Goal: Task Accomplishment & Management: Complete application form

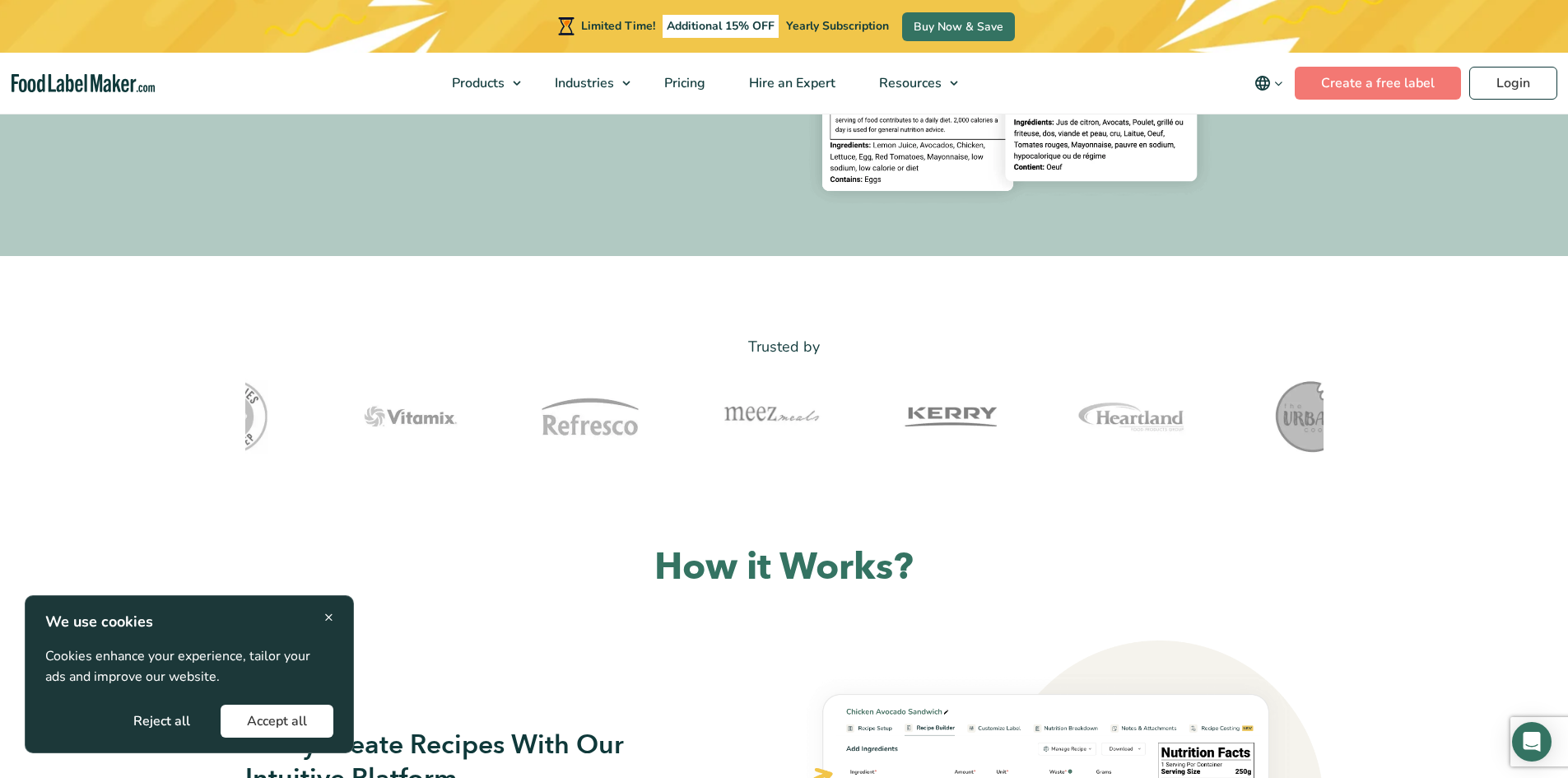
scroll to position [411, 0]
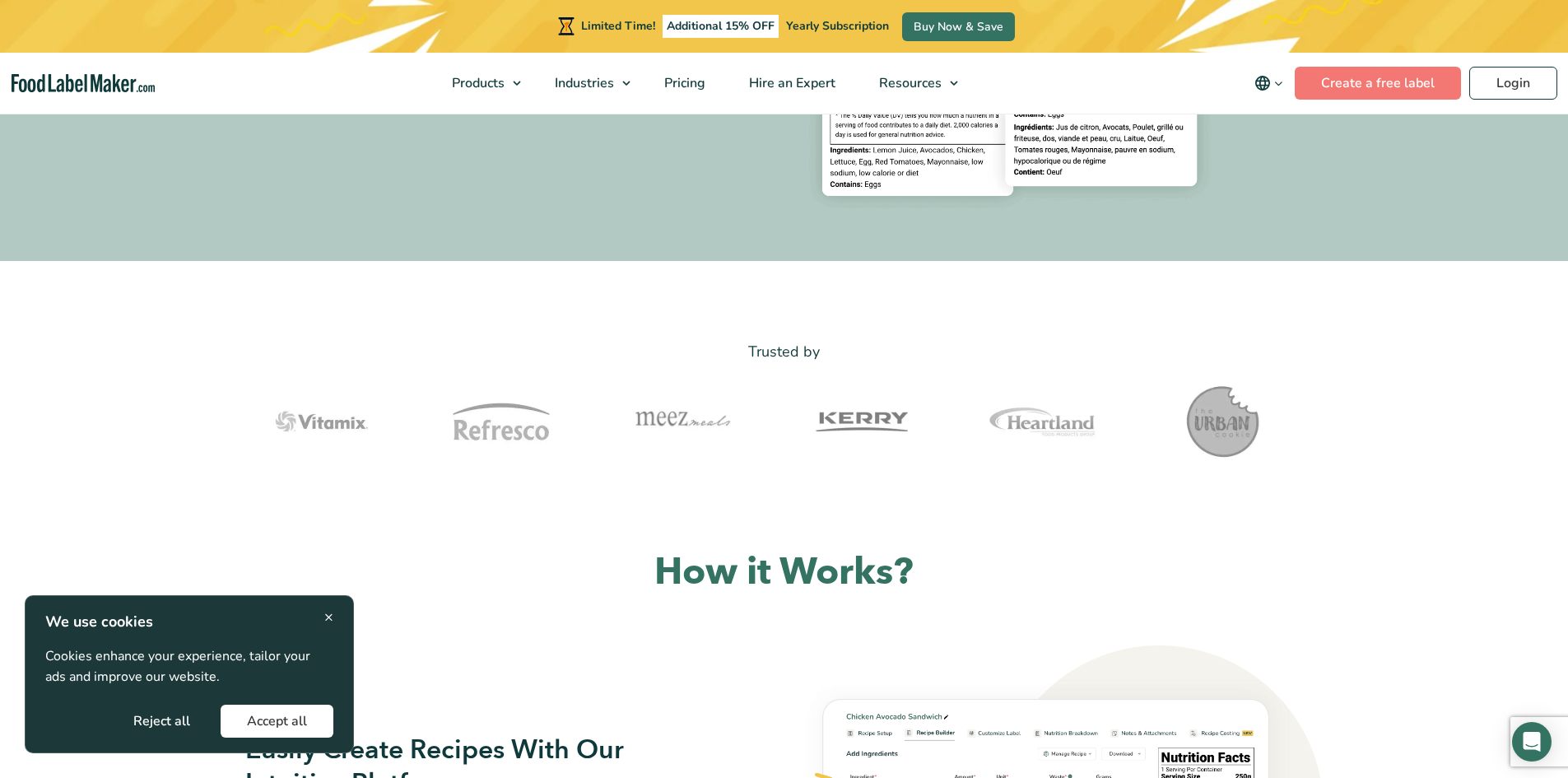
click at [326, 616] on span "×" at bounding box center [329, 617] width 9 height 22
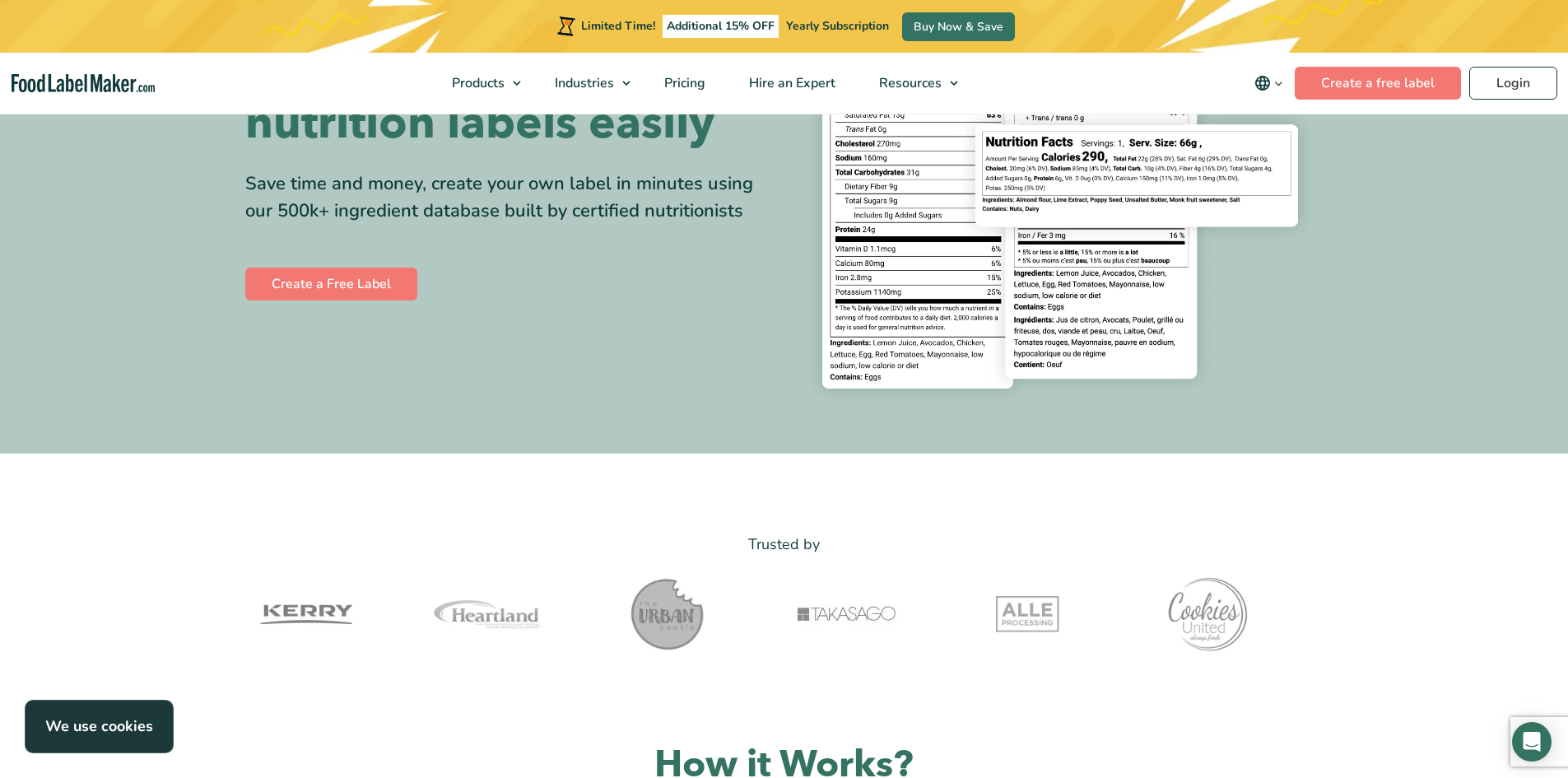
scroll to position [0, 0]
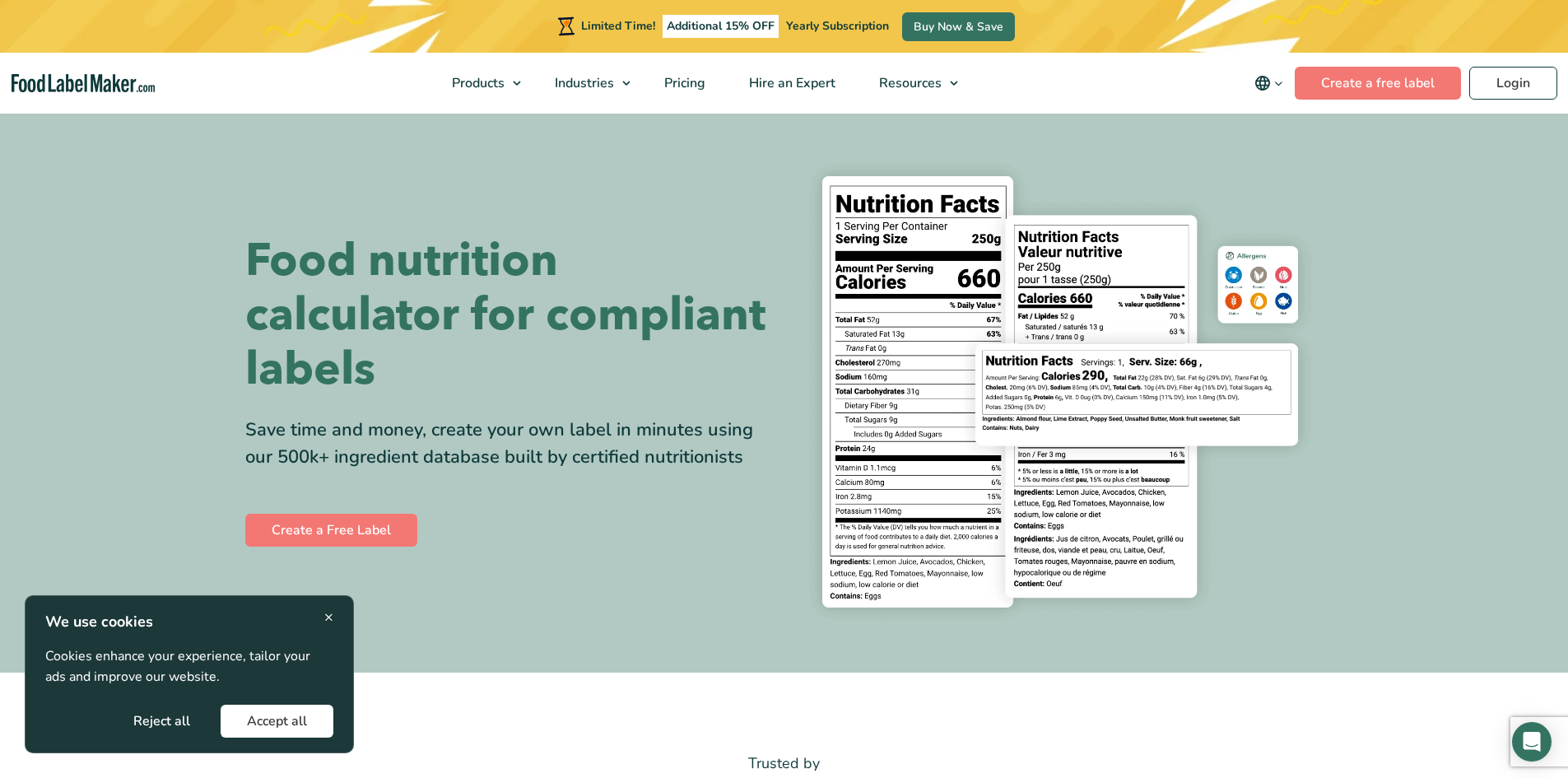
drag, startPoint x: 330, startPoint y: 616, endPoint x: 327, endPoint y: 604, distance: 12.4
click at [330, 616] on span "×" at bounding box center [329, 617] width 9 height 22
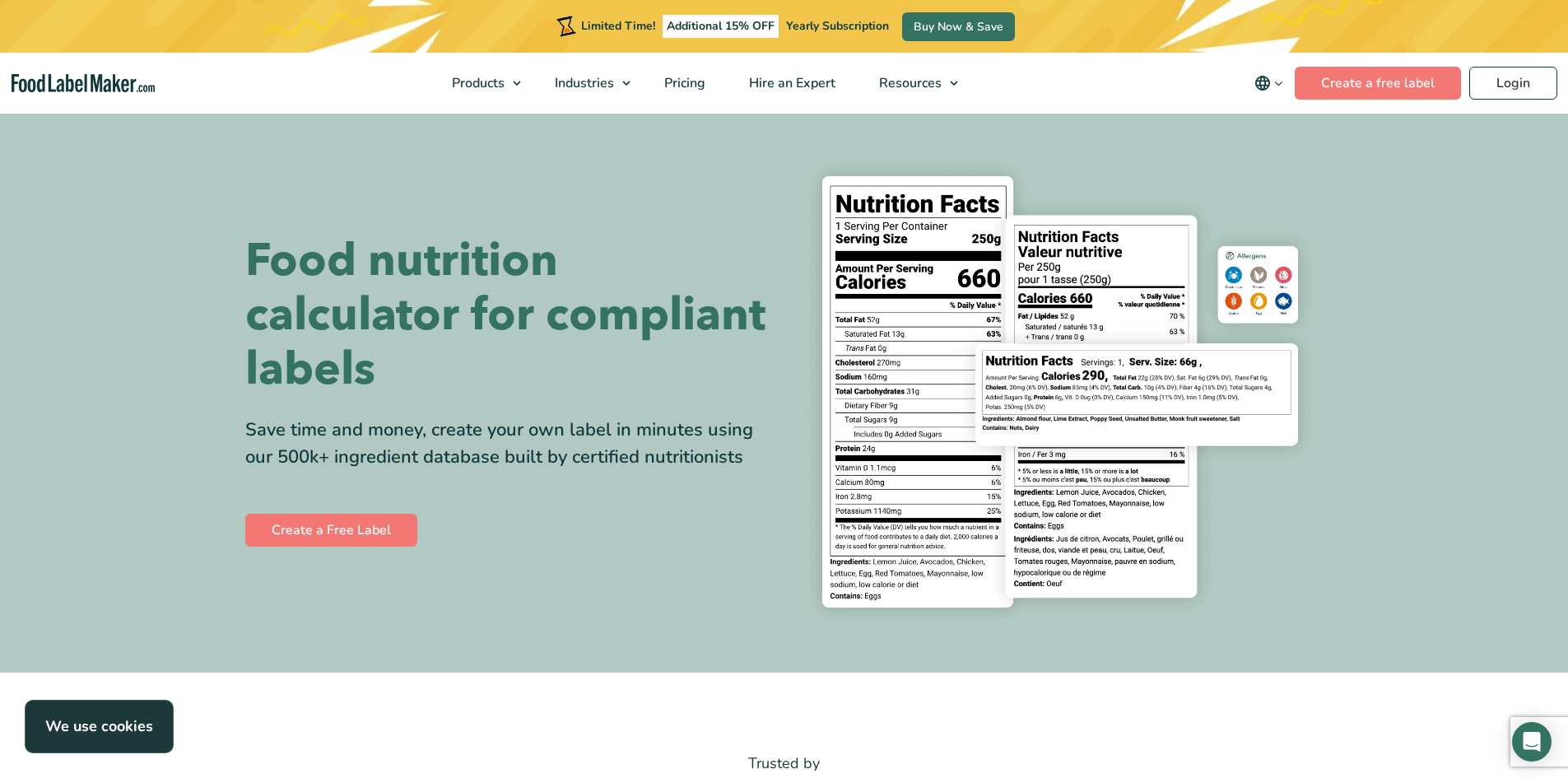
click at [349, 511] on div "Create a Free Label" at bounding box center [509, 530] width 527 height 39
click at [310, 525] on link "Create a Free Label" at bounding box center [331, 531] width 172 height 33
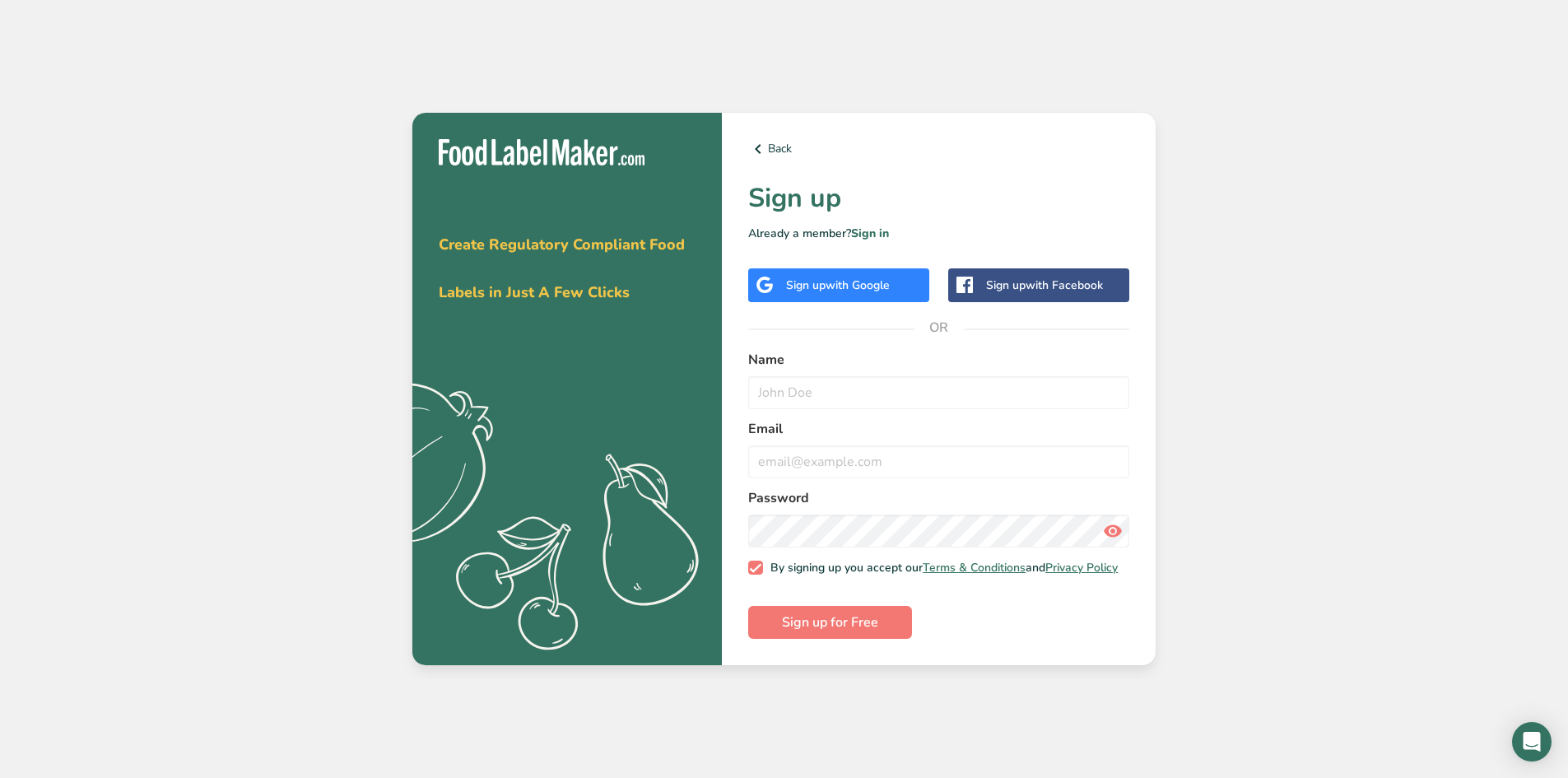
click at [1094, 277] on span "with Facebook" at bounding box center [1064, 285] width 77 height 16
click at [1024, 283] on div "Sign up with Facebook" at bounding box center [1044, 285] width 117 height 18
click at [868, 232] on link "Sign in" at bounding box center [869, 233] width 38 height 16
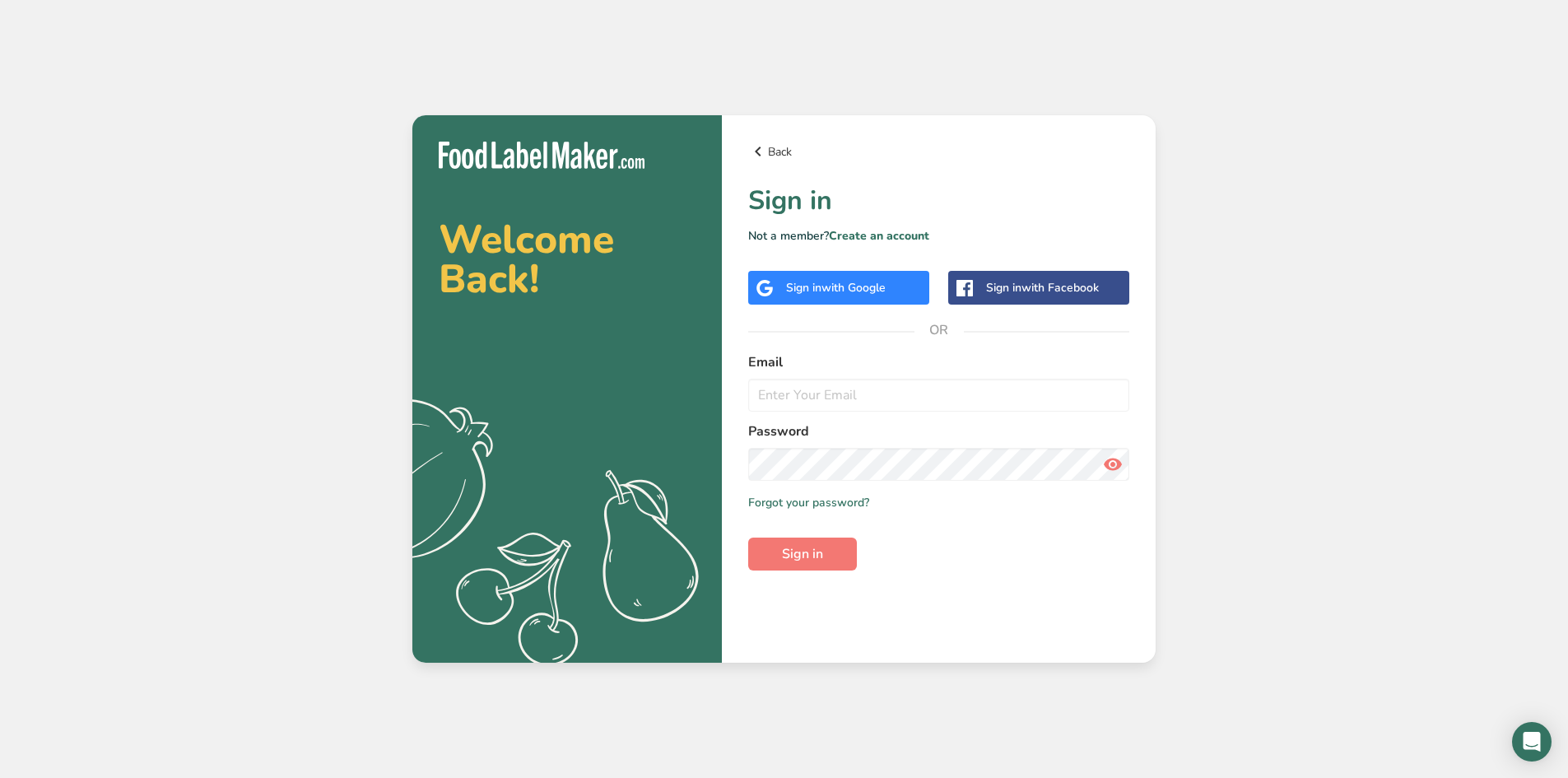
click at [767, 151] on icon at bounding box center [758, 152] width 20 height 30
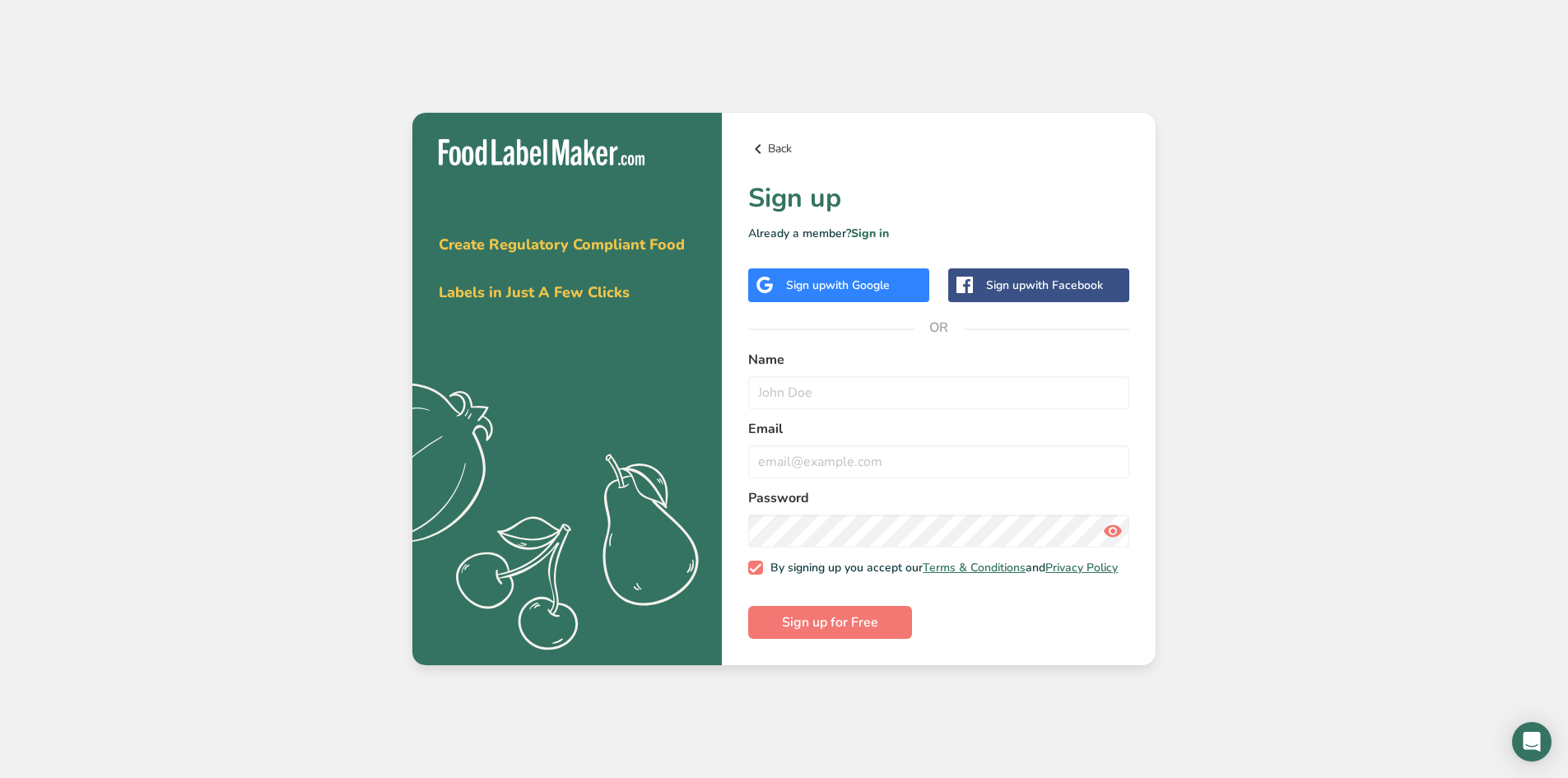
click at [758, 150] on icon at bounding box center [758, 149] width 20 height 30
click at [757, 149] on icon at bounding box center [758, 149] width 20 height 30
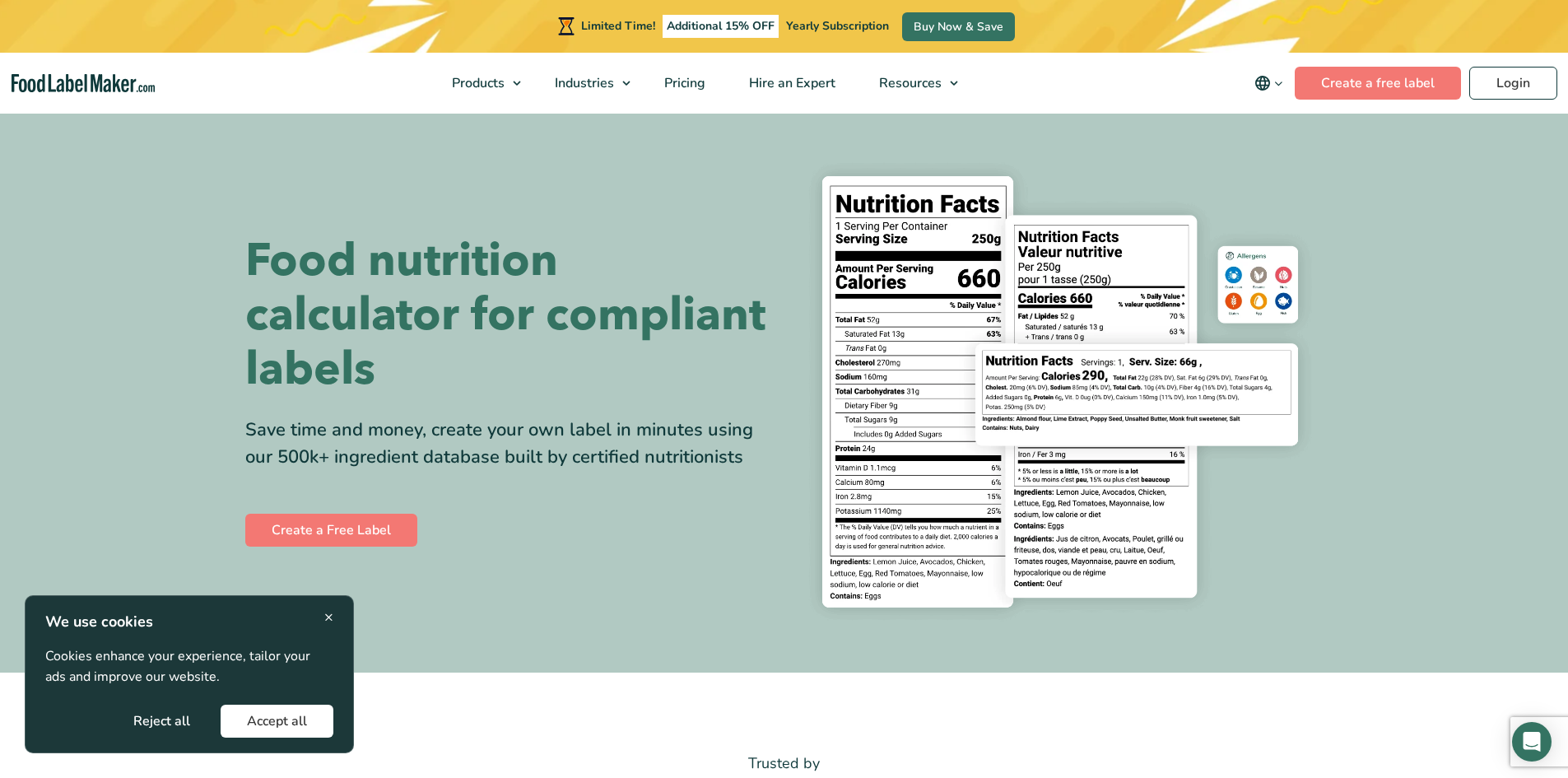
click at [328, 611] on span "×" at bounding box center [329, 617] width 9 height 22
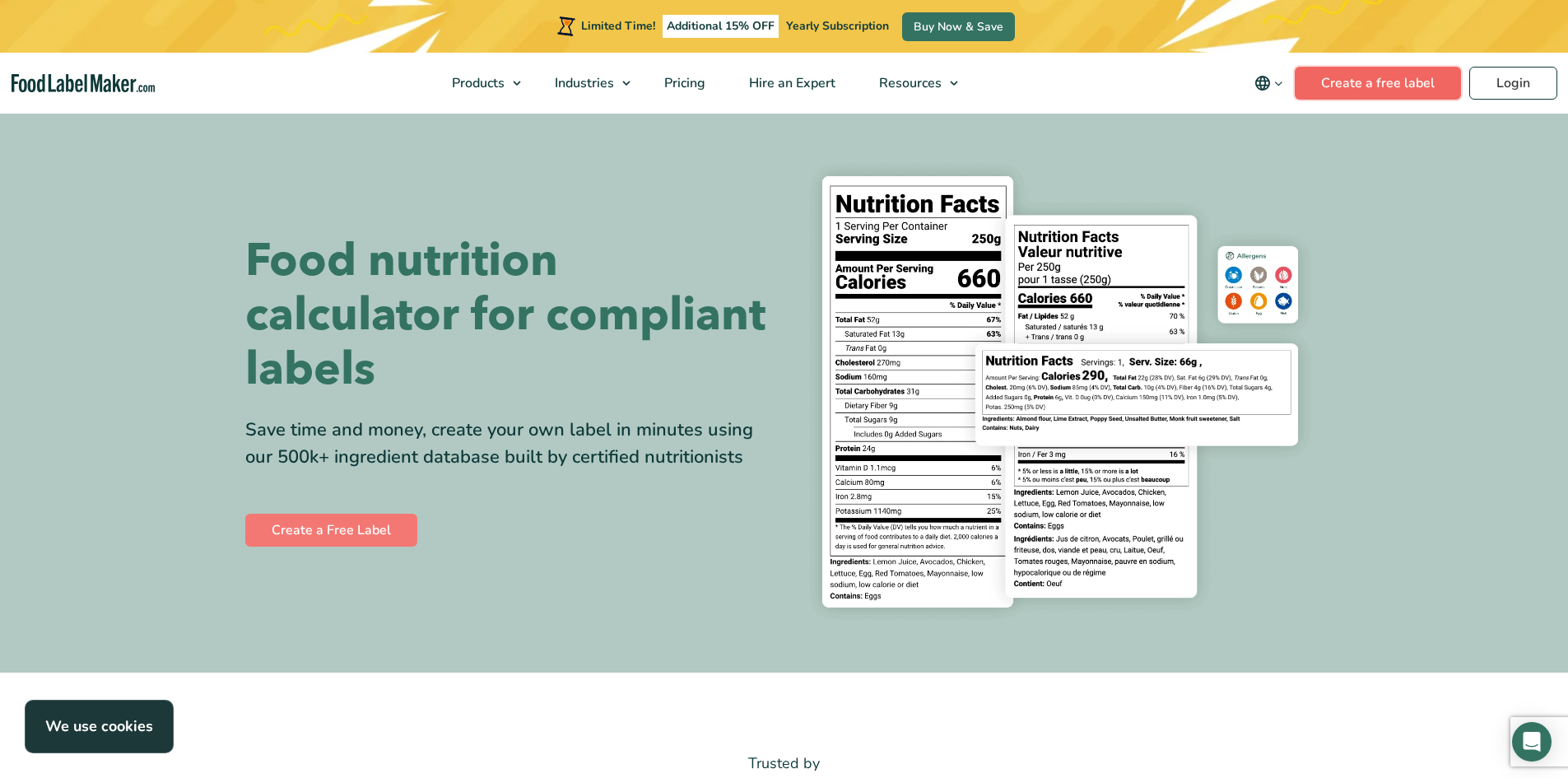
click at [1379, 75] on link "Create a free label" at bounding box center [1378, 83] width 167 height 33
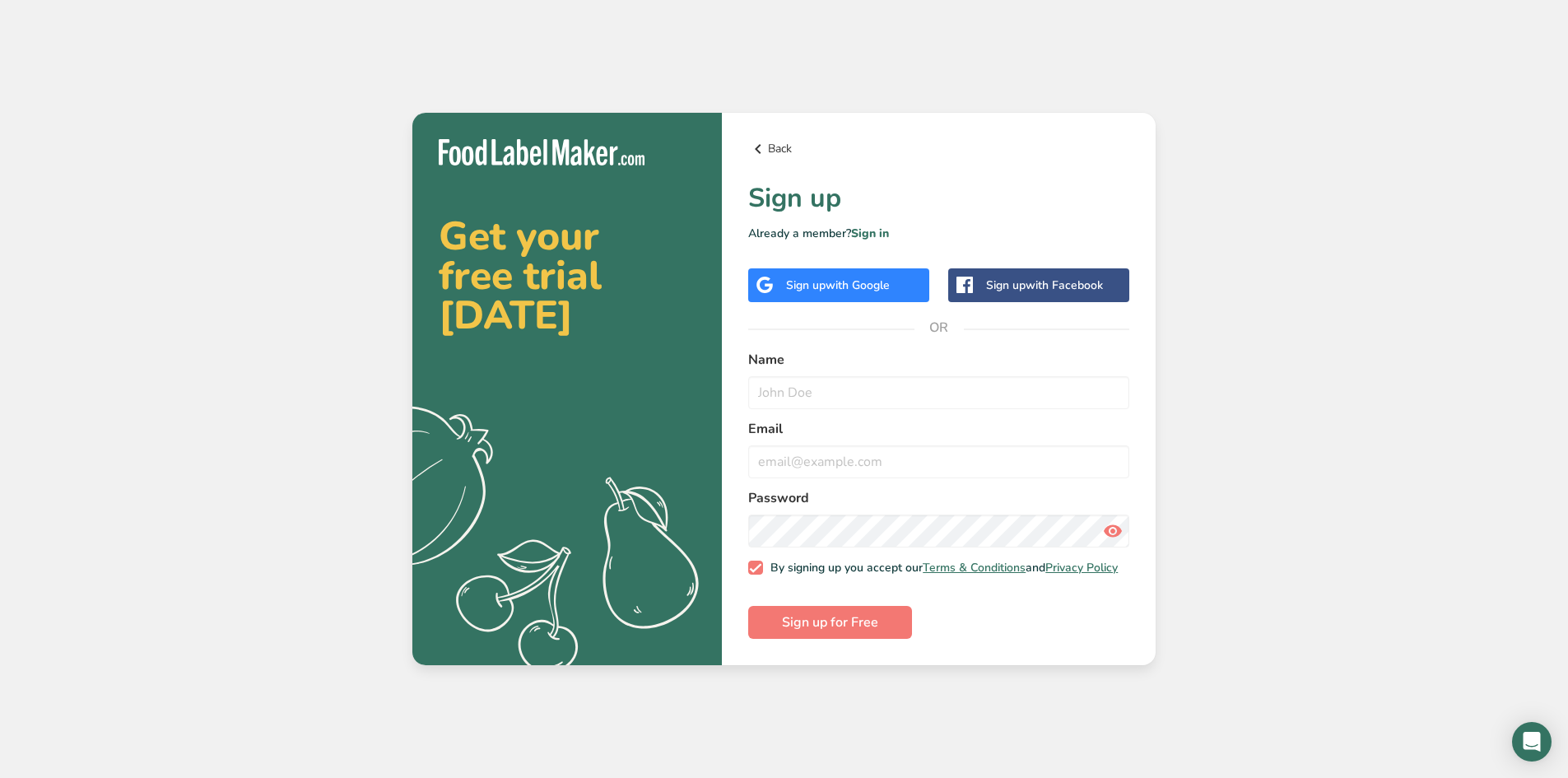
click at [774, 143] on link "Back" at bounding box center [938, 149] width 381 height 20
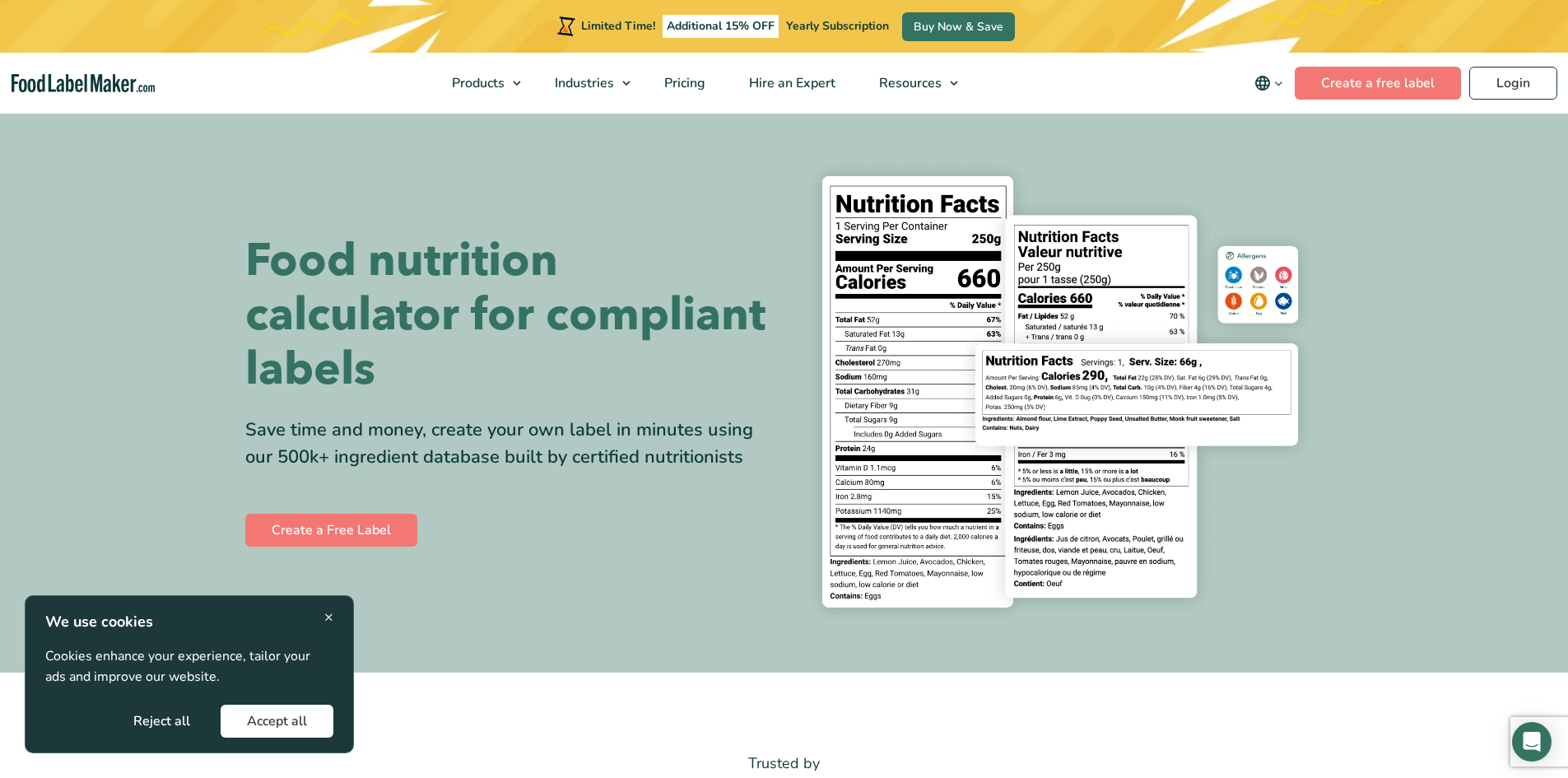
click at [328, 616] on span "×" at bounding box center [329, 617] width 9 height 22
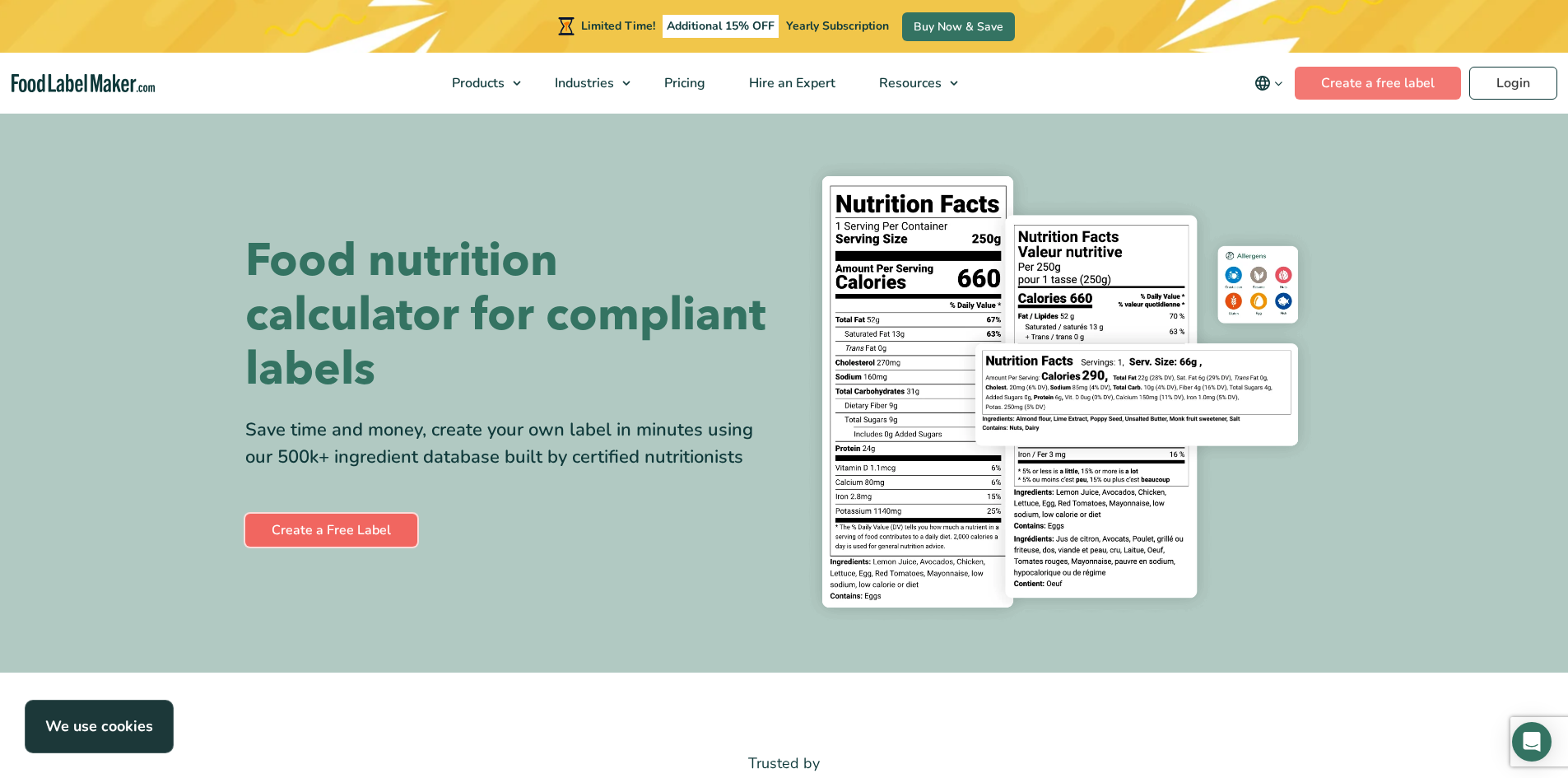
click at [381, 532] on link "Create a Free Label" at bounding box center [331, 531] width 172 height 33
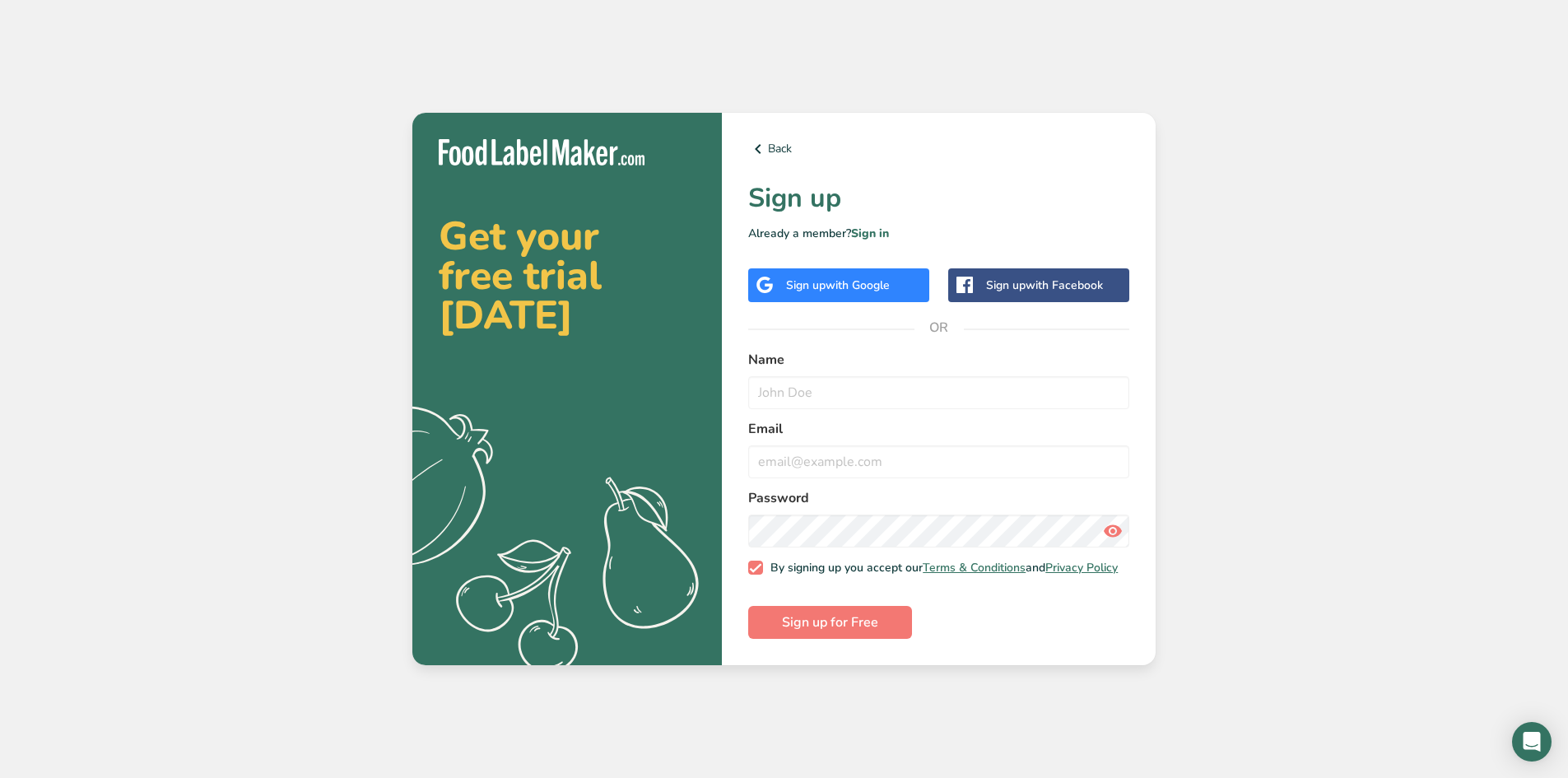
click at [876, 284] on span "with Google" at bounding box center [857, 285] width 64 height 16
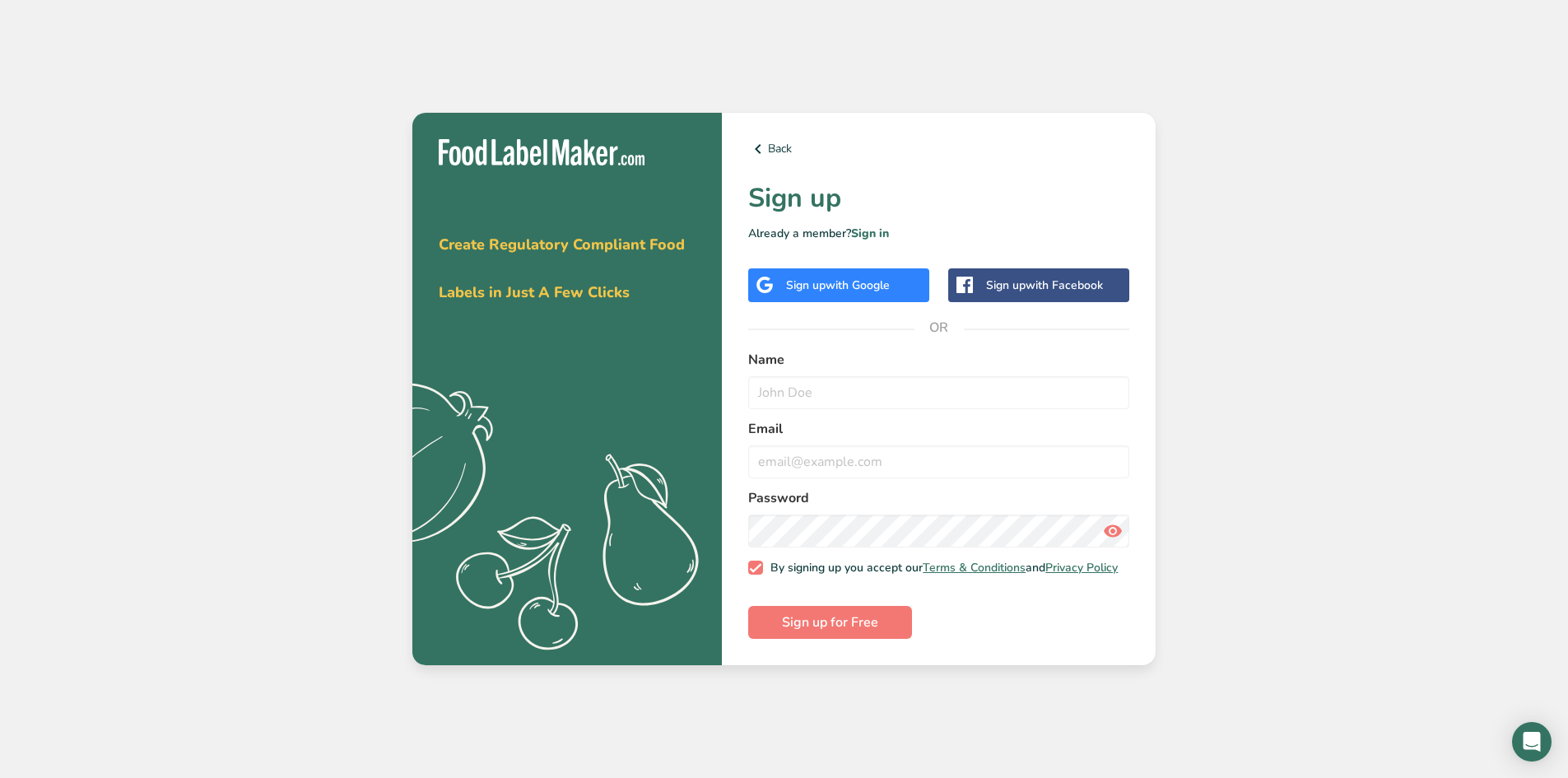
click at [1097, 277] on span "with Facebook" at bounding box center [1064, 285] width 77 height 16
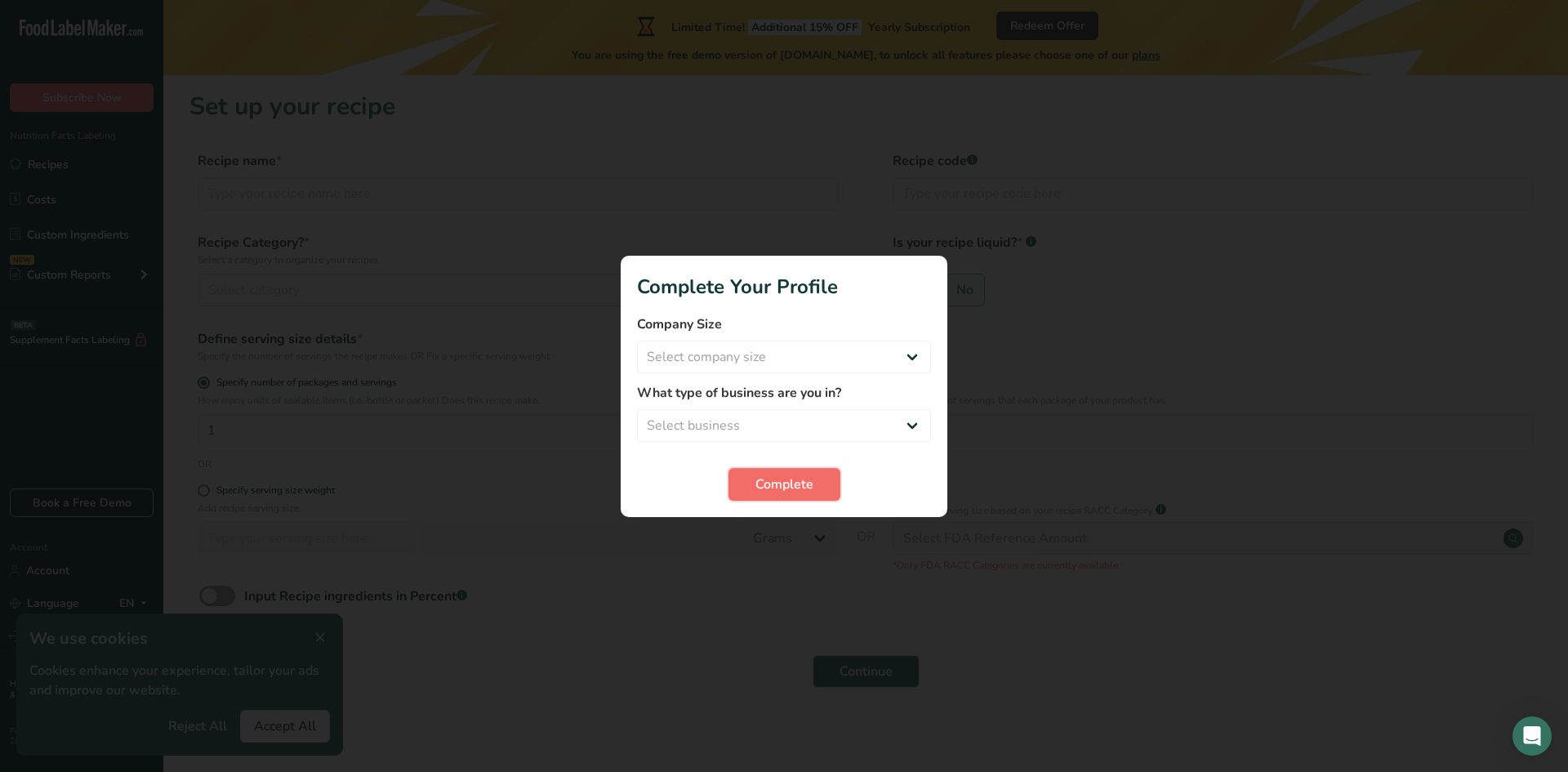
click at [823, 483] on button "Complete" at bounding box center [784, 485] width 112 height 33
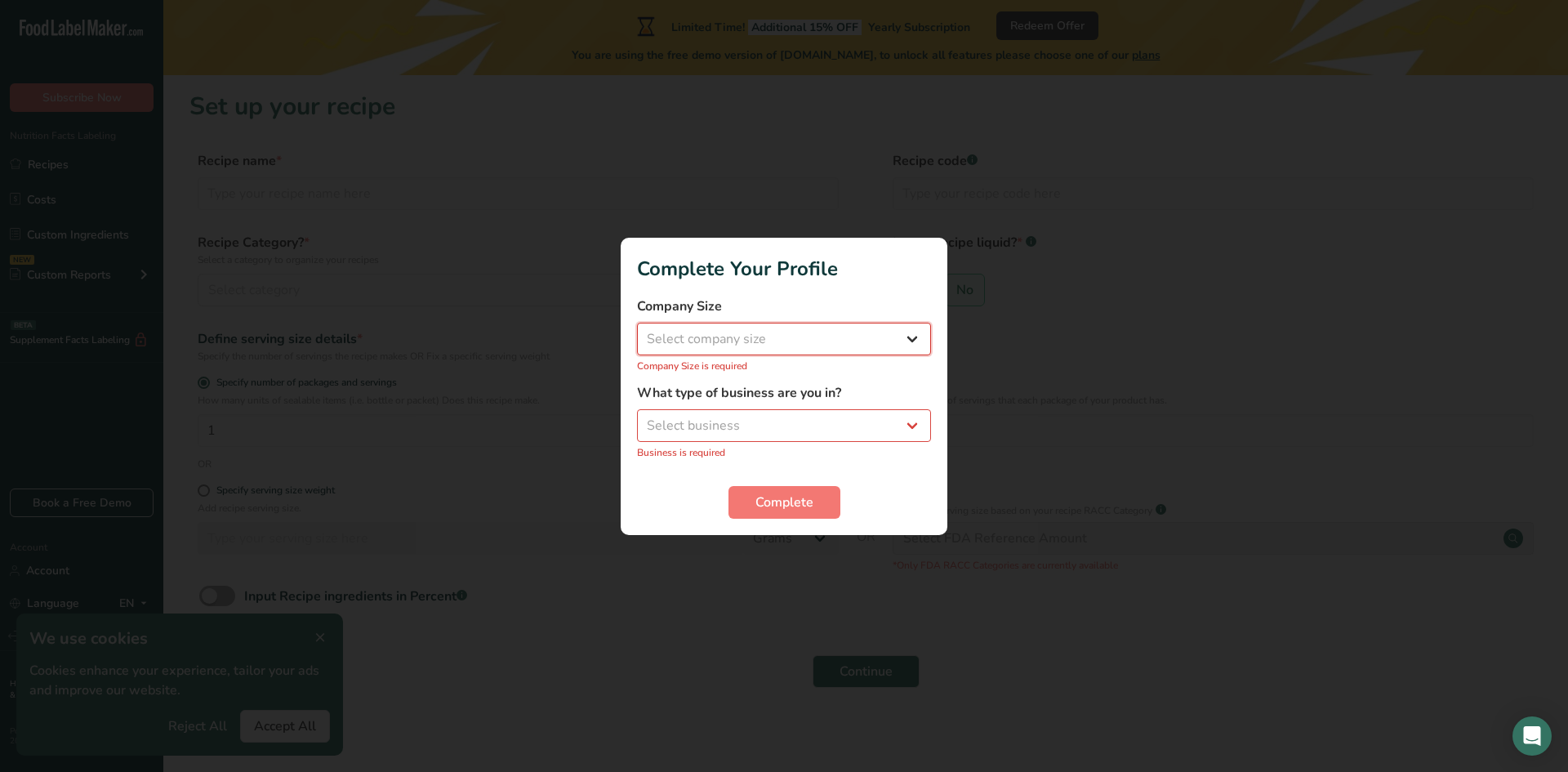
click at [921, 338] on select "Select company size Fewer than 10 Employees 10 to 50 Employees 51 to 500 Employ…" at bounding box center [784, 339] width 294 height 33
select select "1"
click at [637, 331] on select "Select company size Fewer than 10 Employees 10 to 50 Employees 51 to 500 Employ…" at bounding box center [784, 339] width 294 height 33
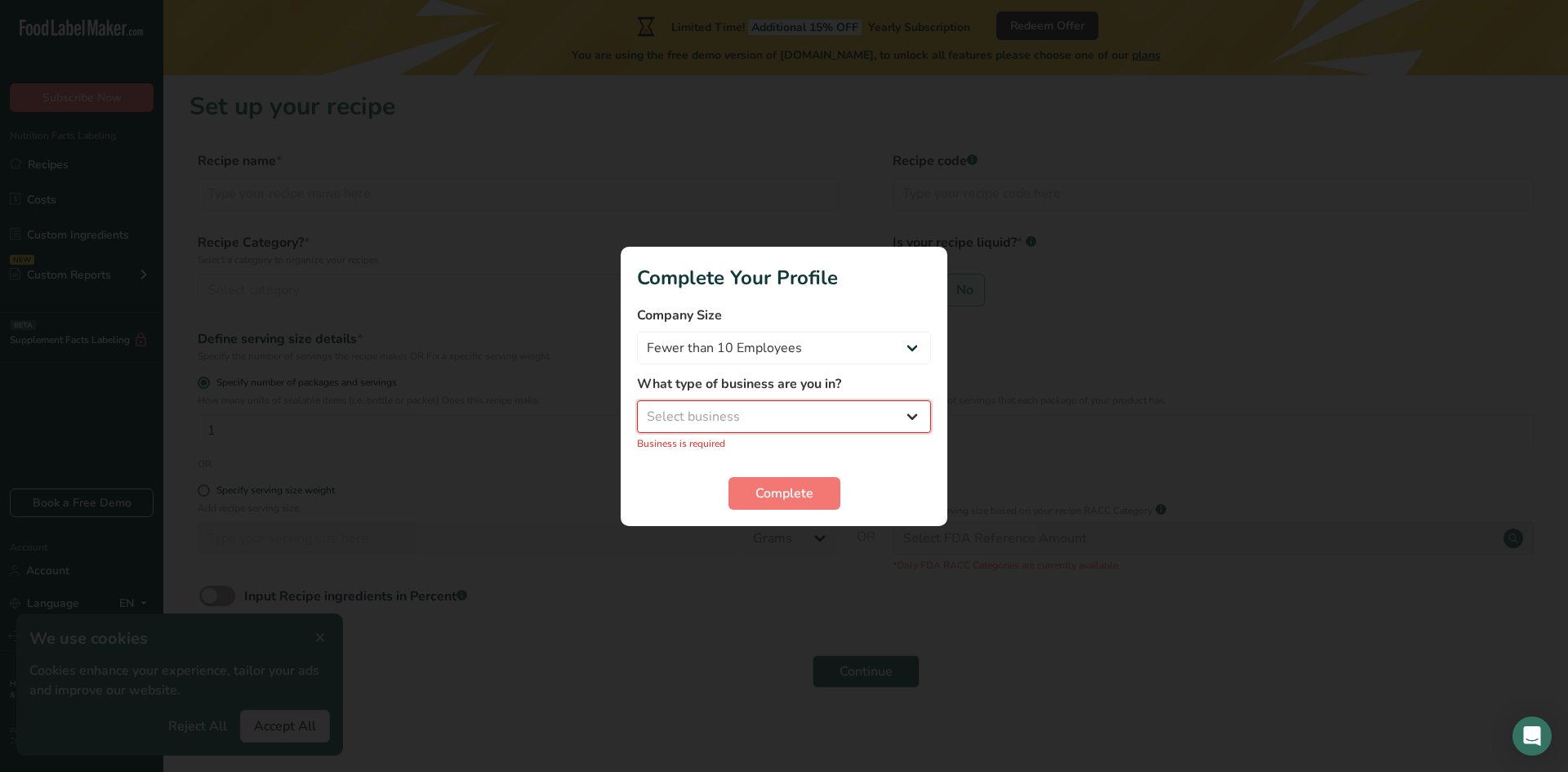
click at [911, 416] on select "Select business Packaged Food Manufacturer Restaurant & Cafe Bakery Meal Plans …" at bounding box center [784, 417] width 294 height 33
select select "1"
click at [637, 408] on select "Select business Packaged Food Manufacturer Restaurant & Cafe Bakery Meal Plans …" at bounding box center [784, 417] width 294 height 33
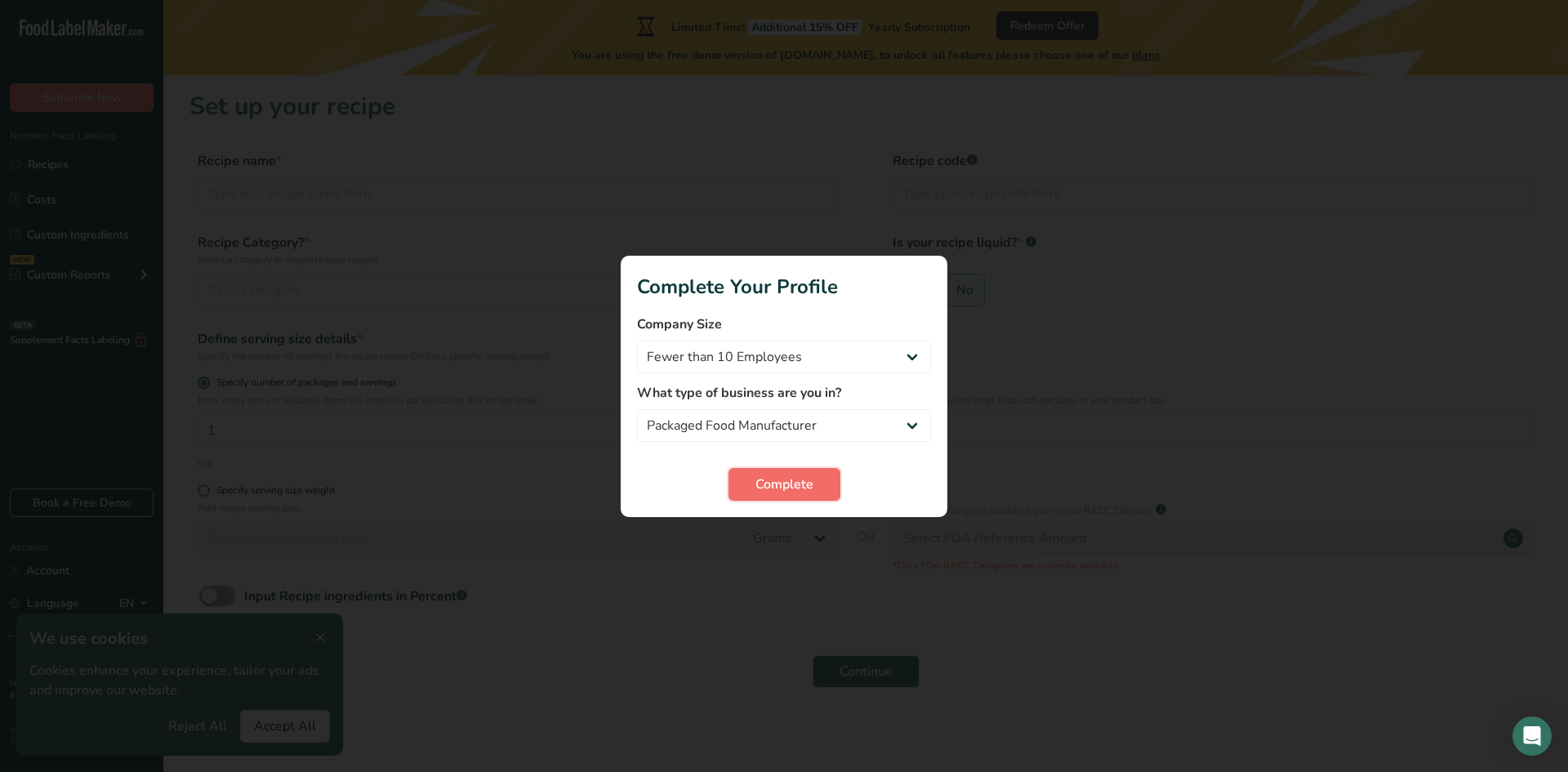
click at [770, 484] on span "Complete" at bounding box center [784, 484] width 58 height 20
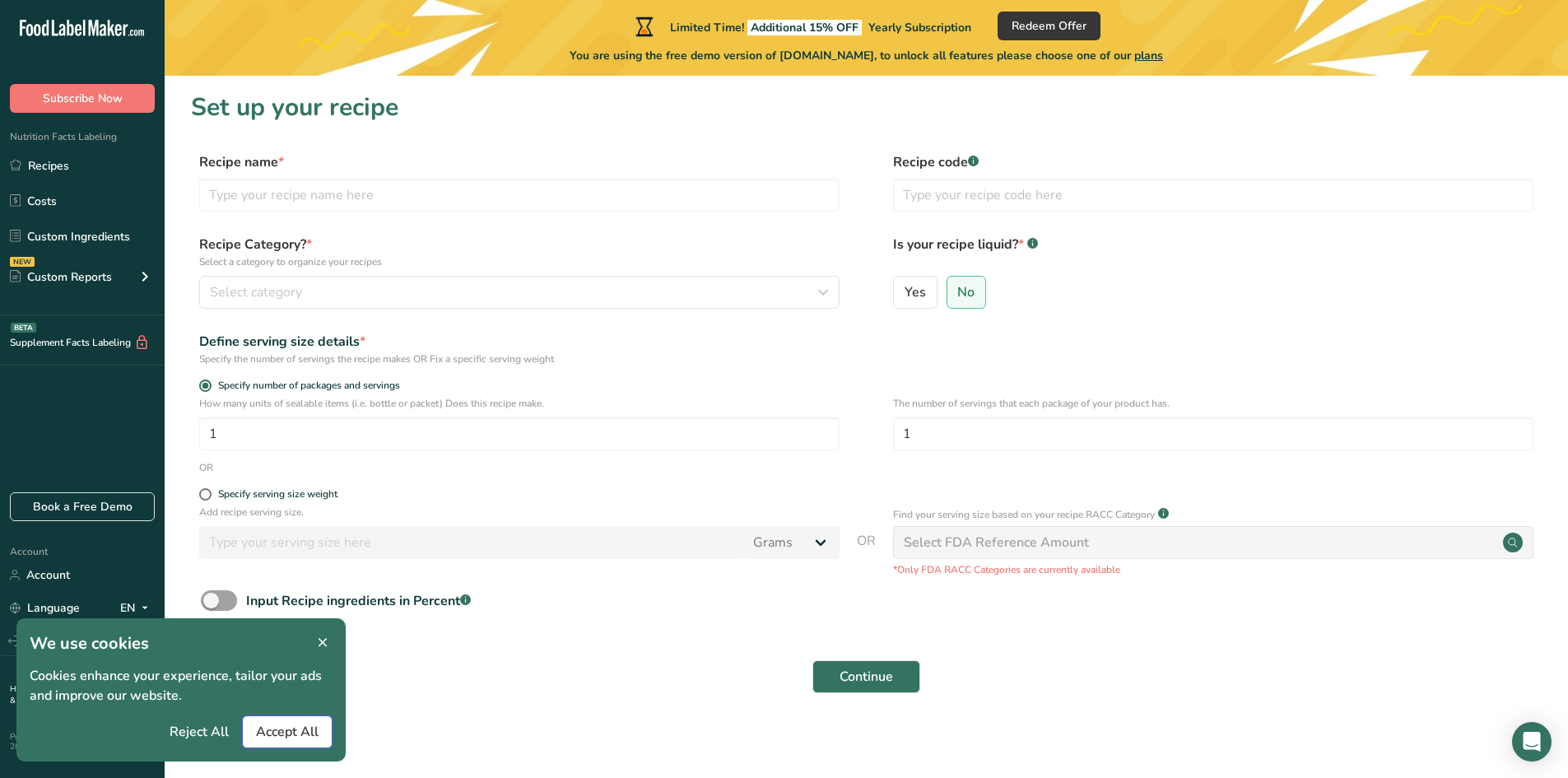
click at [318, 724] on button "Accept All" at bounding box center [287, 732] width 90 height 33
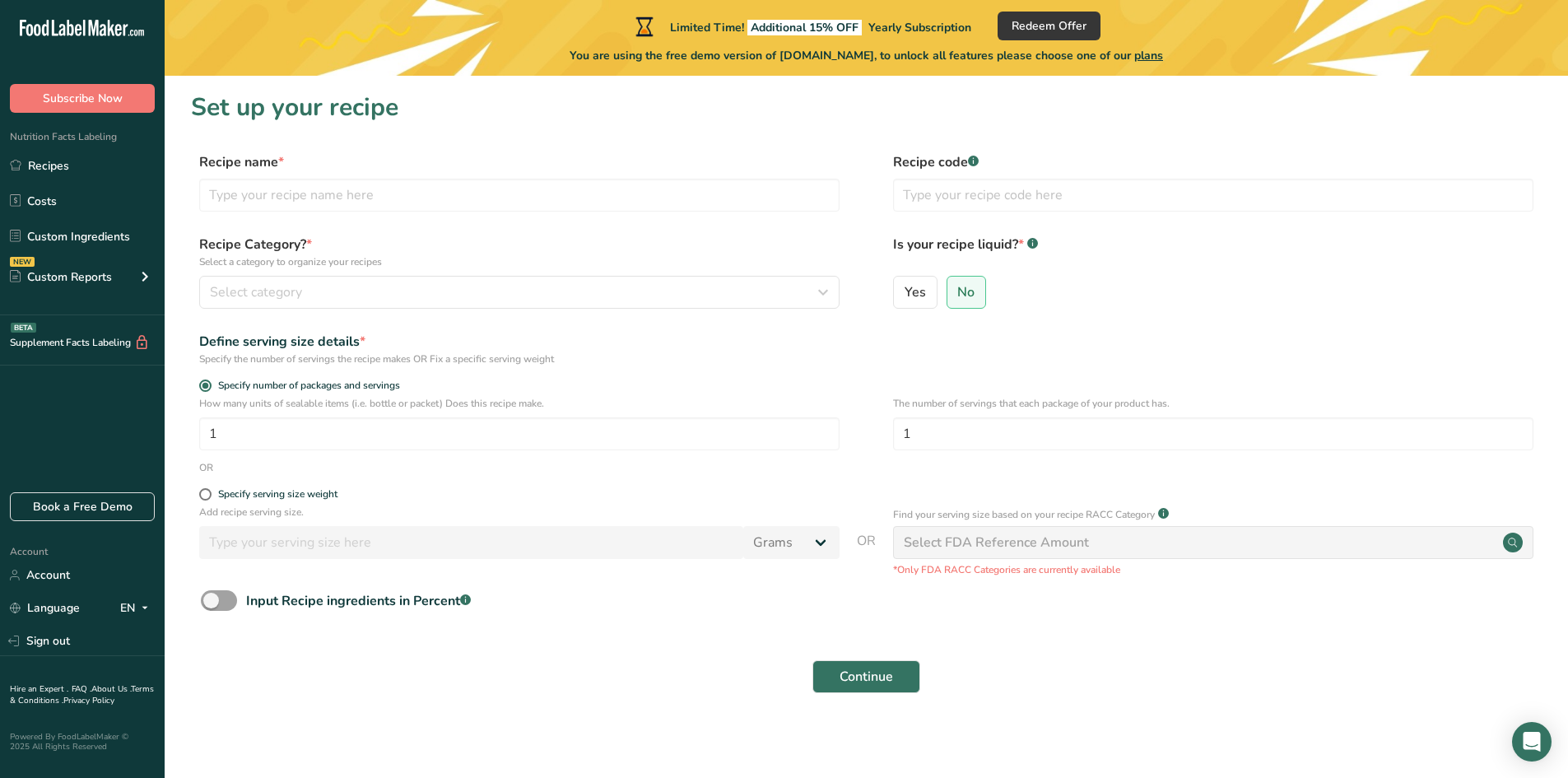
click at [372, 146] on section "Set up your recipe Recipe name * Recipe code .a-a{fill:#347362;}.b-a{fill:#fff;…" at bounding box center [866, 402] width 1403 height 653
click at [389, 203] on input "text" at bounding box center [519, 196] width 640 height 33
type input "strawberry juice"
click at [812, 660] on button "Continue" at bounding box center [866, 677] width 108 height 33
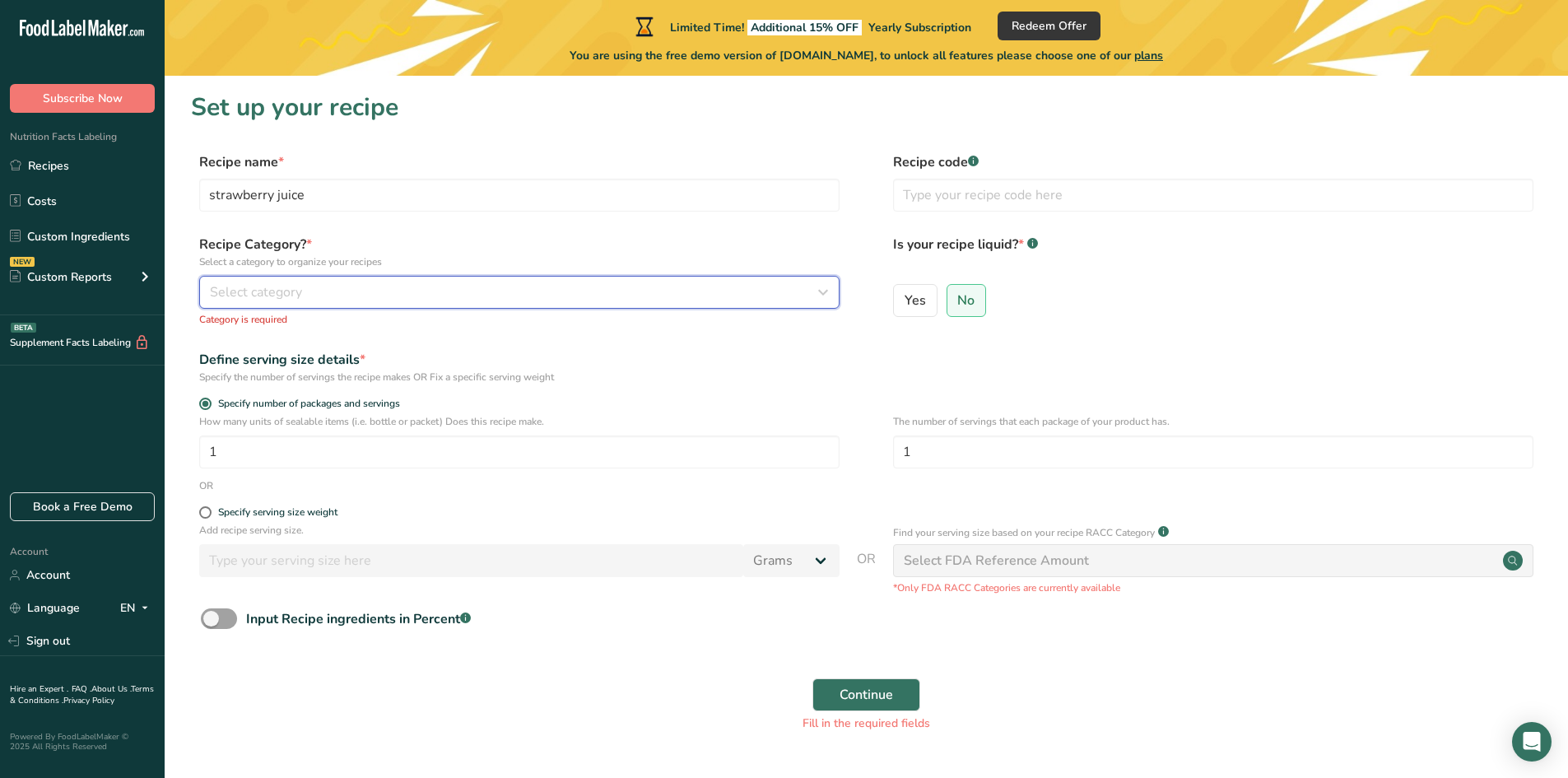
click at [825, 298] on icon "button" at bounding box center [823, 292] width 20 height 30
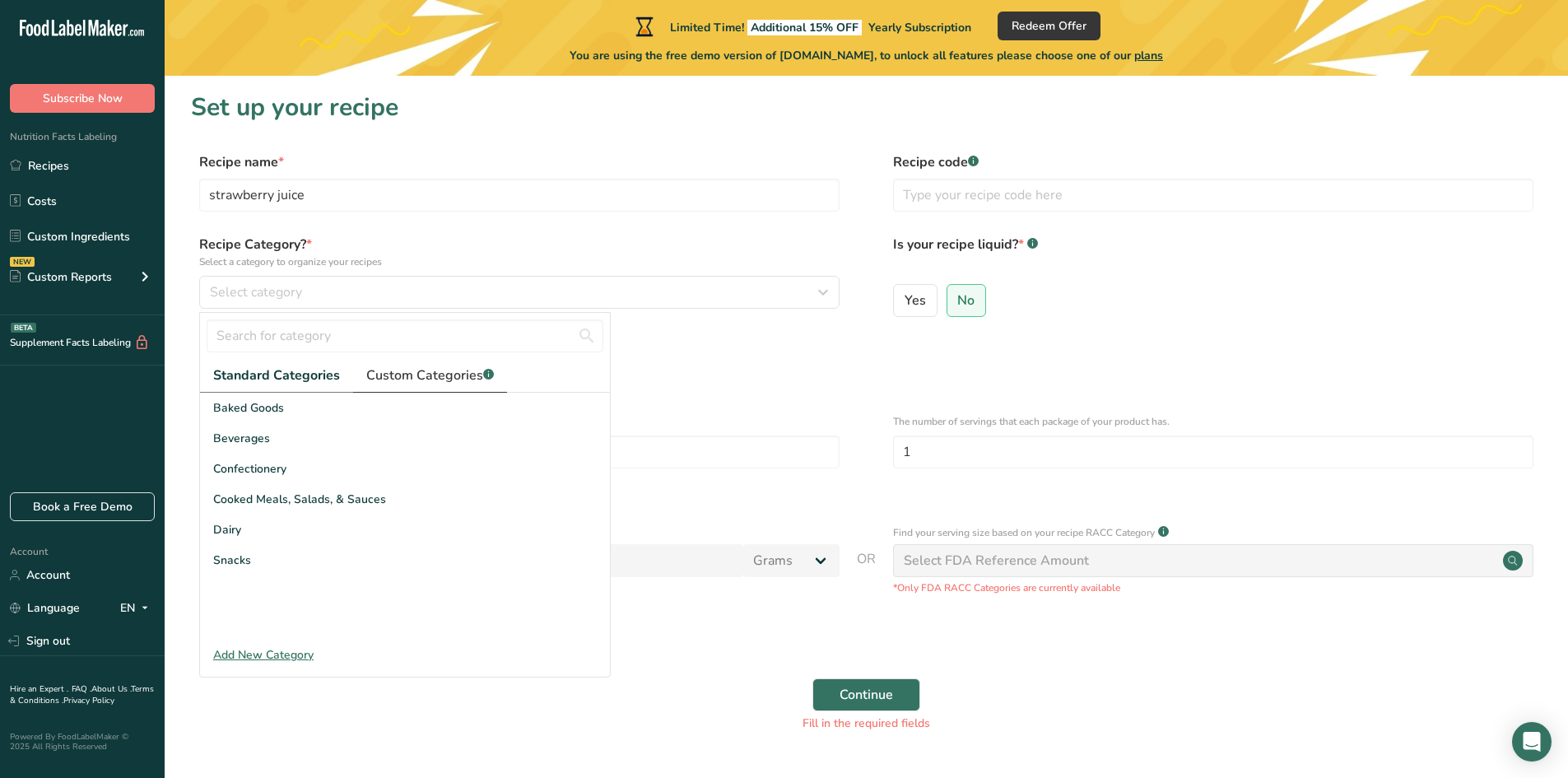
click at [395, 374] on span "Custom Categories .a-a{fill:#347362;}.b-a{fill:#fff;}" at bounding box center [430, 375] width 127 height 20
click at [354, 513] on div at bounding box center [404, 514] width 410 height 189
drag, startPoint x: 374, startPoint y: 442, endPoint x: 289, endPoint y: 414, distance: 89.5
click at [372, 441] on div at bounding box center [404, 514] width 410 height 189
click at [270, 380] on span "Standard Categories" at bounding box center [275, 375] width 125 height 20
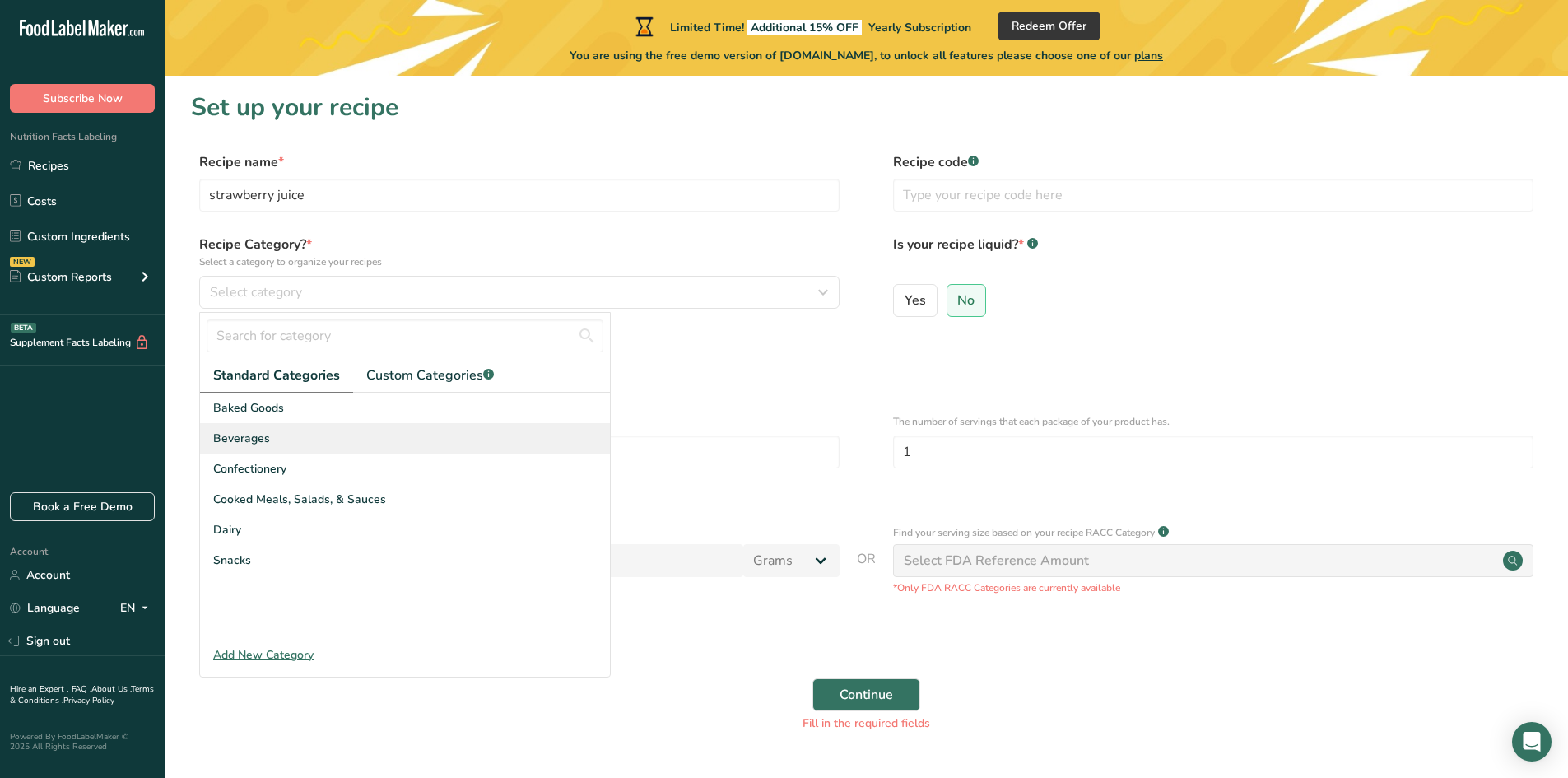
click at [331, 445] on div "Beverages" at bounding box center [404, 438] width 410 height 31
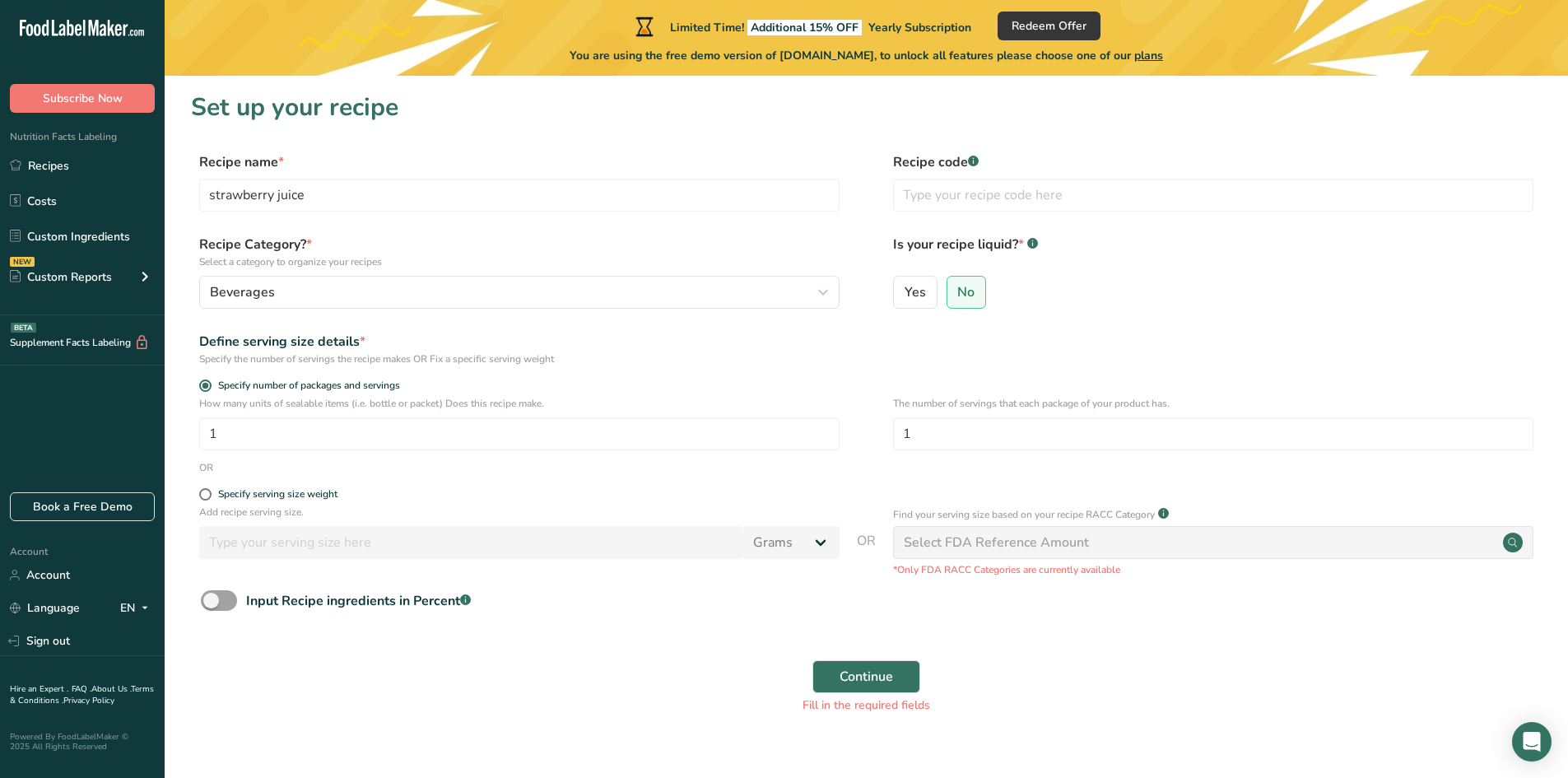
click at [254, 362] on div "Specify the number of servings the recipe makes OR Fix a specific serving weight" at bounding box center [519, 359] width 640 height 15
click at [208, 497] on span at bounding box center [205, 495] width 12 height 12
click at [208, 497] on input "Specify serving size weight" at bounding box center [204, 494] width 11 height 11
radio input "true"
radio input "false"
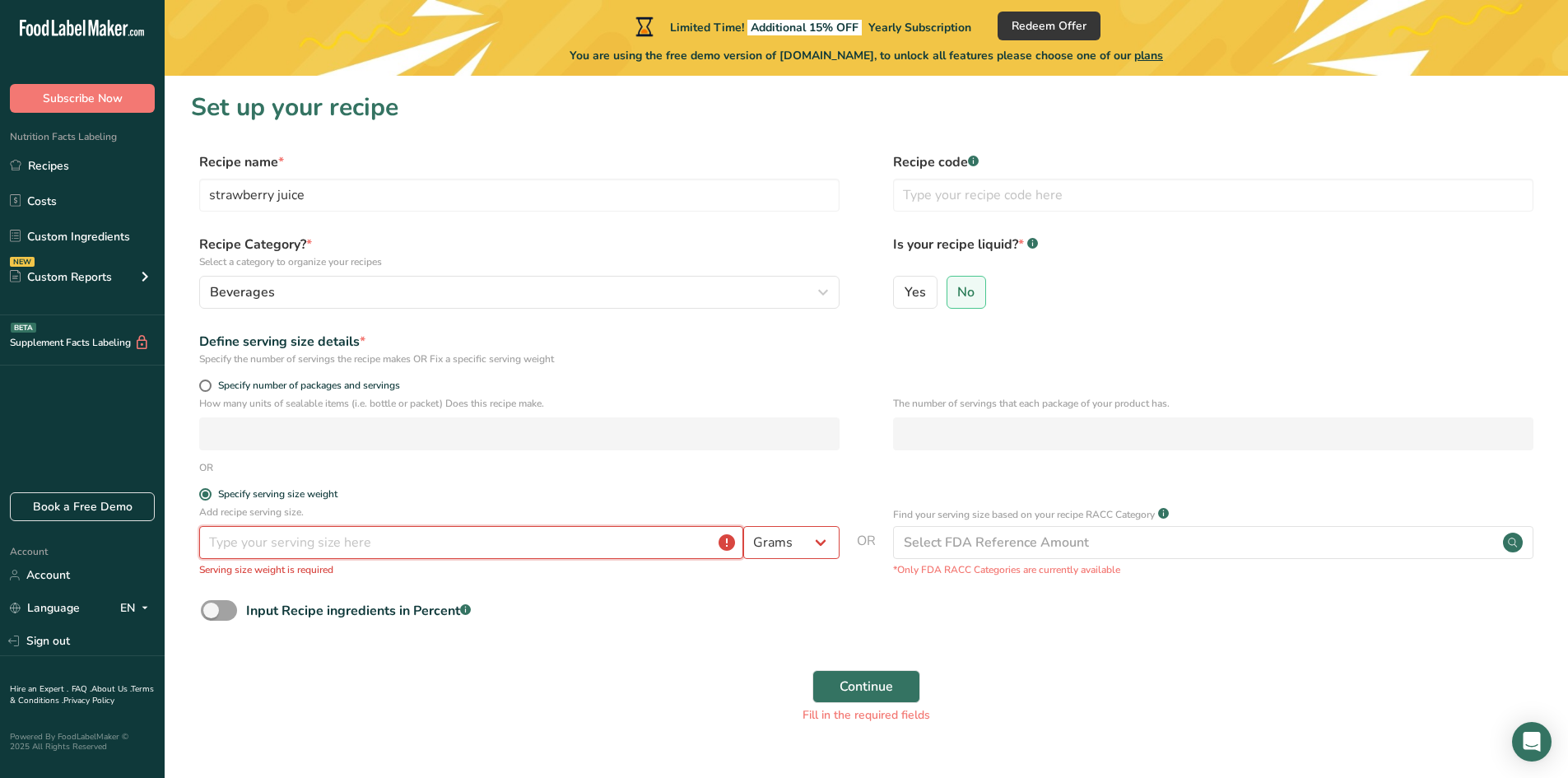
click at [235, 548] on input "number" at bounding box center [471, 543] width 544 height 33
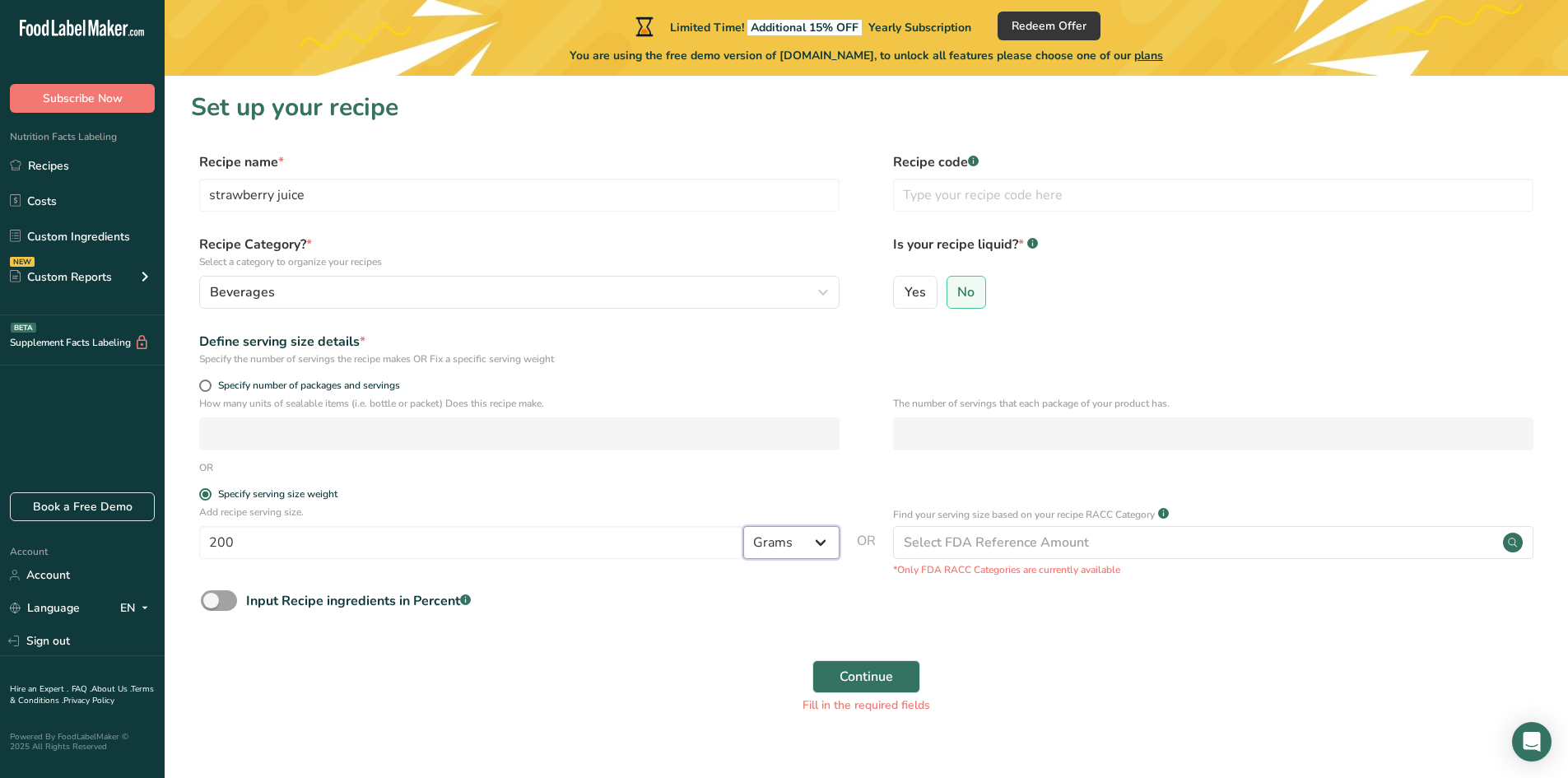
click at [822, 546] on select "Grams kg mg mcg lb oz l mL fl oz tbsp tsp cup qt gallon" at bounding box center [791, 543] width 96 height 33
click at [407, 546] on input "200" at bounding box center [471, 543] width 544 height 33
type input "2"
type input "0.2"
click at [818, 535] on select "Grams kg mg mcg lb oz l mL fl oz tbsp tsp cup qt gallon" at bounding box center [791, 543] width 96 height 33
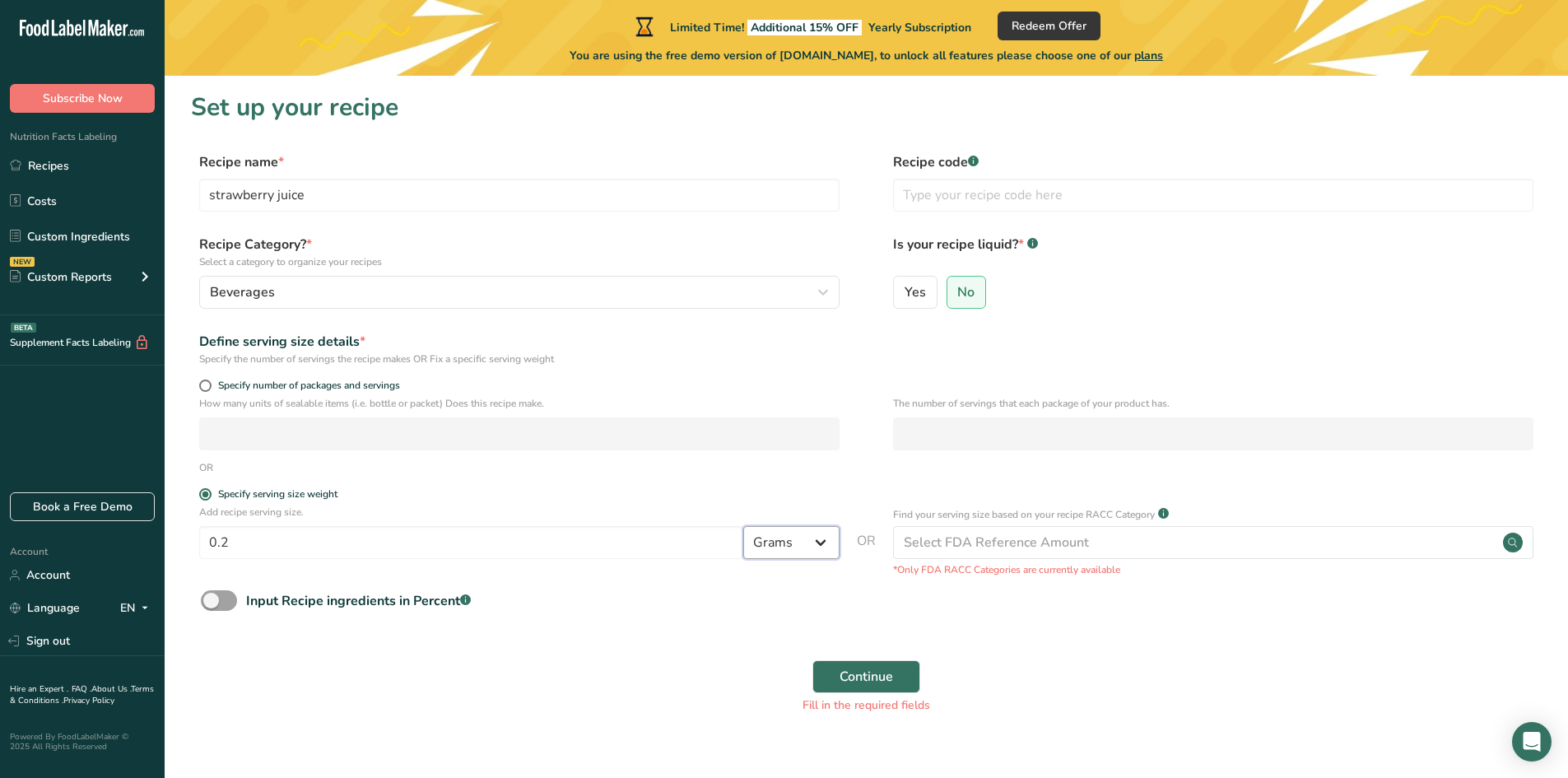
select select "16"
click at [743, 526] on select "Grams kg mg mcg lb oz l mL fl oz tbsp tsp cup qt gallon" at bounding box center [791, 543] width 96 height 33
select select "22"
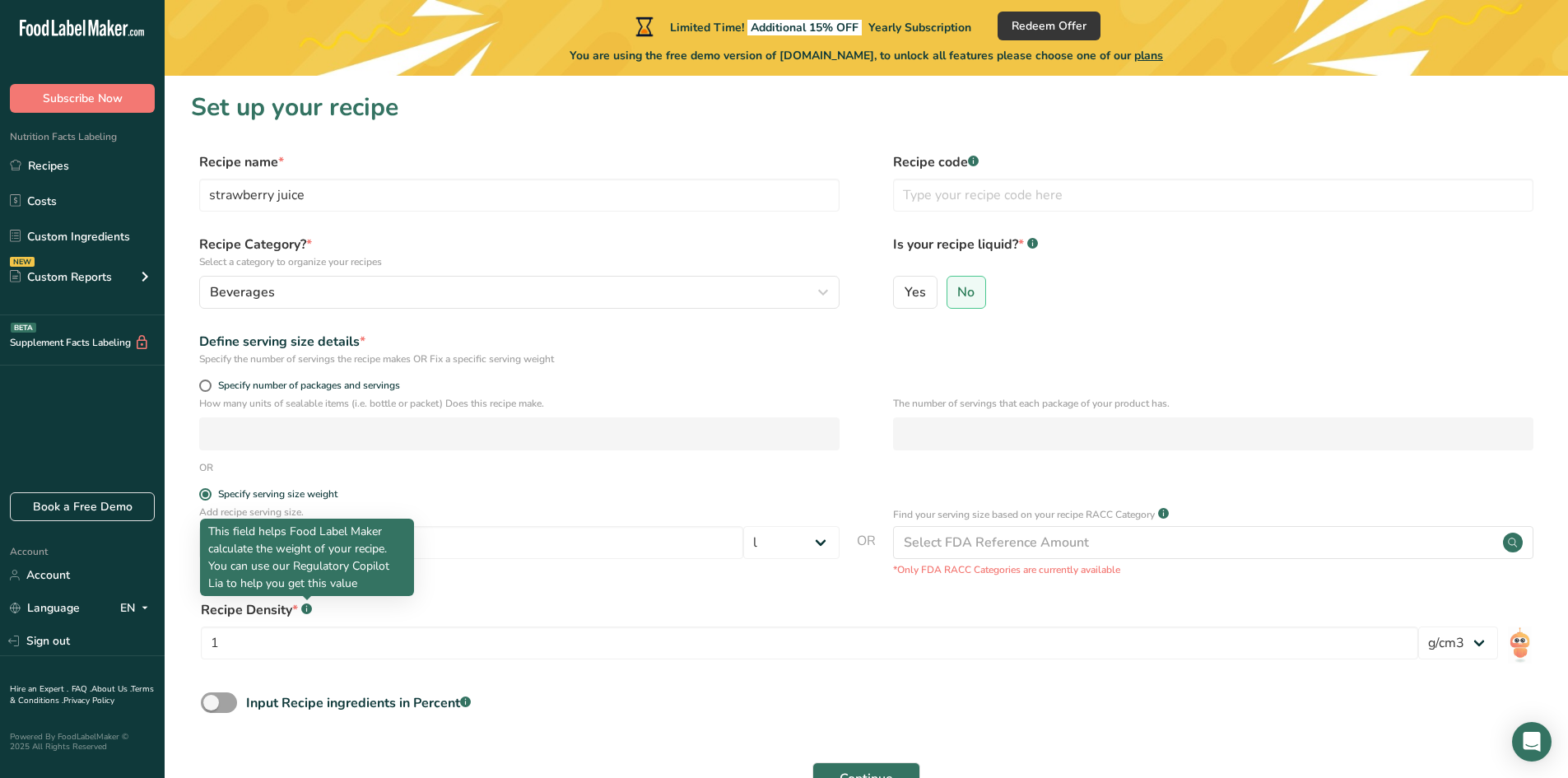
click at [304, 605] on rect at bounding box center [306, 609] width 11 height 11
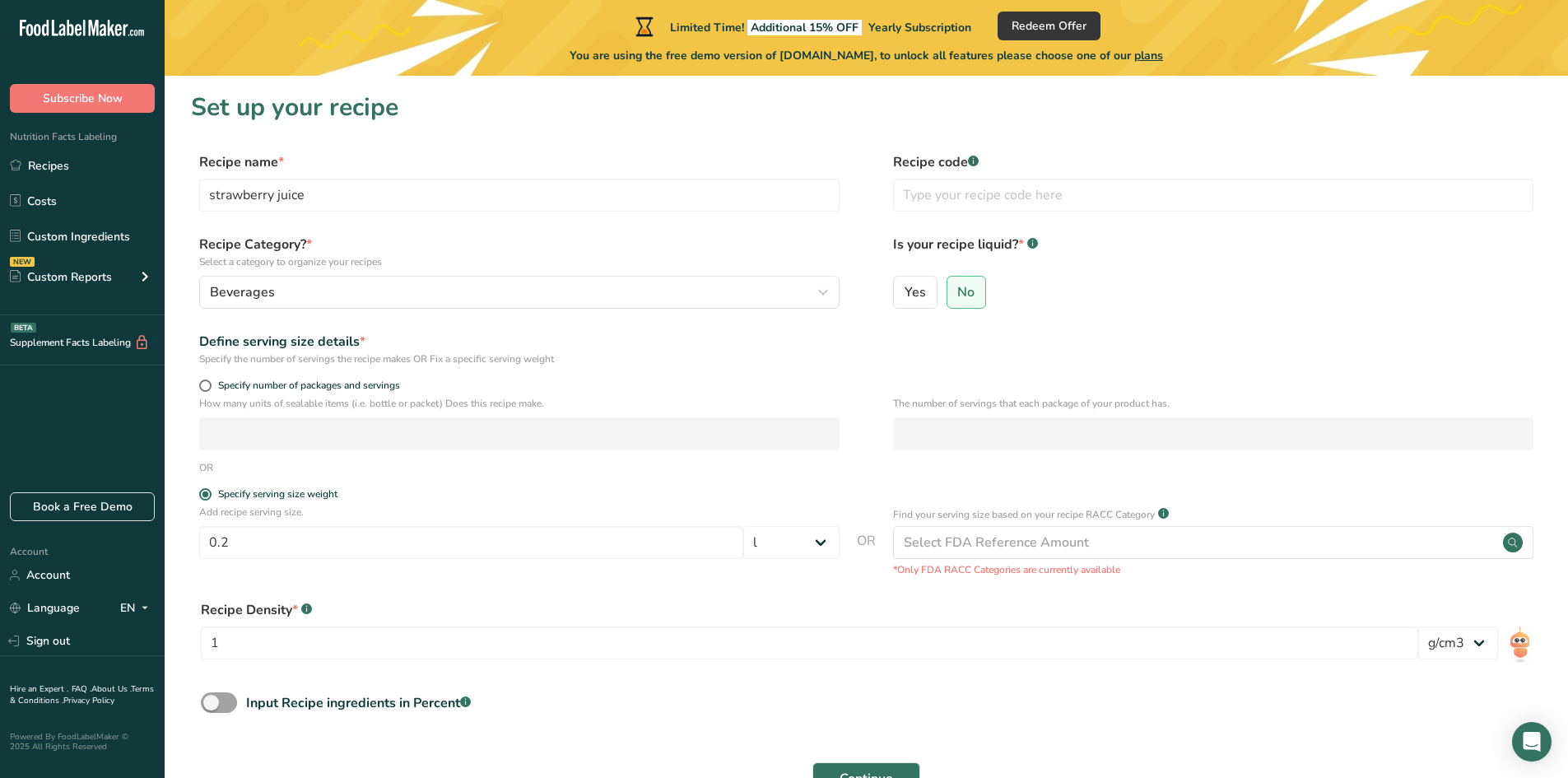
click at [303, 609] on rect at bounding box center [306, 609] width 11 height 11
click at [289, 663] on div "Recipe Density * .a-a{fill:#347362;}.b-a{fill:#fff;} 1" at bounding box center [809, 634] width 1217 height 69
click at [972, 160] on rect at bounding box center [973, 161] width 11 height 11
click at [975, 163] on rect at bounding box center [973, 161] width 11 height 11
click at [952, 194] on input "text" at bounding box center [1213, 196] width 640 height 33
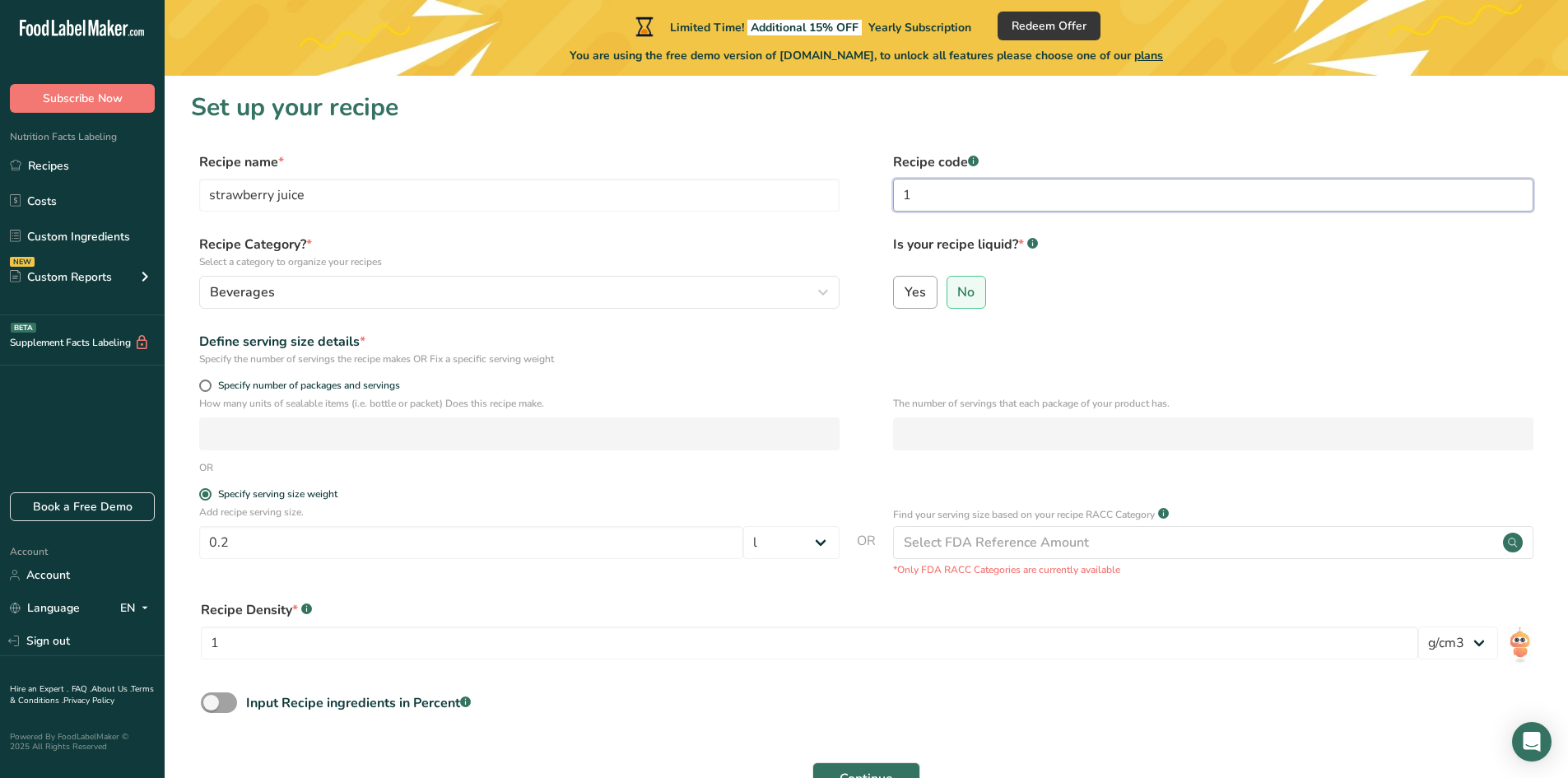
type input "1"
click at [926, 289] on label "Yes" at bounding box center [915, 292] width 45 height 33
click at [904, 289] on input "Yes" at bounding box center [899, 292] width 11 height 11
radio input "true"
radio input "false"
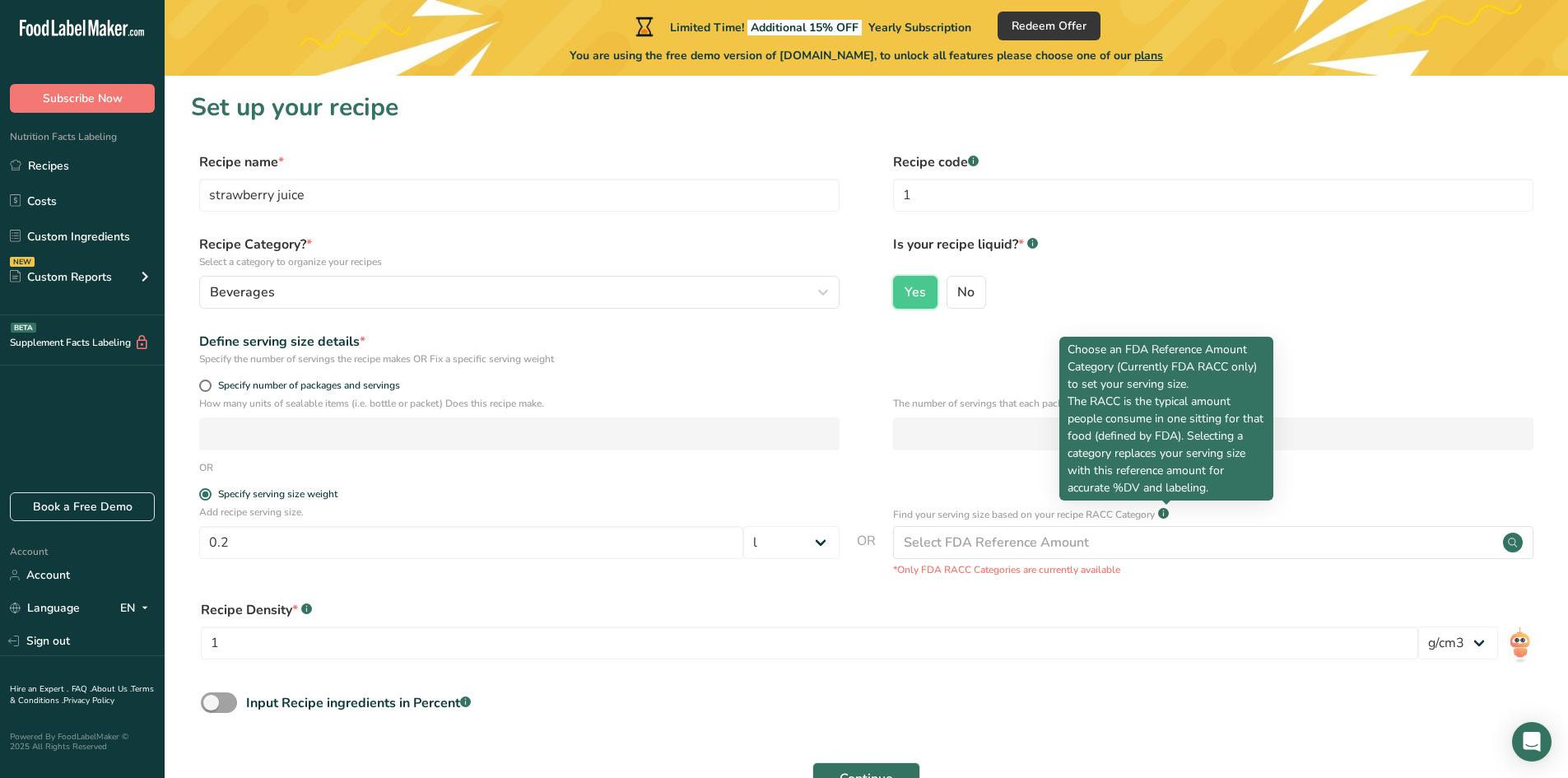
click at [1169, 512] on rect at bounding box center [1163, 513] width 11 height 11
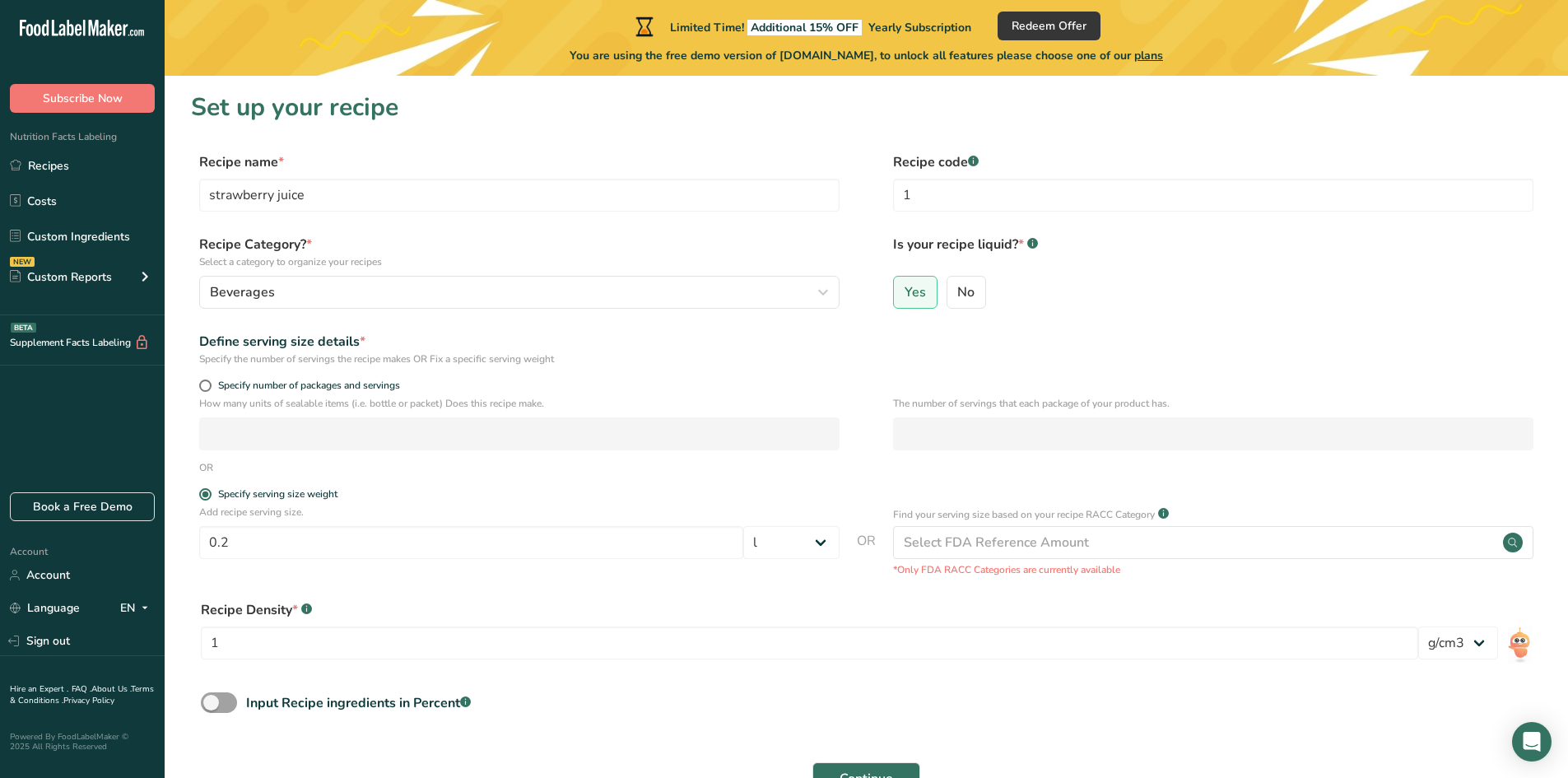
click at [1169, 512] on rect at bounding box center [1163, 513] width 11 height 11
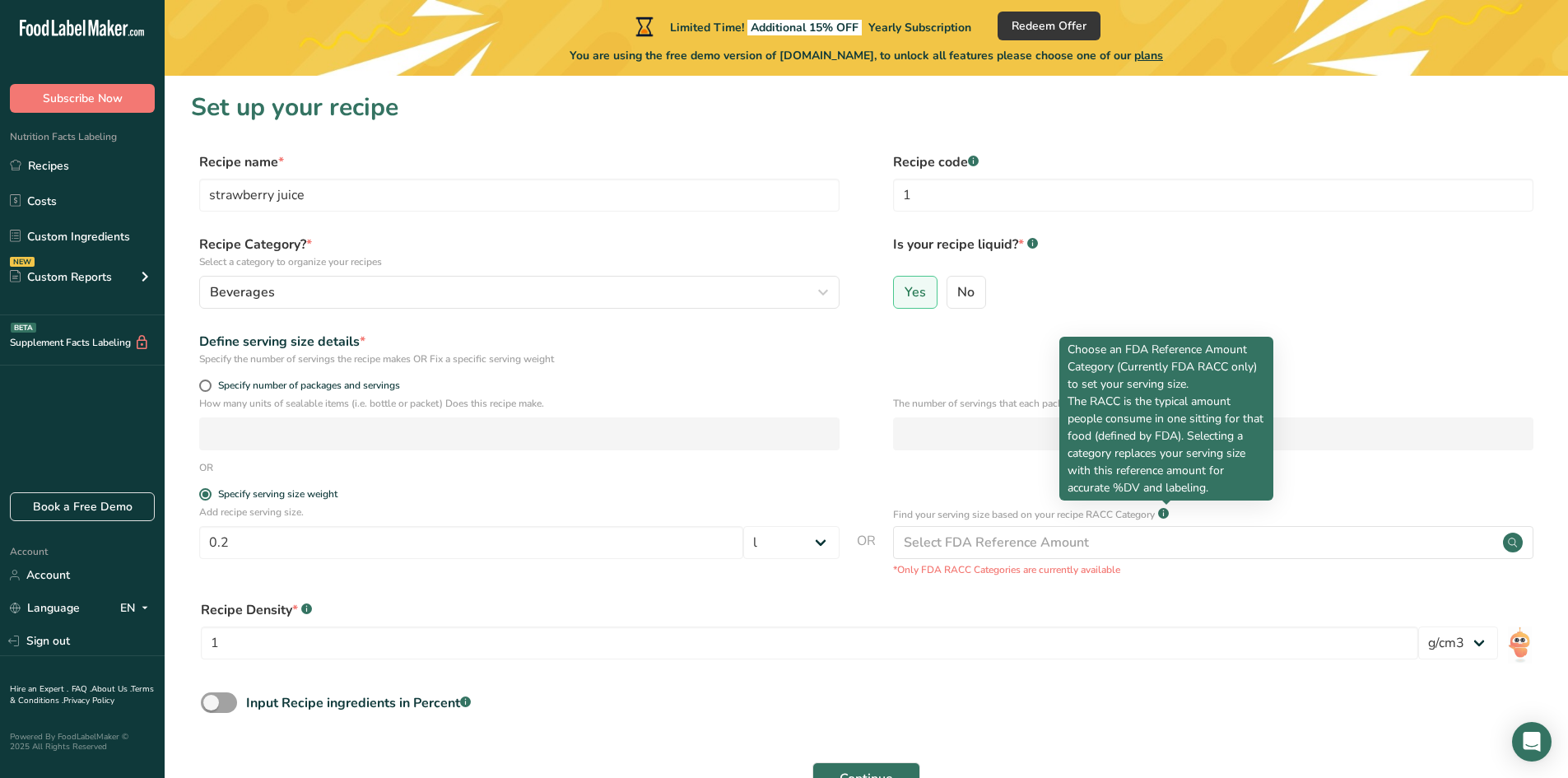
click at [1169, 513] on rect at bounding box center [1163, 513] width 11 height 11
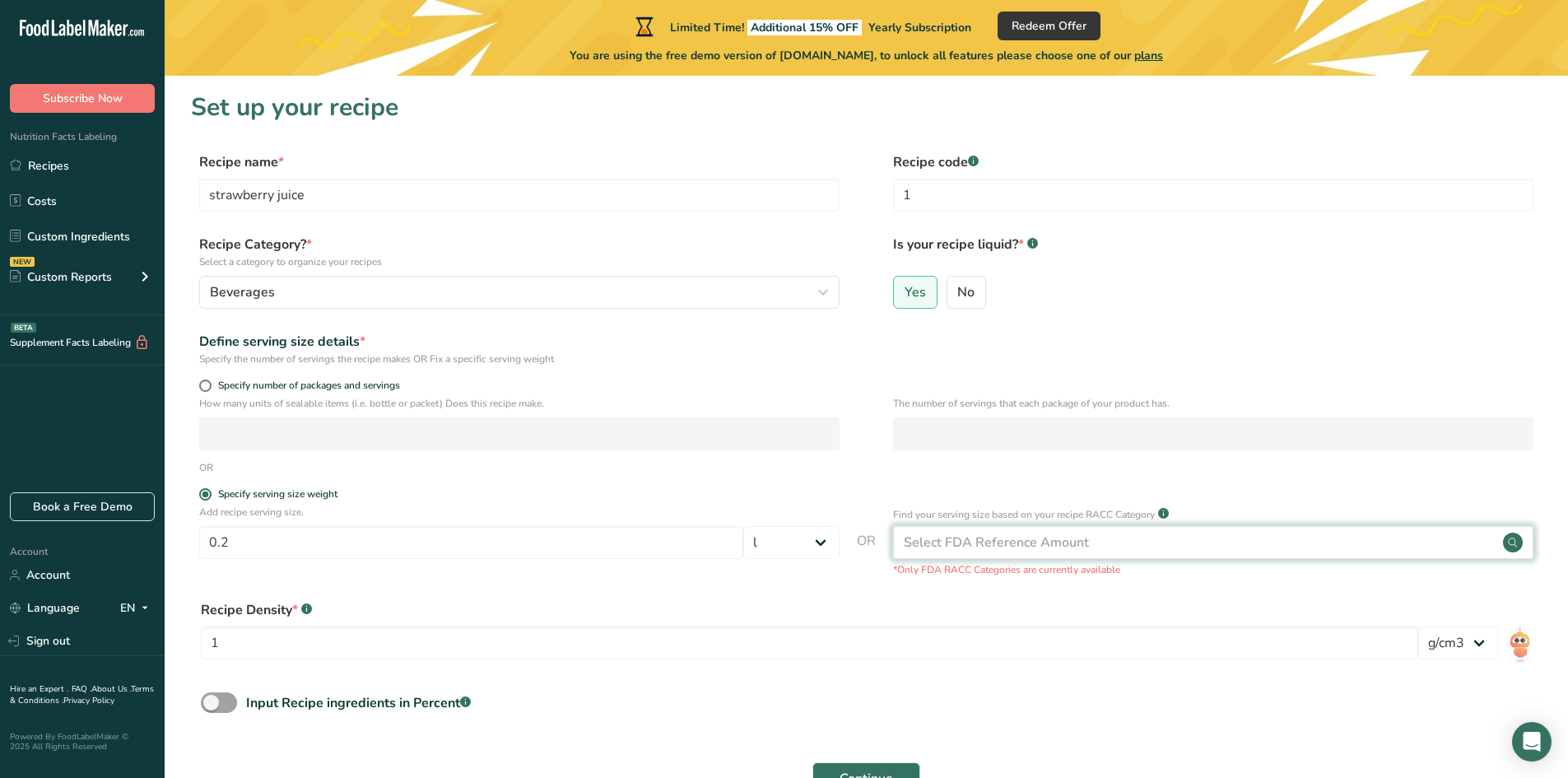
click at [1519, 539] on circle at bounding box center [1513, 542] width 20 height 20
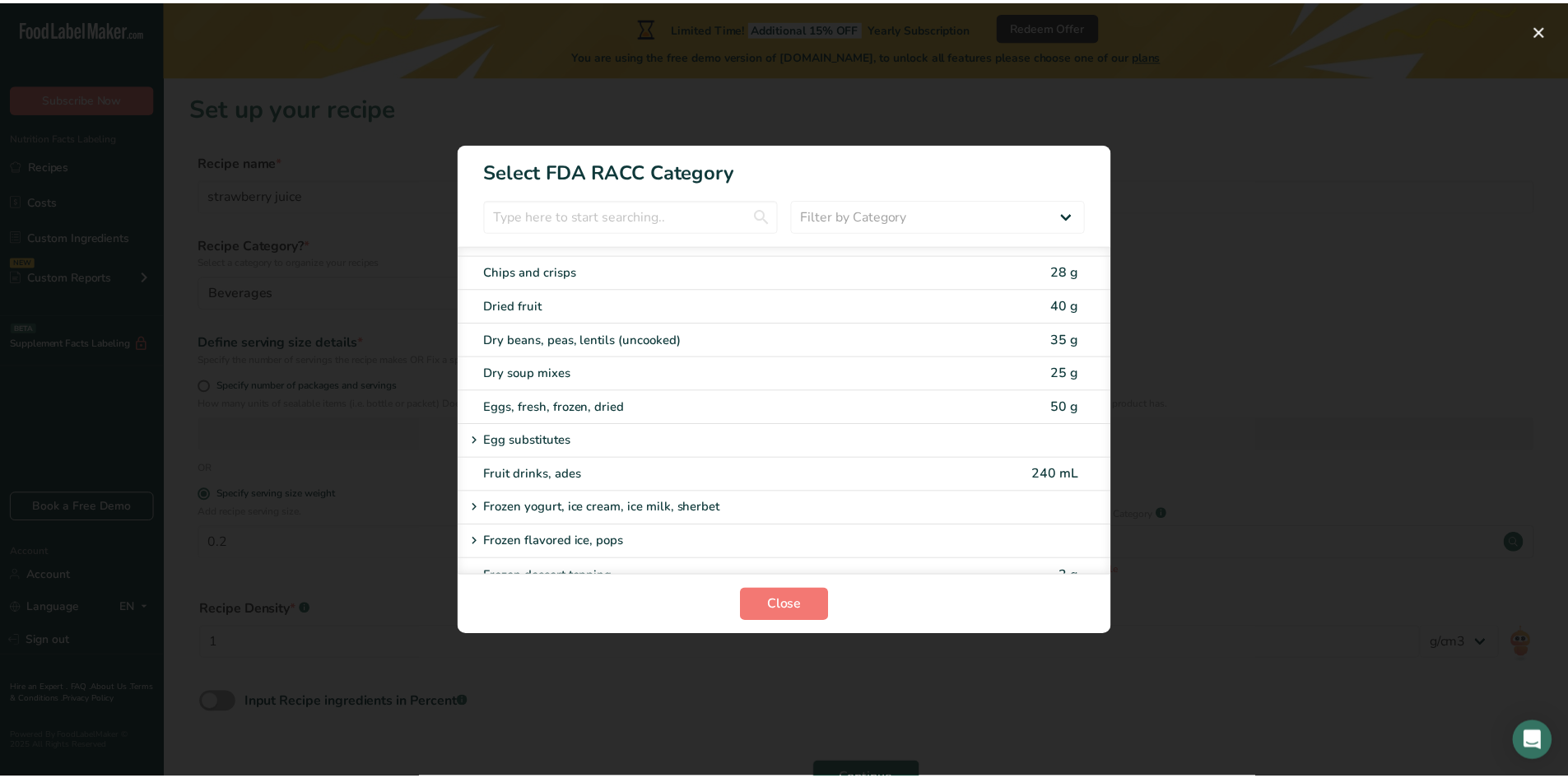
scroll to position [1153, 0]
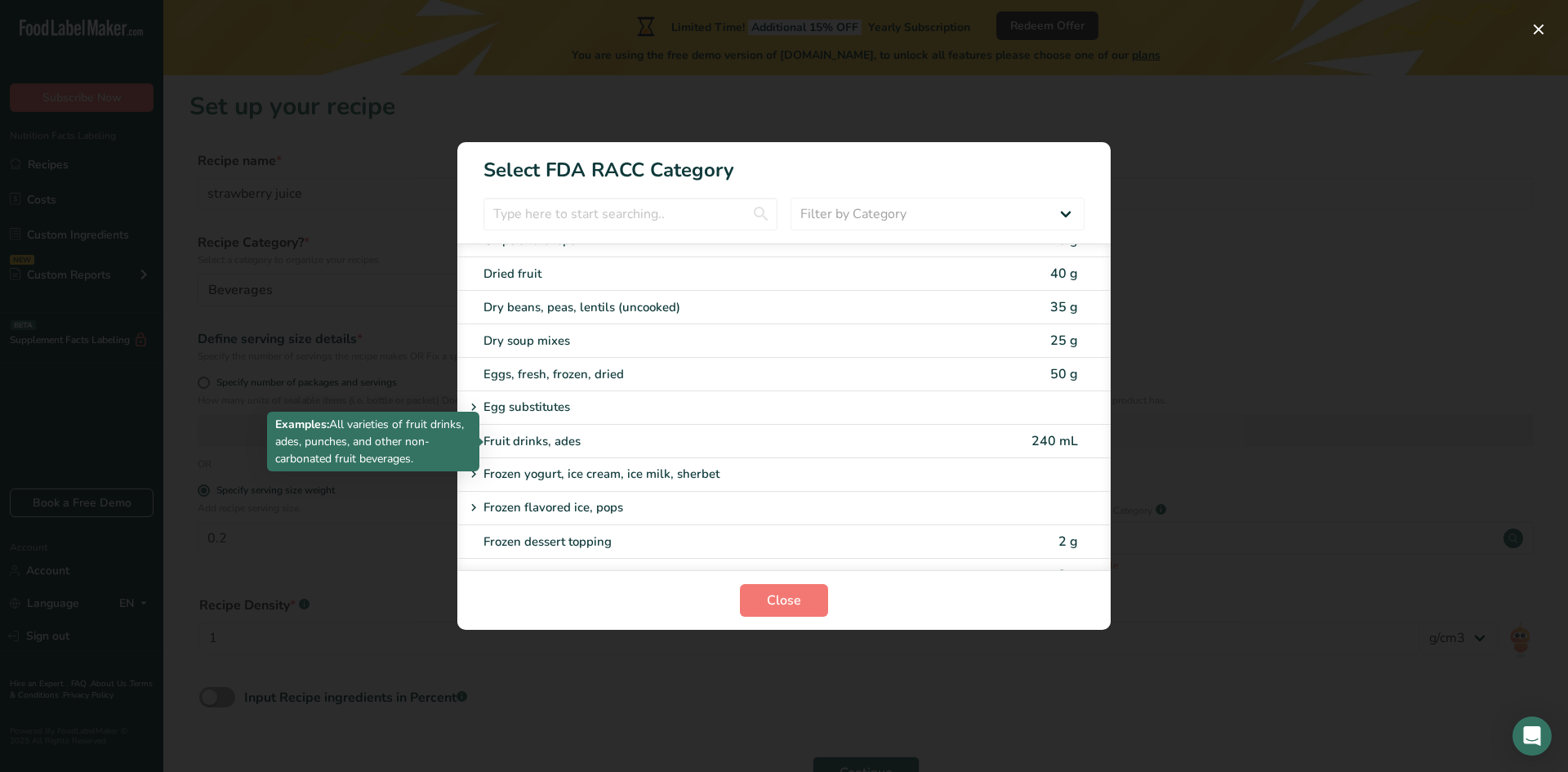
click at [578, 440] on div "Fruit drinks, ades" at bounding box center [715, 441] width 464 height 19
type input "240"
select select "17"
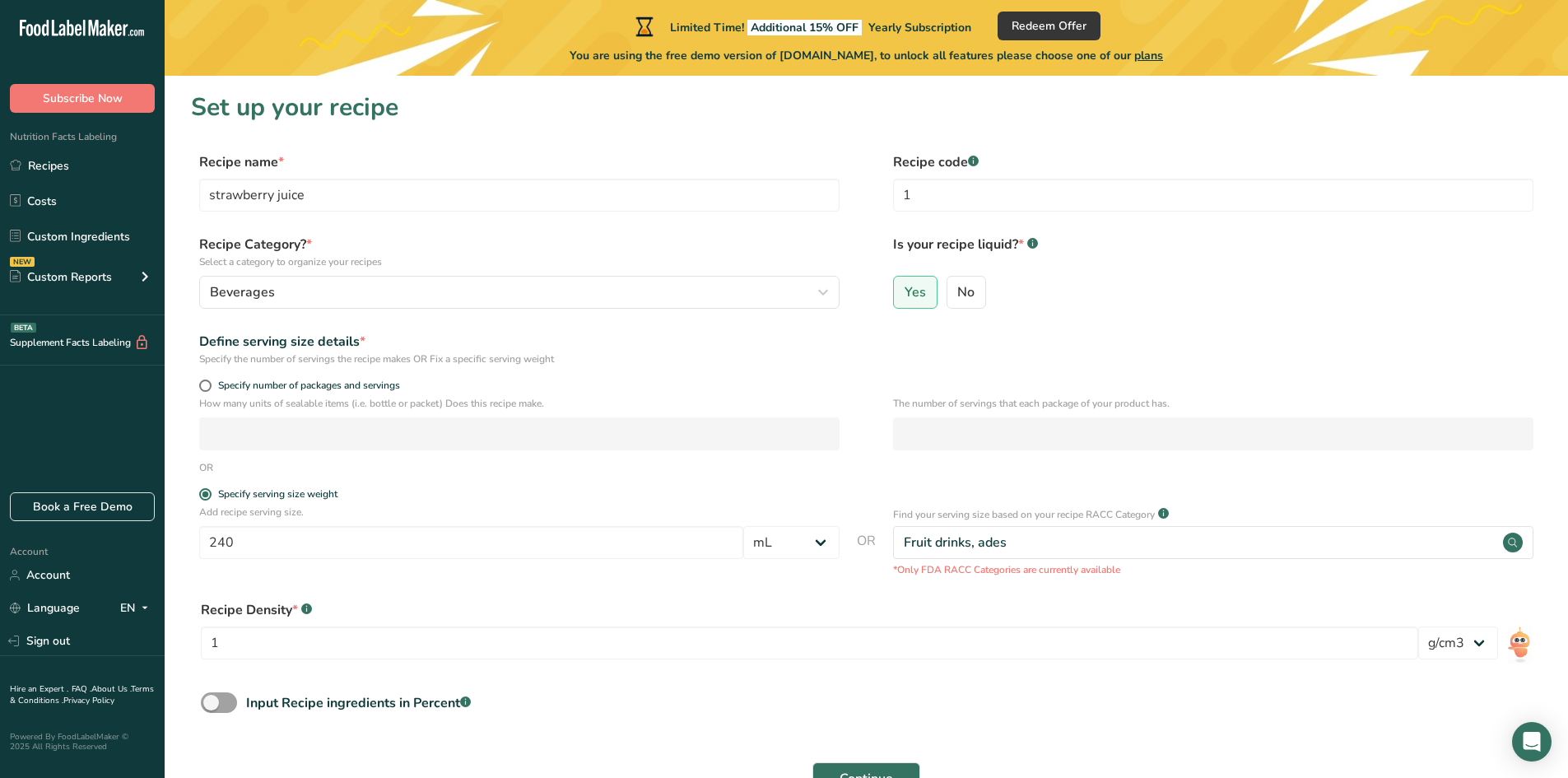
drag, startPoint x: 604, startPoint y: 438, endPoint x: 798, endPoint y: 479, distance: 198.3
click at [798, 479] on form "Recipe name * strawberry juice Recipe code .a-a{fill:#347362;}.b-a{fill:#fff;} …" at bounding box center [866, 489] width 1351 height 674
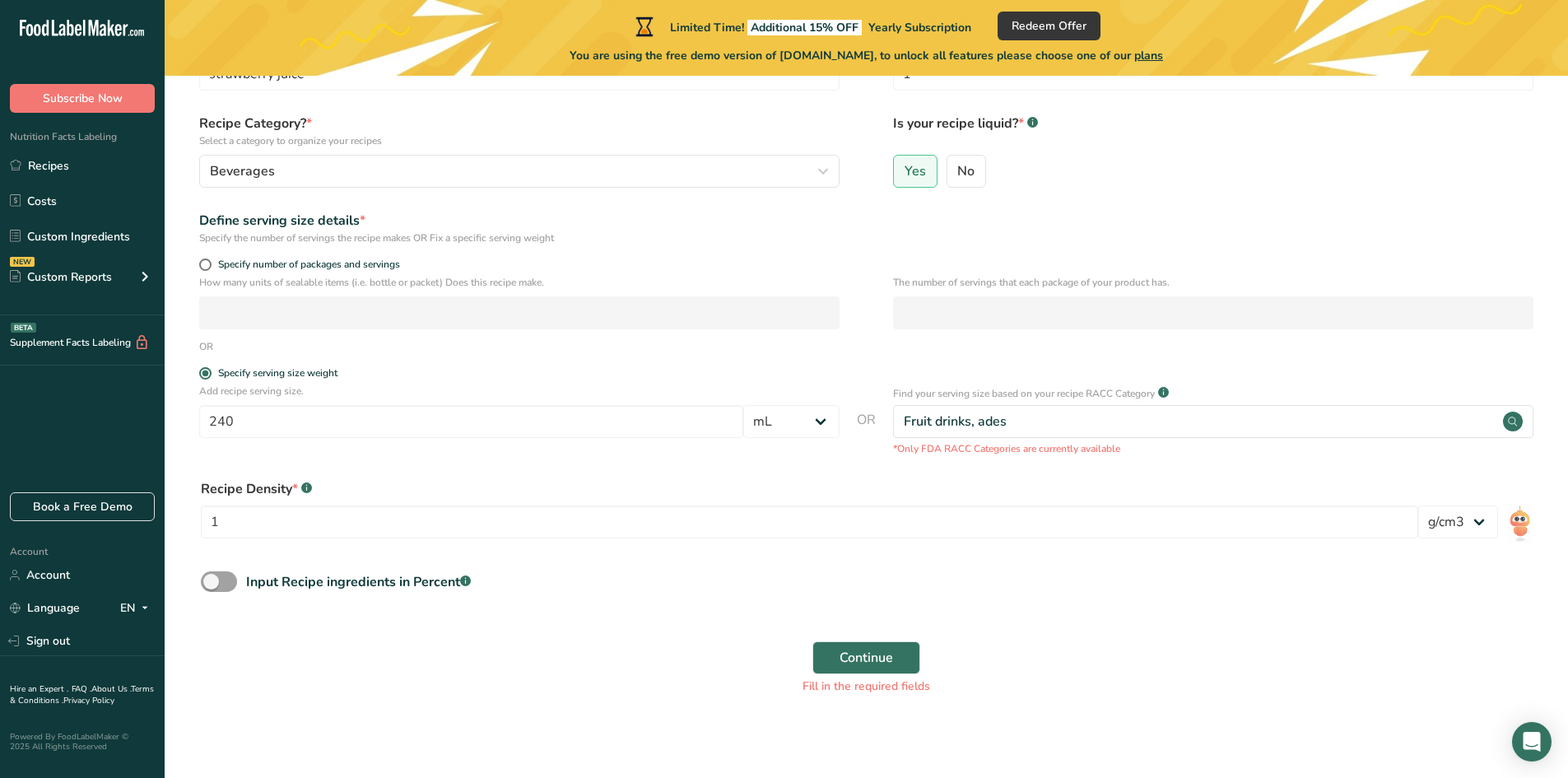
scroll to position [127, 0]
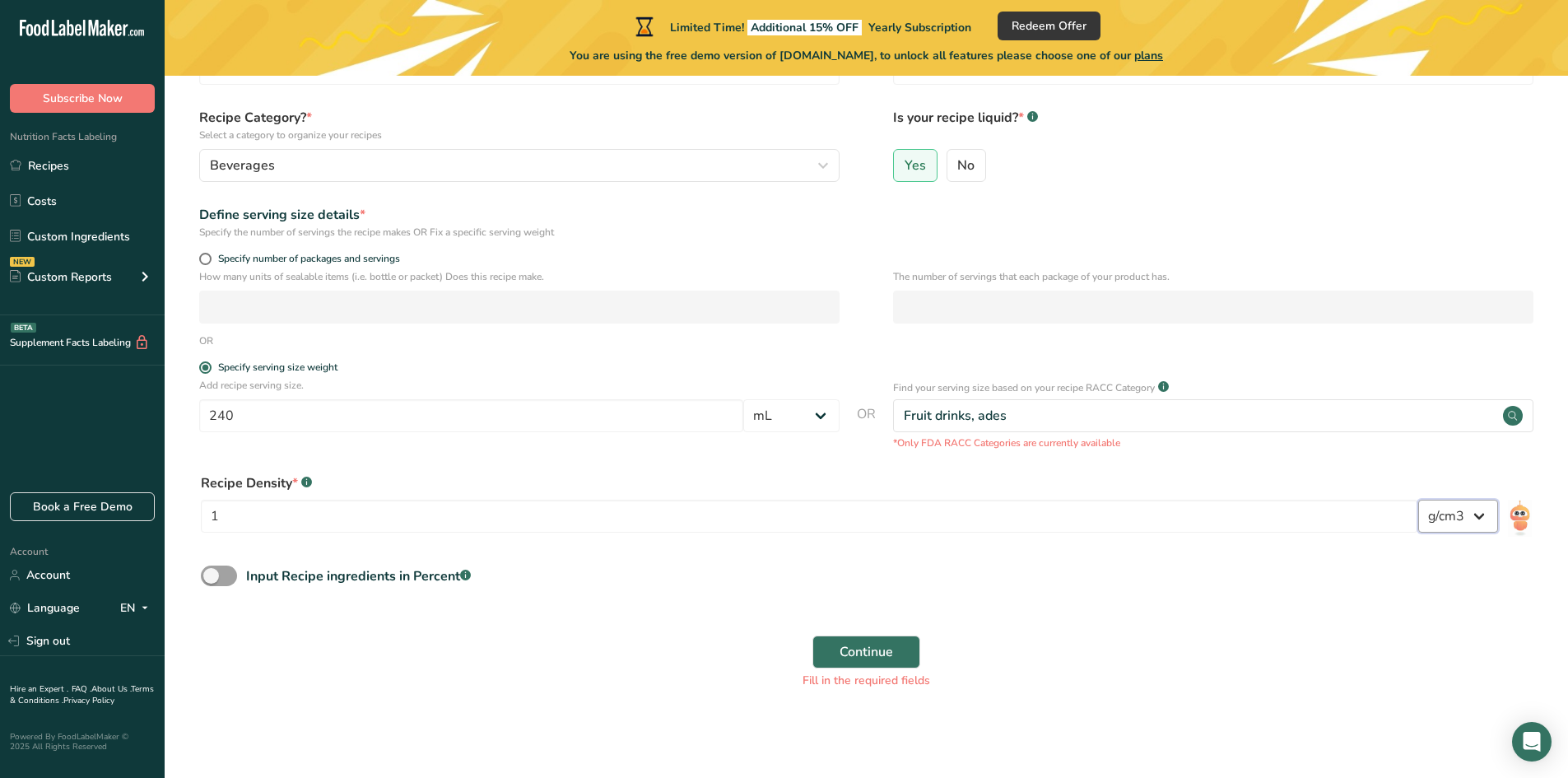
click at [1472, 512] on select "lb/ft3 g/cm3" at bounding box center [1458, 517] width 80 height 33
click at [619, 567] on div "Input Recipe ingredients in Percent .a-a{fill:#347362;}.b-a{fill:#fff;}" at bounding box center [866, 582] width 1351 height 33
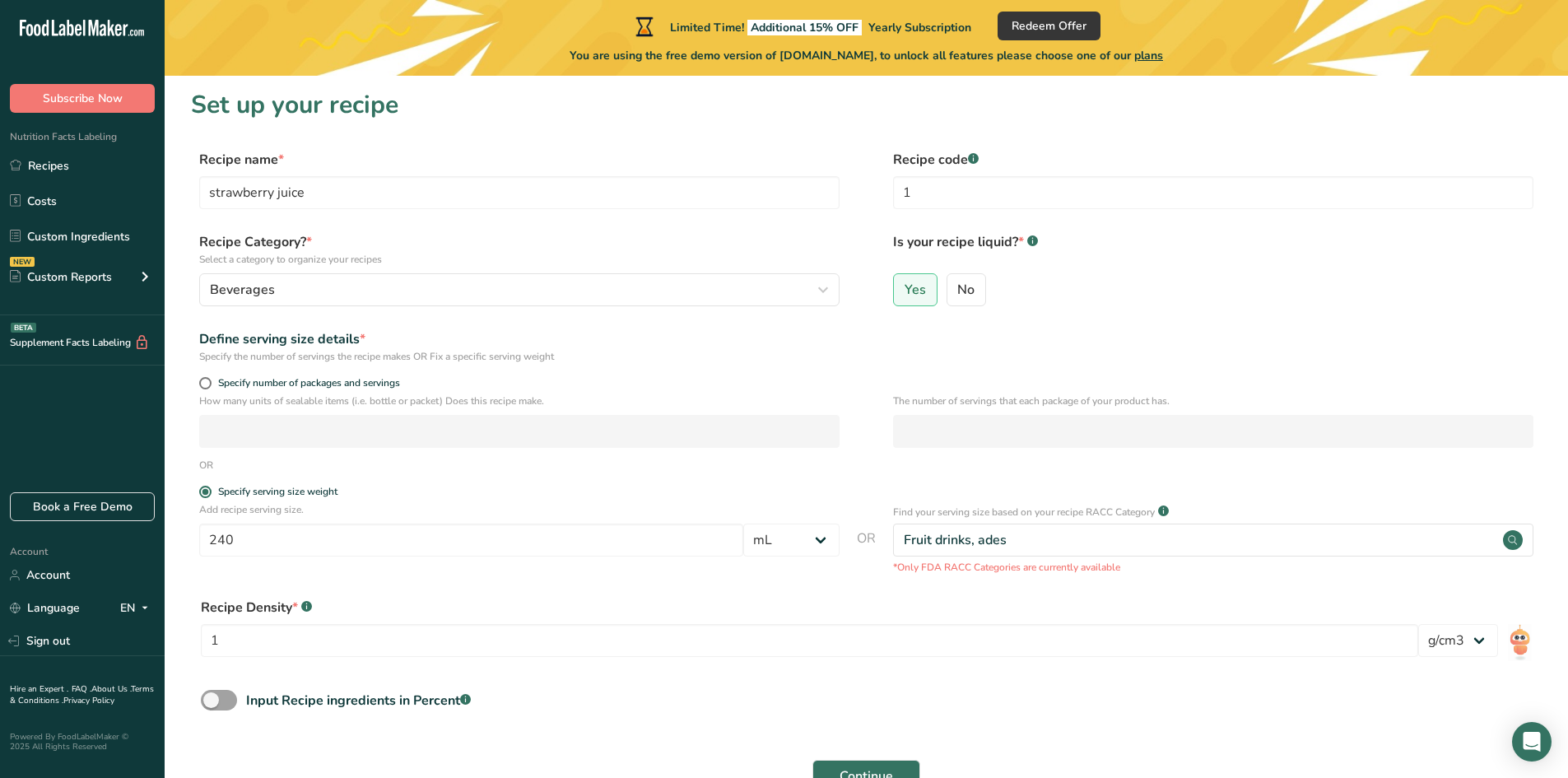
scroll to position [0, 0]
click at [231, 342] on div "Define serving size details *" at bounding box center [519, 341] width 640 height 20
drag, startPoint x: 247, startPoint y: 346, endPoint x: 362, endPoint y: 351, distance: 115.1
click at [362, 351] on div "Define serving size details *" at bounding box center [519, 341] width 640 height 20
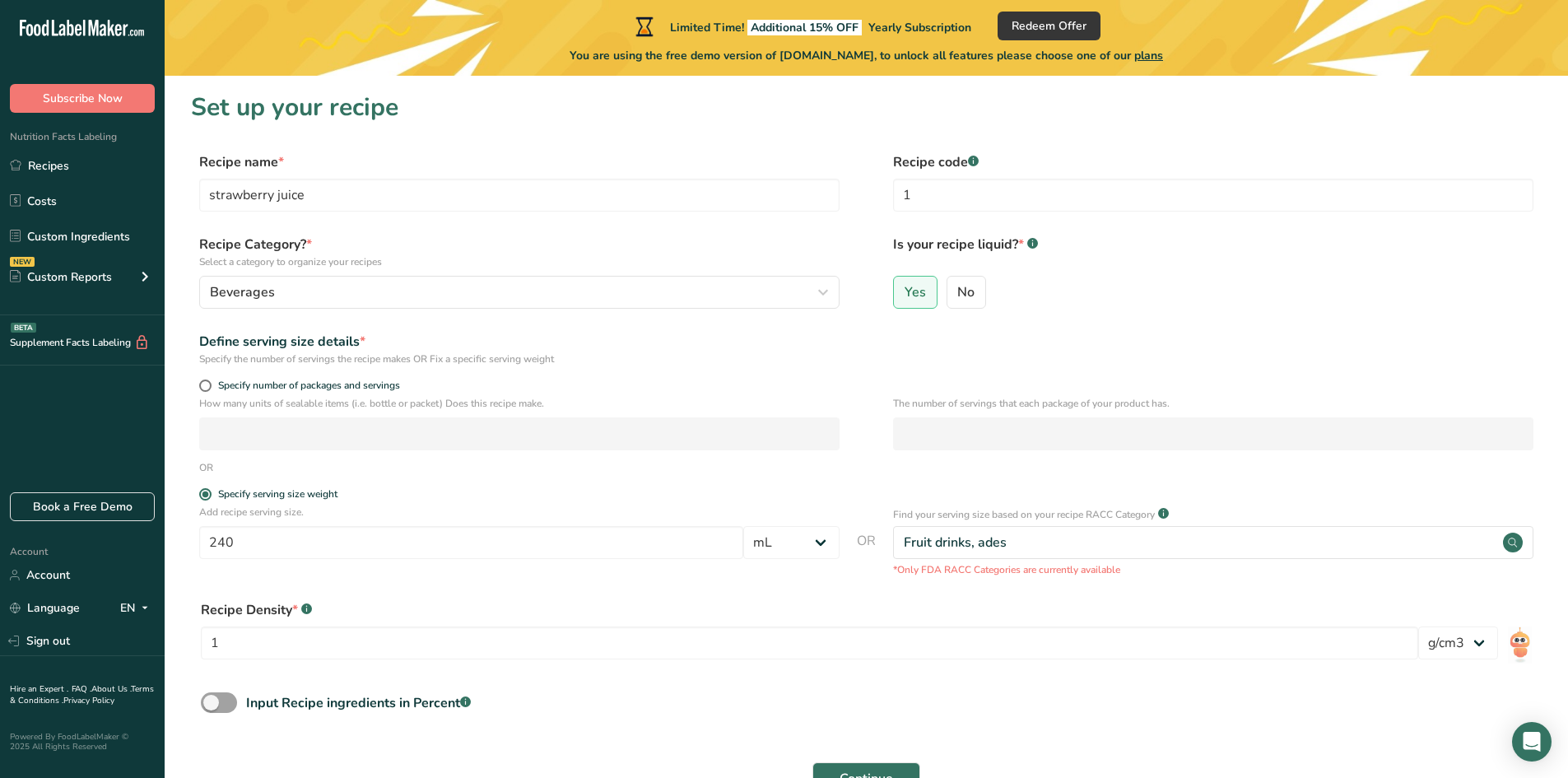
click at [310, 357] on div "Specify the number of servings the recipe makes OR Fix a specific serving weight" at bounding box center [519, 359] width 640 height 15
drag, startPoint x: 339, startPoint y: 361, endPoint x: 479, endPoint y: 368, distance: 140.2
click at [479, 368] on form "Recipe name * strawberry juice Recipe code .a-a{fill:#347362;}.b-a{fill:#fff;} …" at bounding box center [866, 489] width 1351 height 674
click at [473, 368] on form "Recipe name * strawberry juice Recipe code .a-a{fill:#347362;}.b-a{fill:#fff;} …" at bounding box center [866, 489] width 1351 height 674
click at [208, 383] on span at bounding box center [205, 386] width 12 height 12
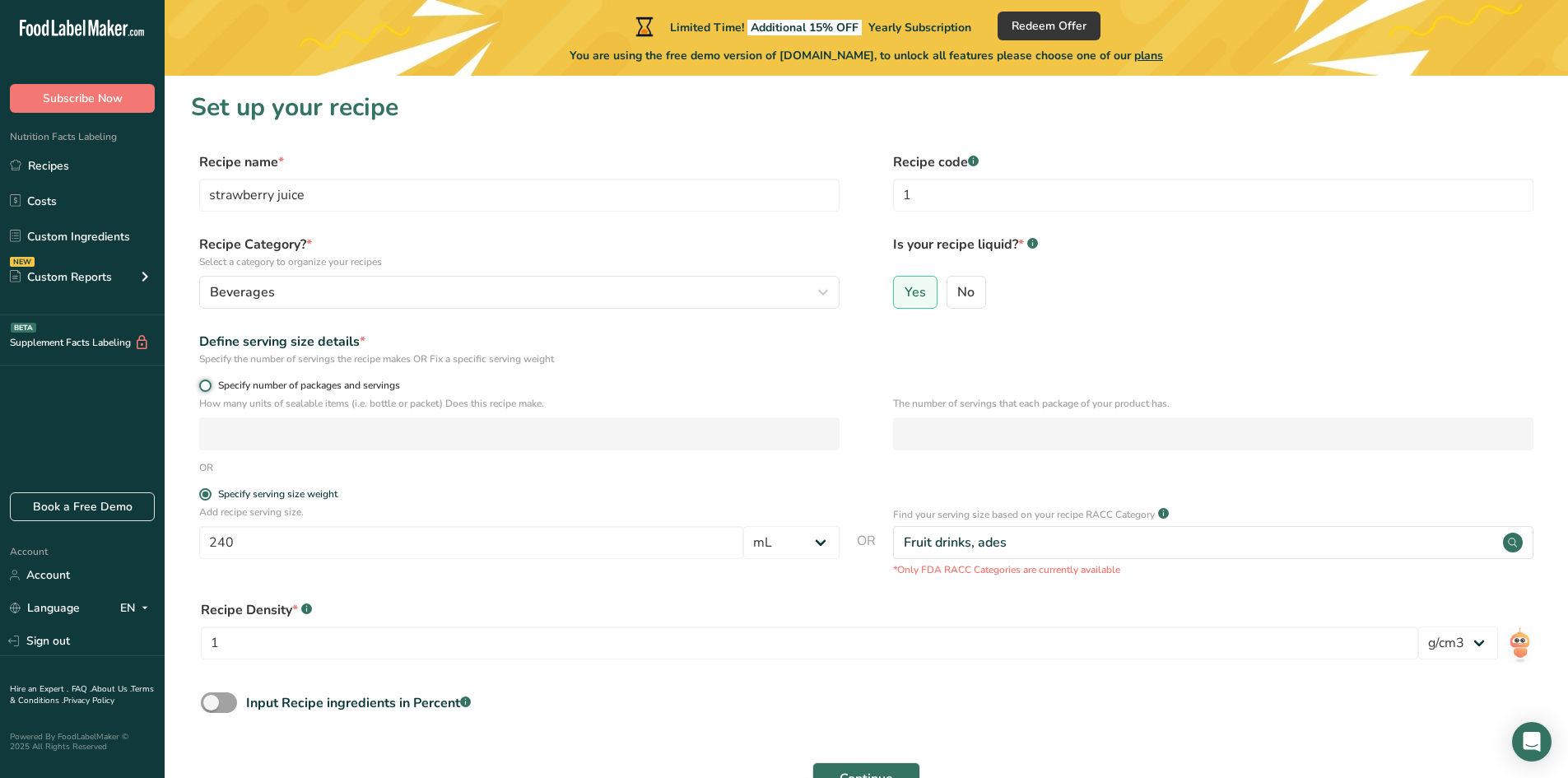
click at [208, 383] on input "Specify number of packages and servings" at bounding box center [204, 386] width 11 height 11
radio input "true"
radio input "false"
select select "0"
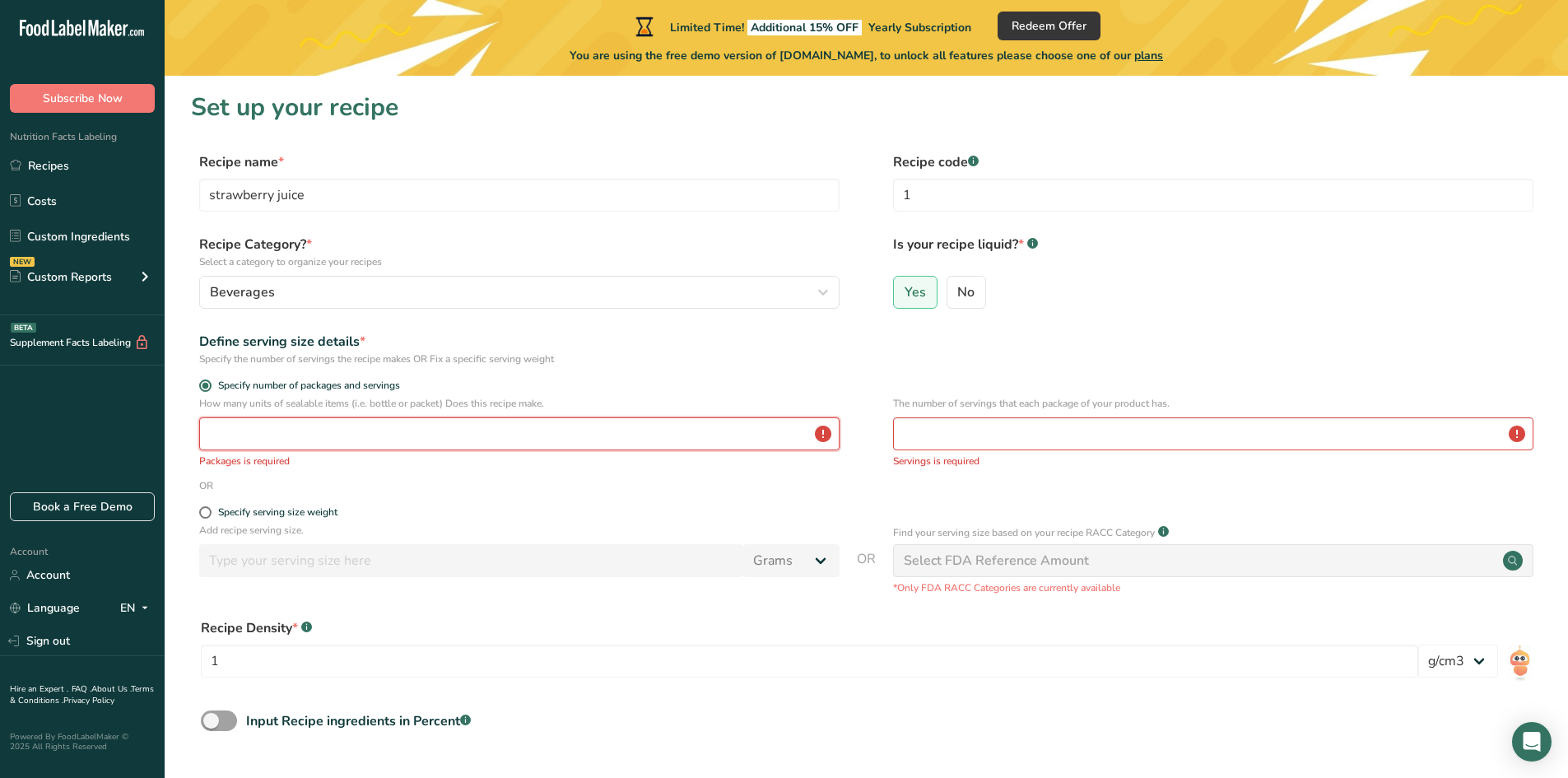
click at [242, 432] on input "number" at bounding box center [519, 434] width 640 height 33
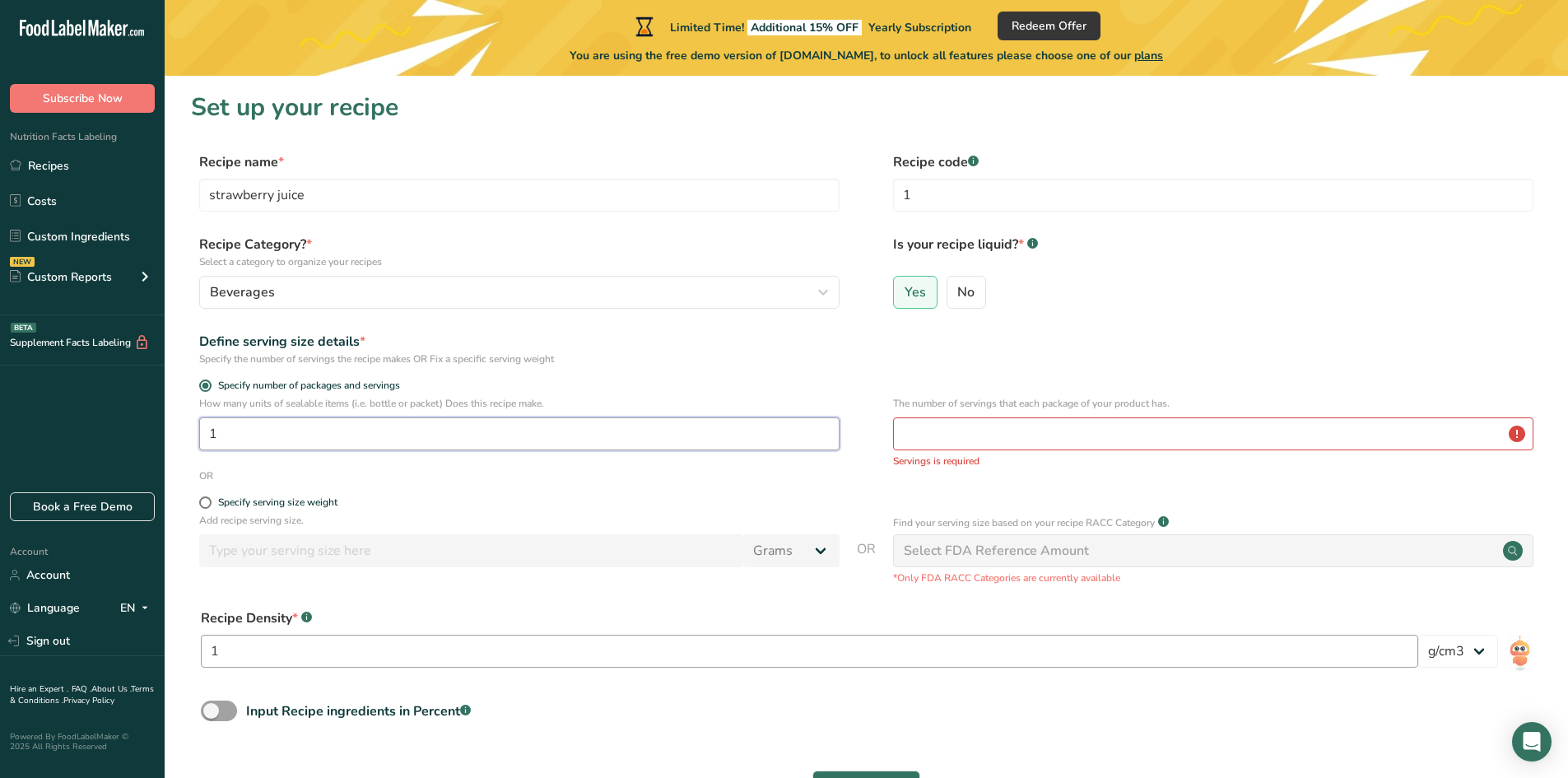
type input "1"
click at [1114, 649] on input "1" at bounding box center [809, 652] width 1217 height 33
click at [1136, 443] on input "number" at bounding box center [1213, 434] width 640 height 33
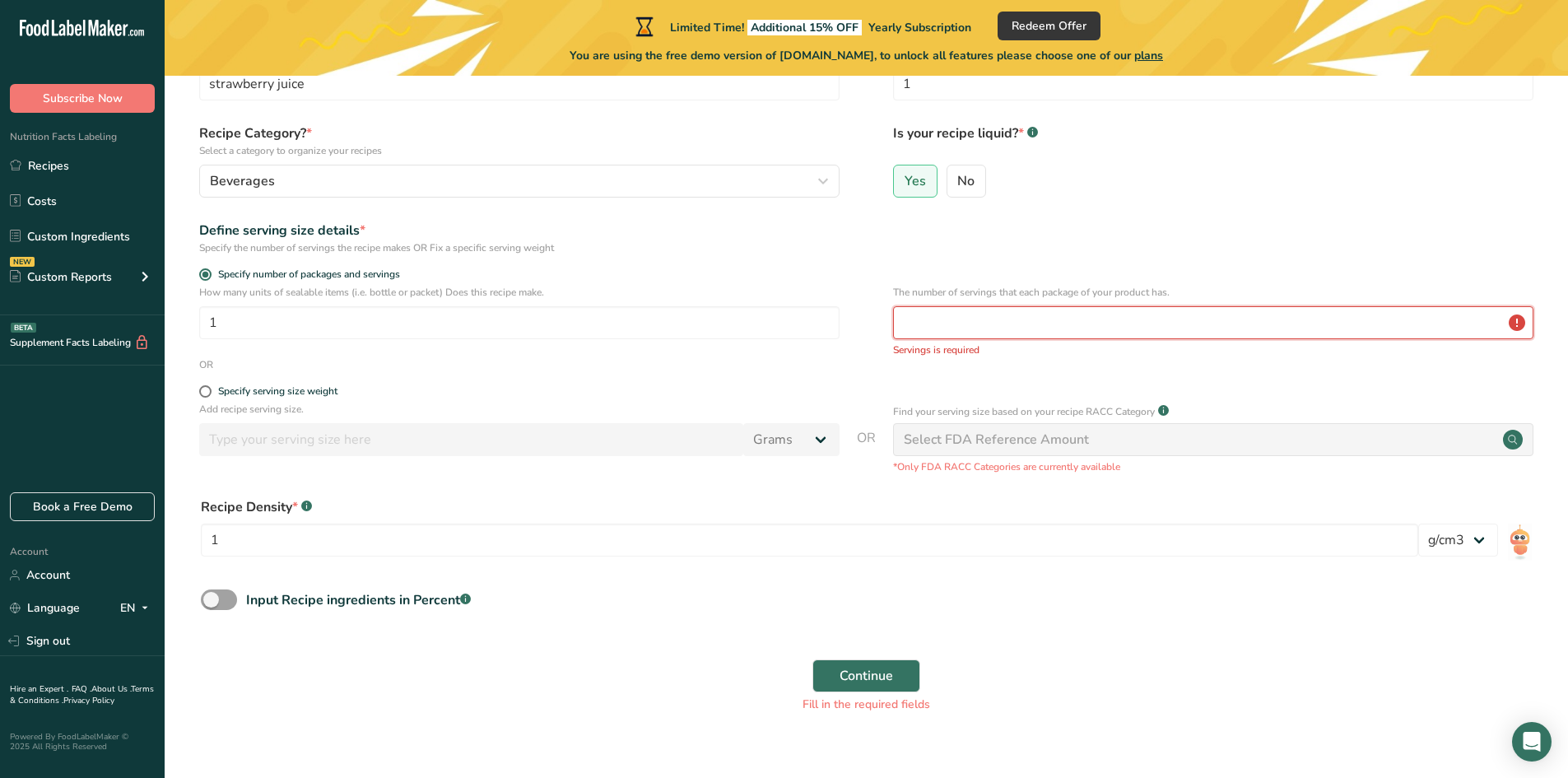
scroll to position [135, 0]
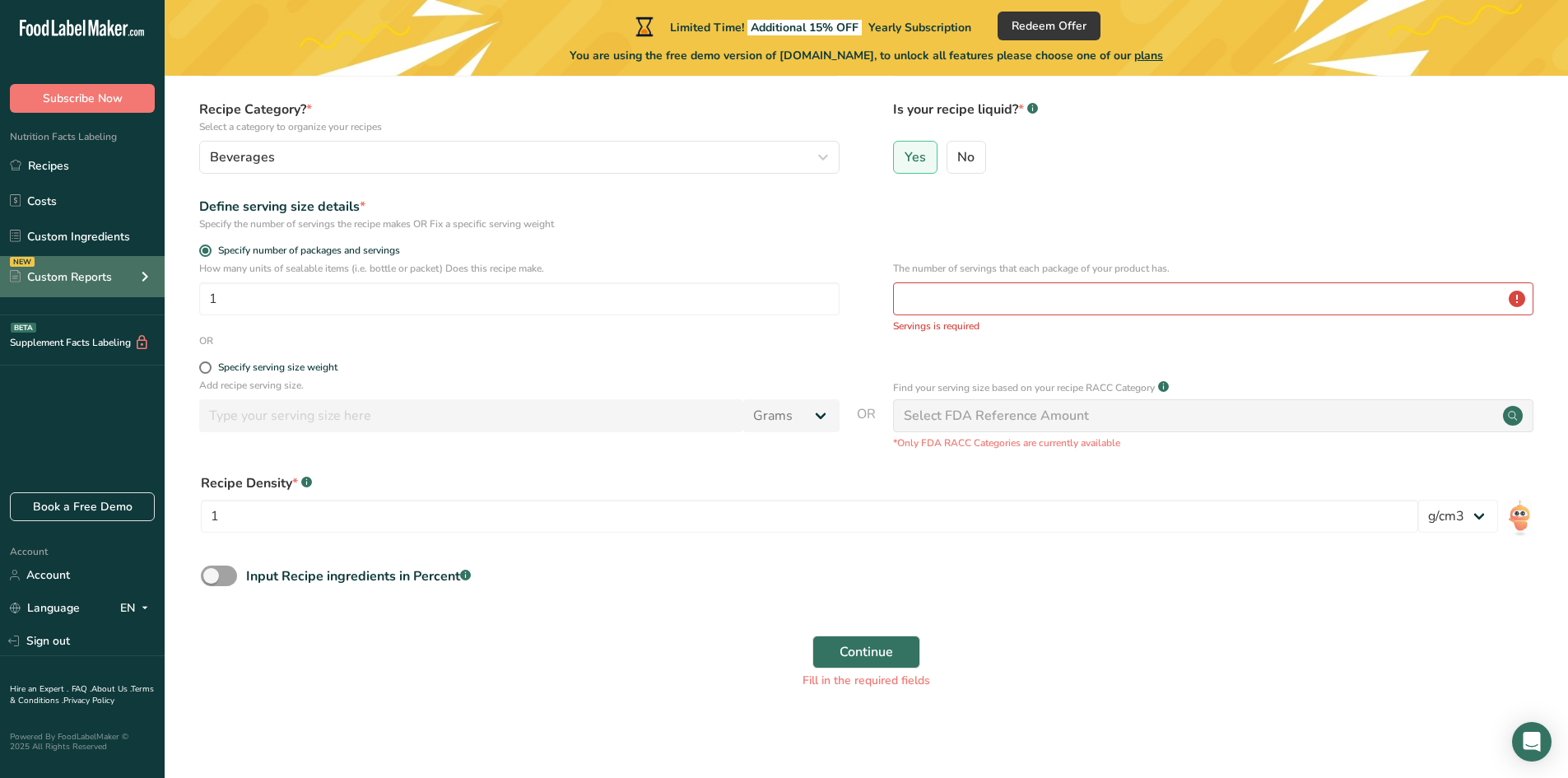
click at [107, 282] on div "Custom Reports" at bounding box center [61, 277] width 102 height 18
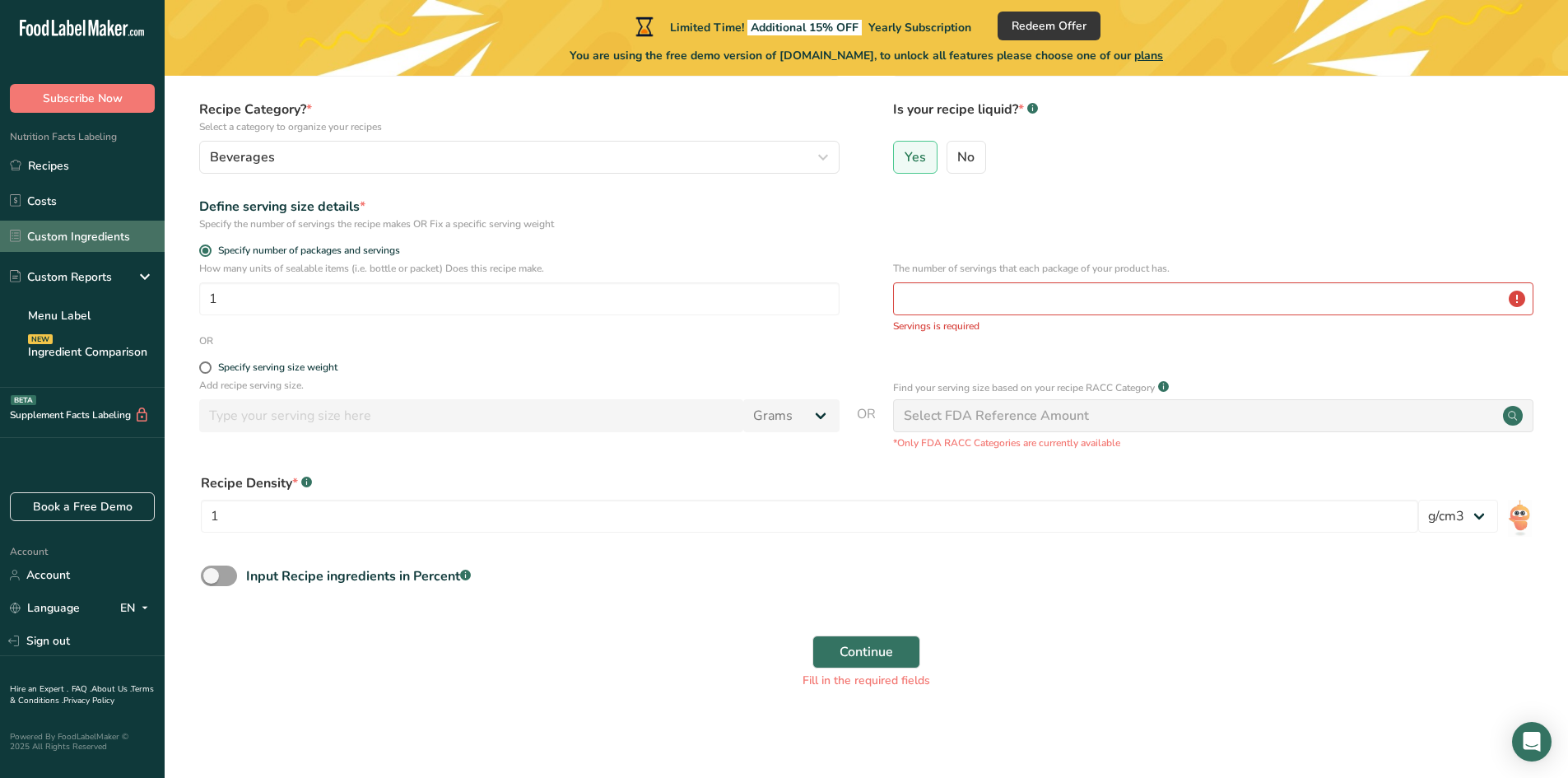
click at [87, 243] on link "Custom Ingredients" at bounding box center [82, 237] width 165 height 32
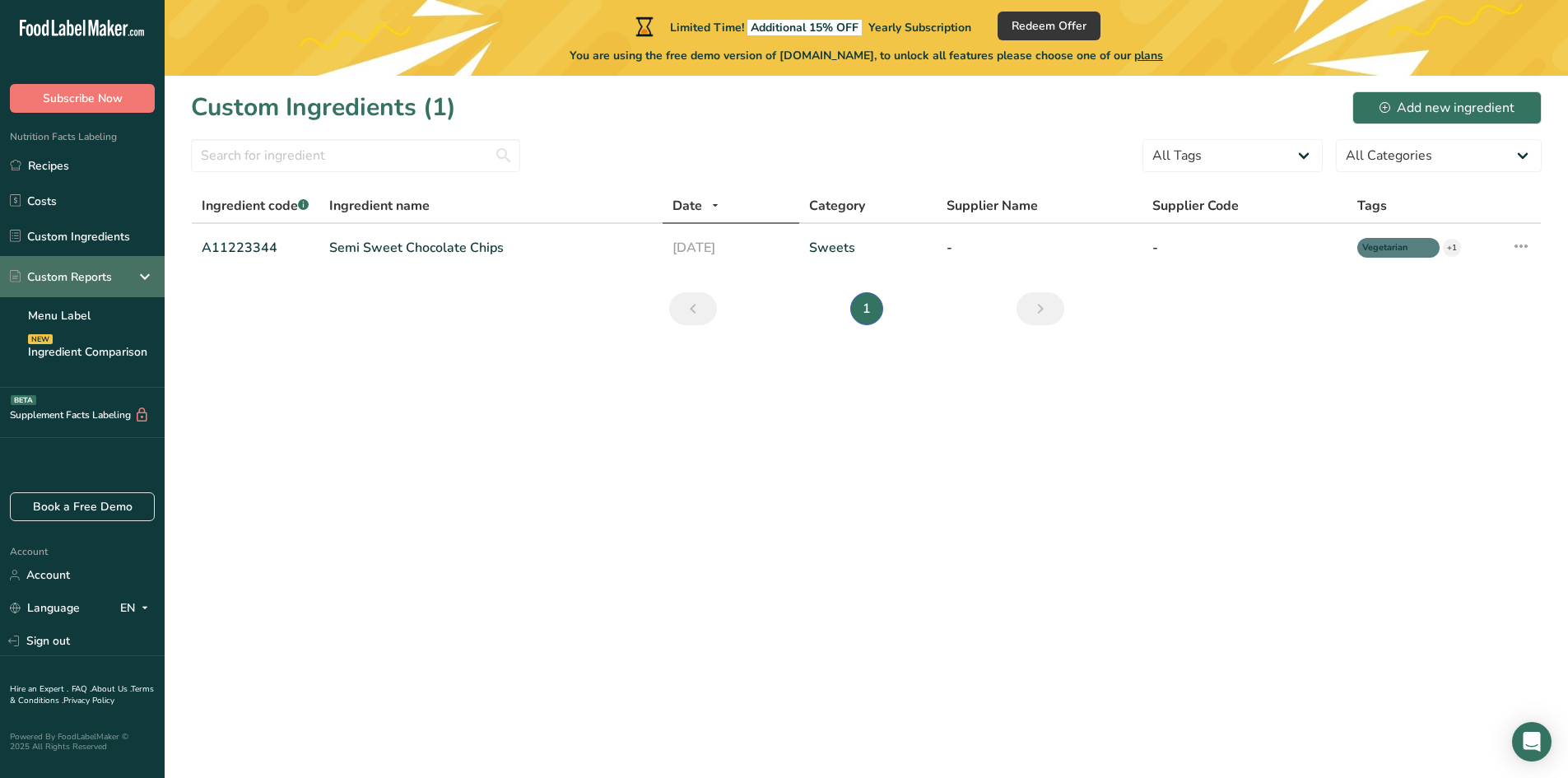
click at [75, 264] on div "Custom Reports" at bounding box center [82, 276] width 165 height 41
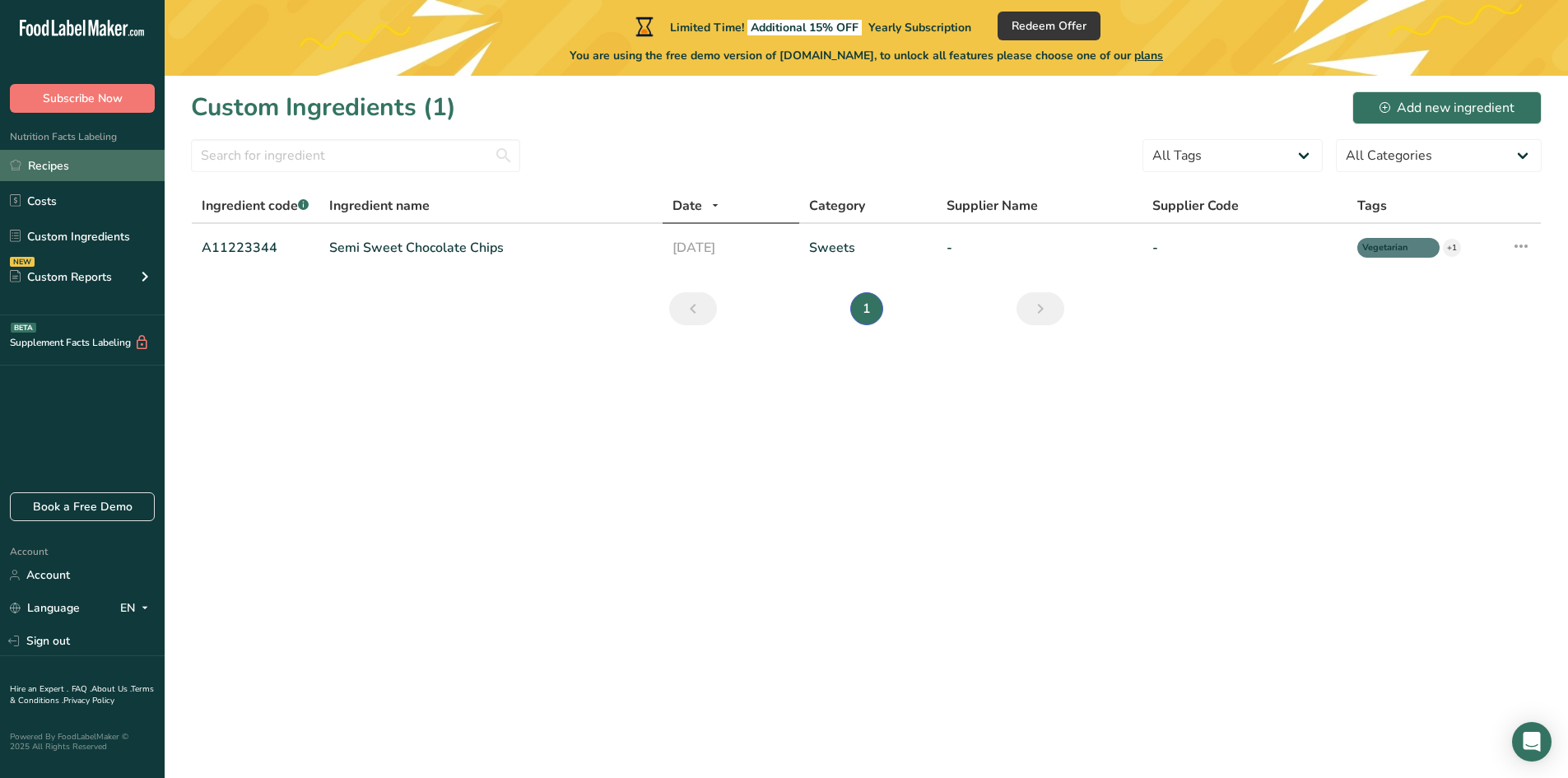
click at [54, 174] on link "Recipes" at bounding box center [82, 166] width 165 height 32
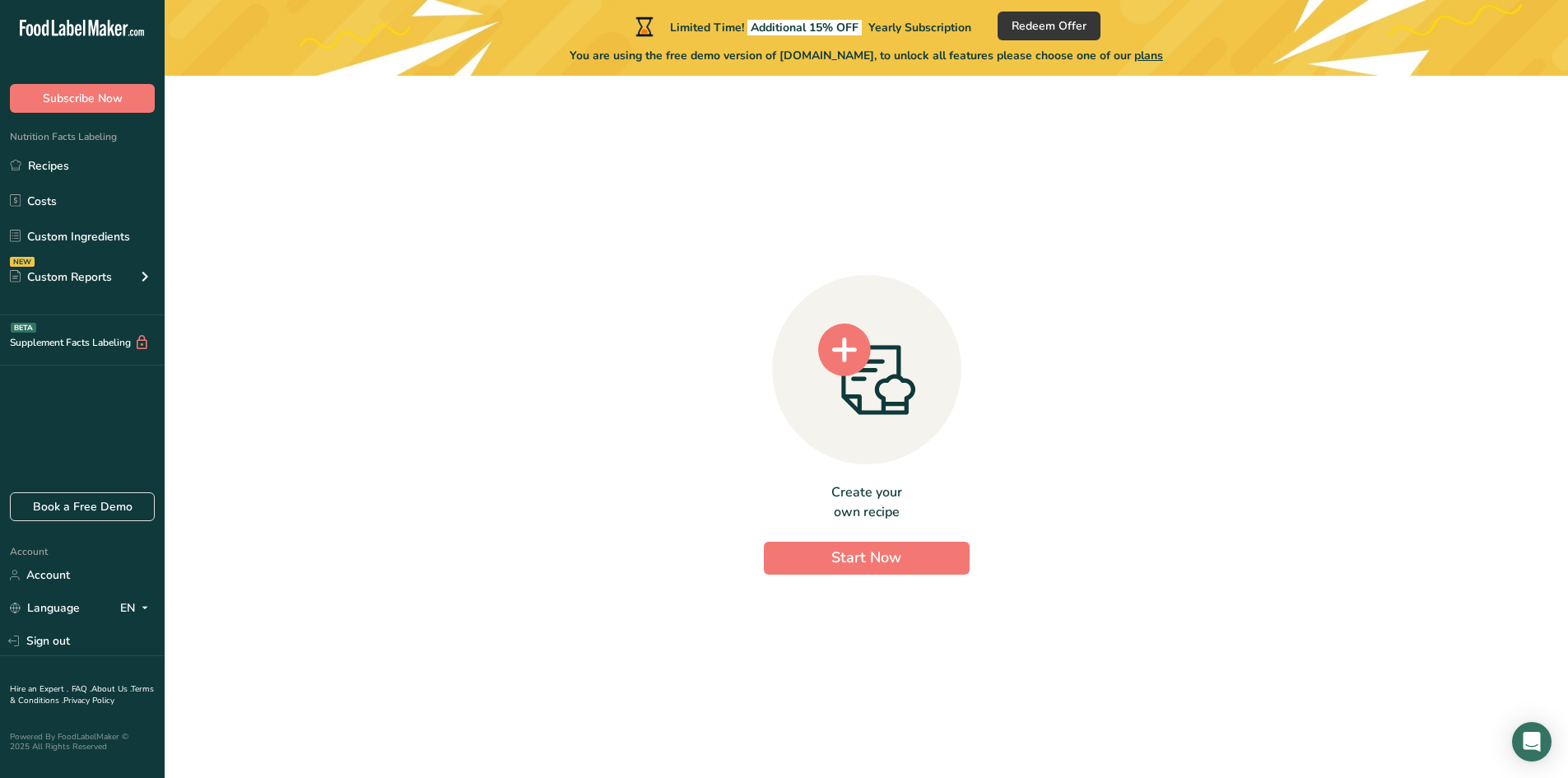
click at [39, 184] on ul "Recipes Costs Custom Ingredients NEW Custom Reports Menu Label Ingredient Compa…" at bounding box center [82, 224] width 165 height 147
click at [29, 192] on link "Costs" at bounding box center [82, 201] width 165 height 32
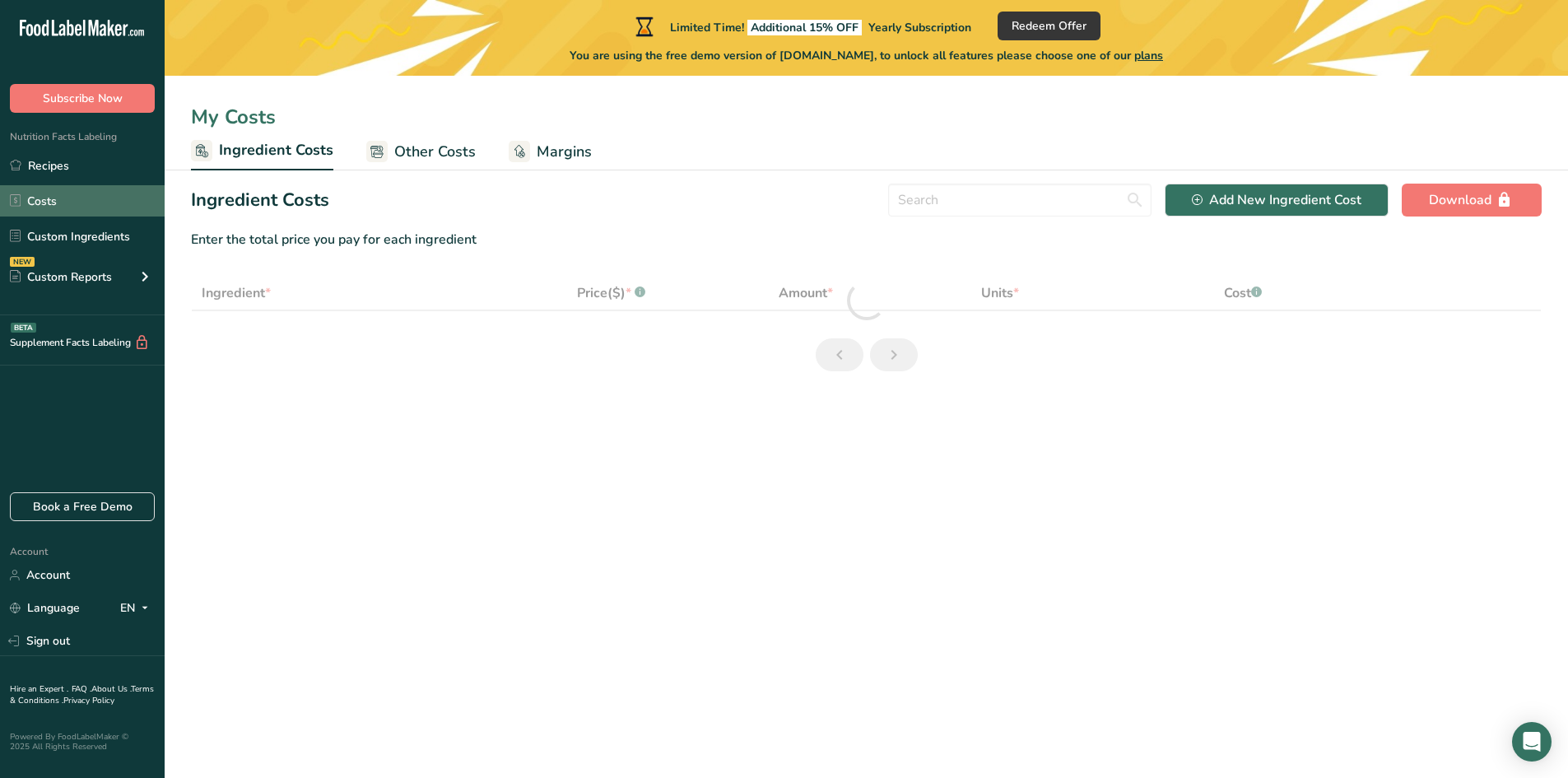
select select "1"
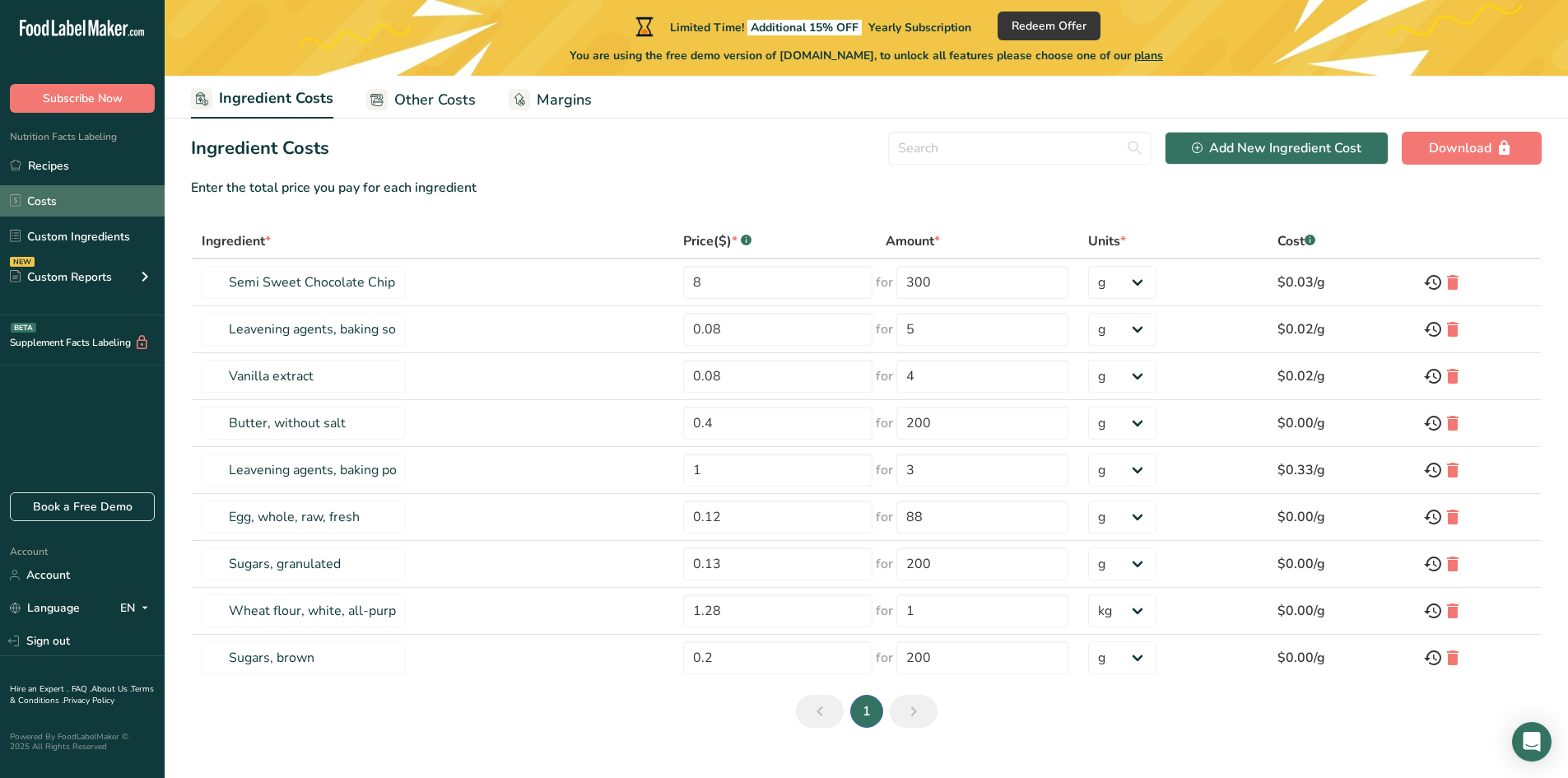
scroll to position [81, 0]
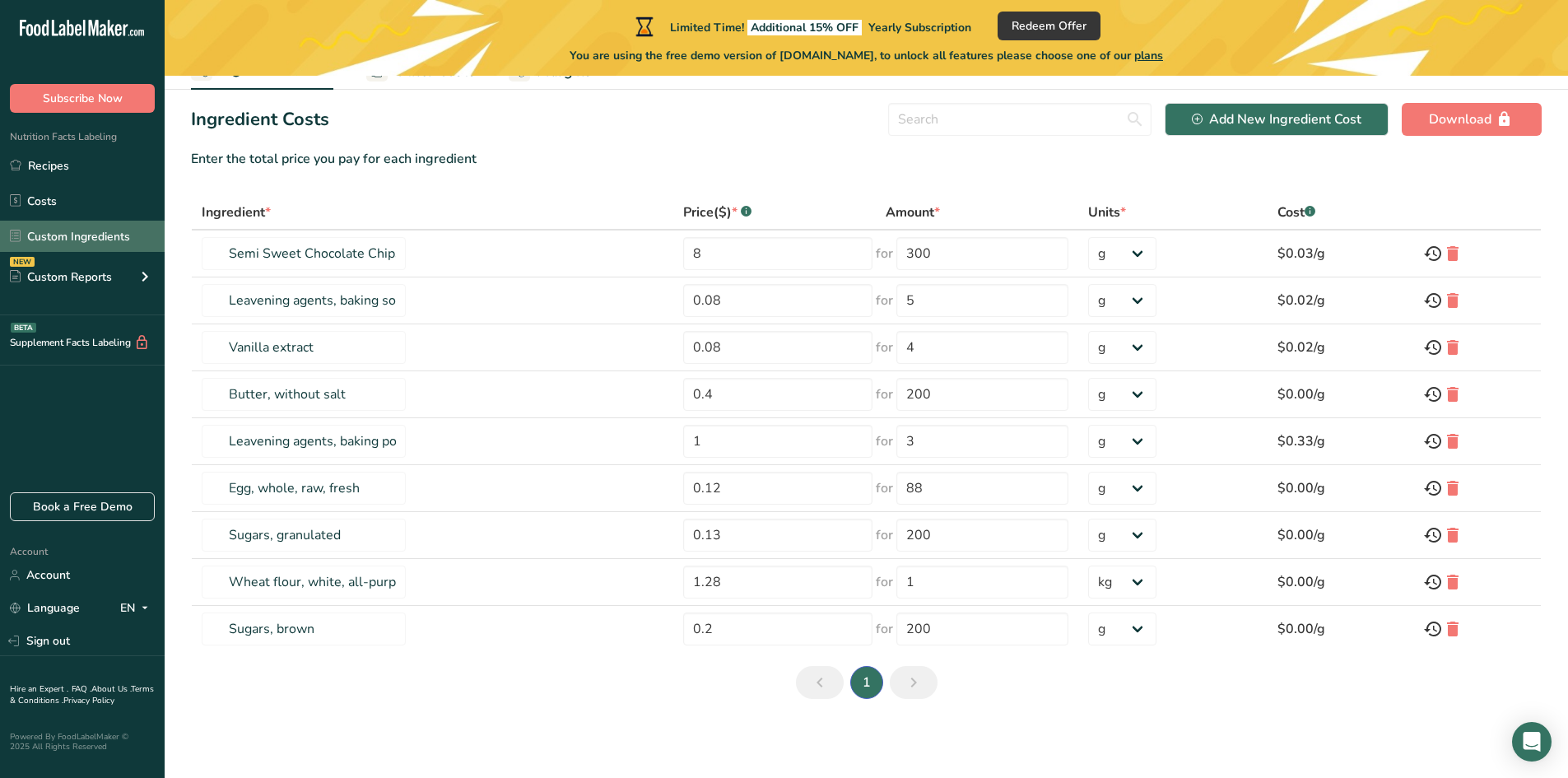
click at [87, 240] on link "Custom Ingredients" at bounding box center [82, 237] width 165 height 32
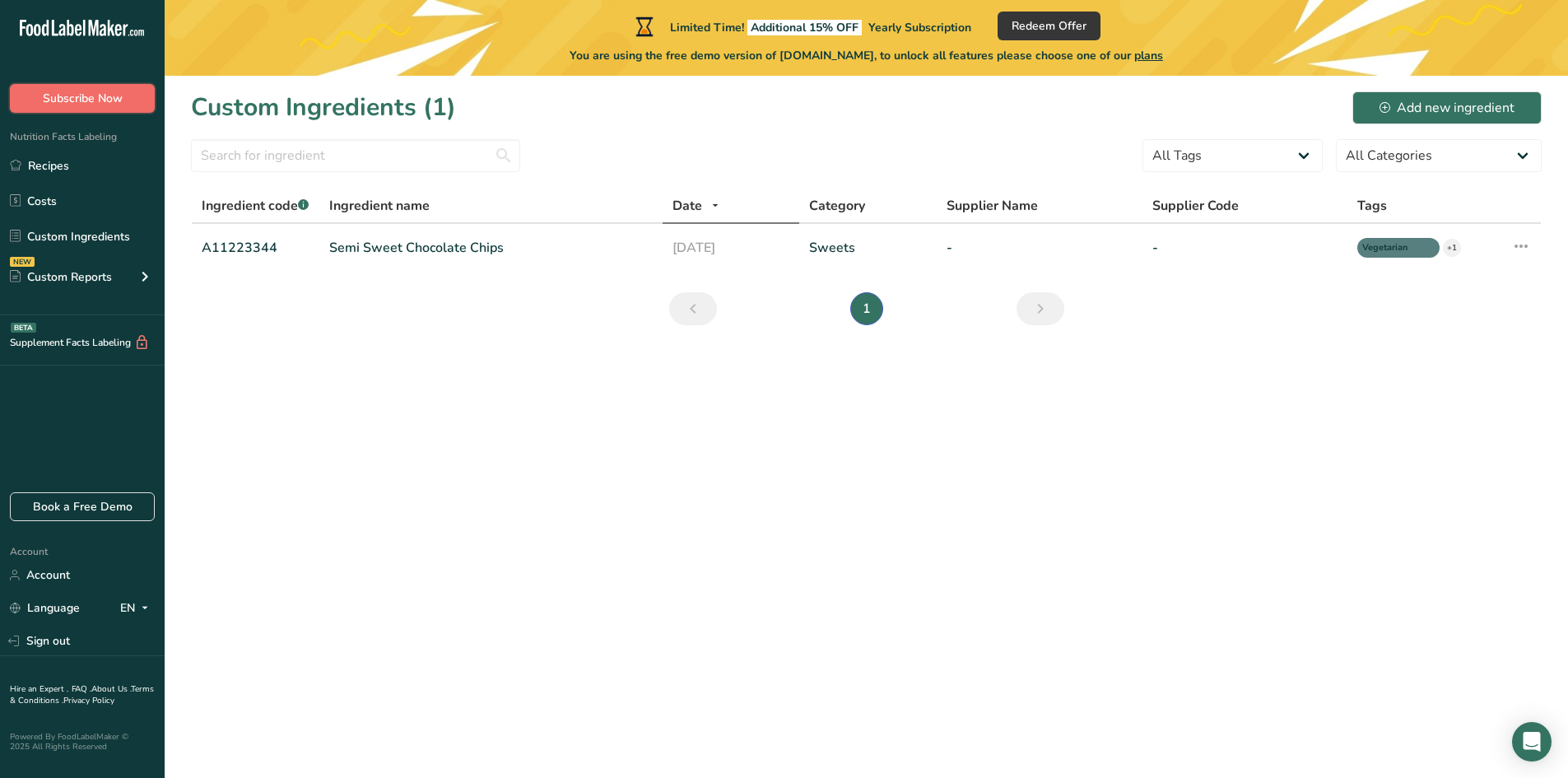
click at [21, 104] on button "Subscribe Now" at bounding box center [82, 98] width 145 height 29
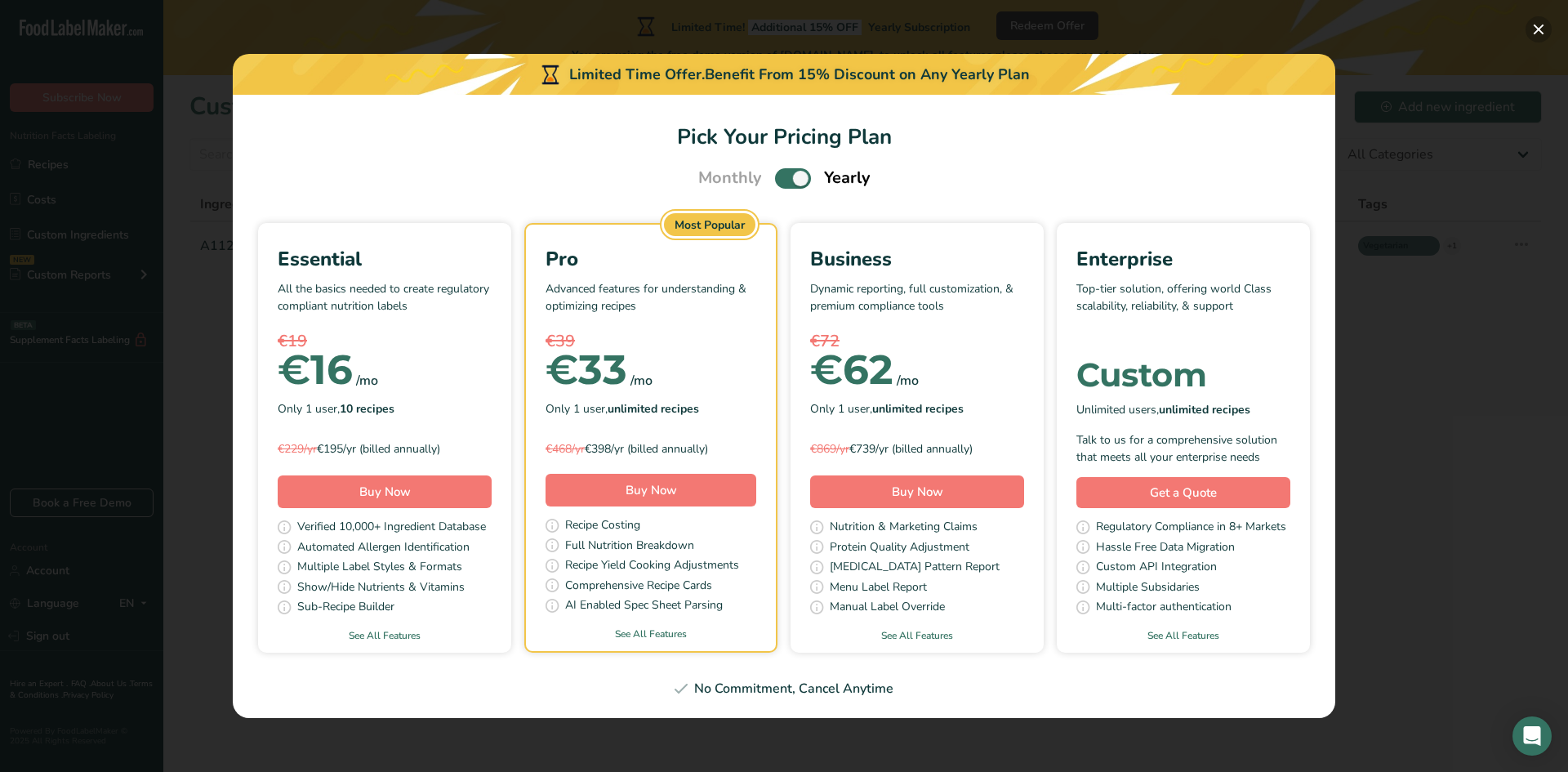
click at [1548, 26] on button "Pick Your Pricing Plan Modal" at bounding box center [1538, 30] width 26 height 26
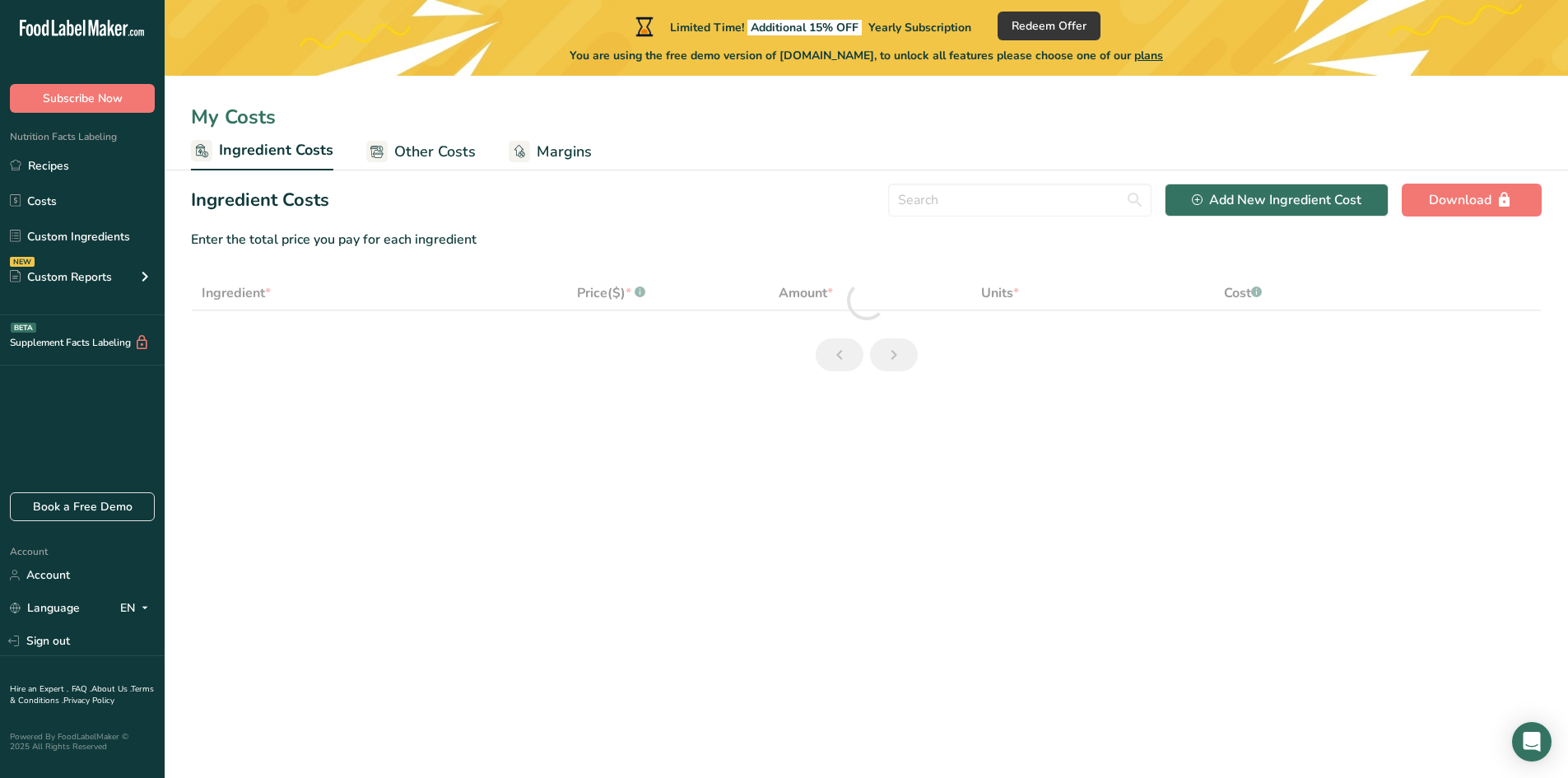
select select "1"
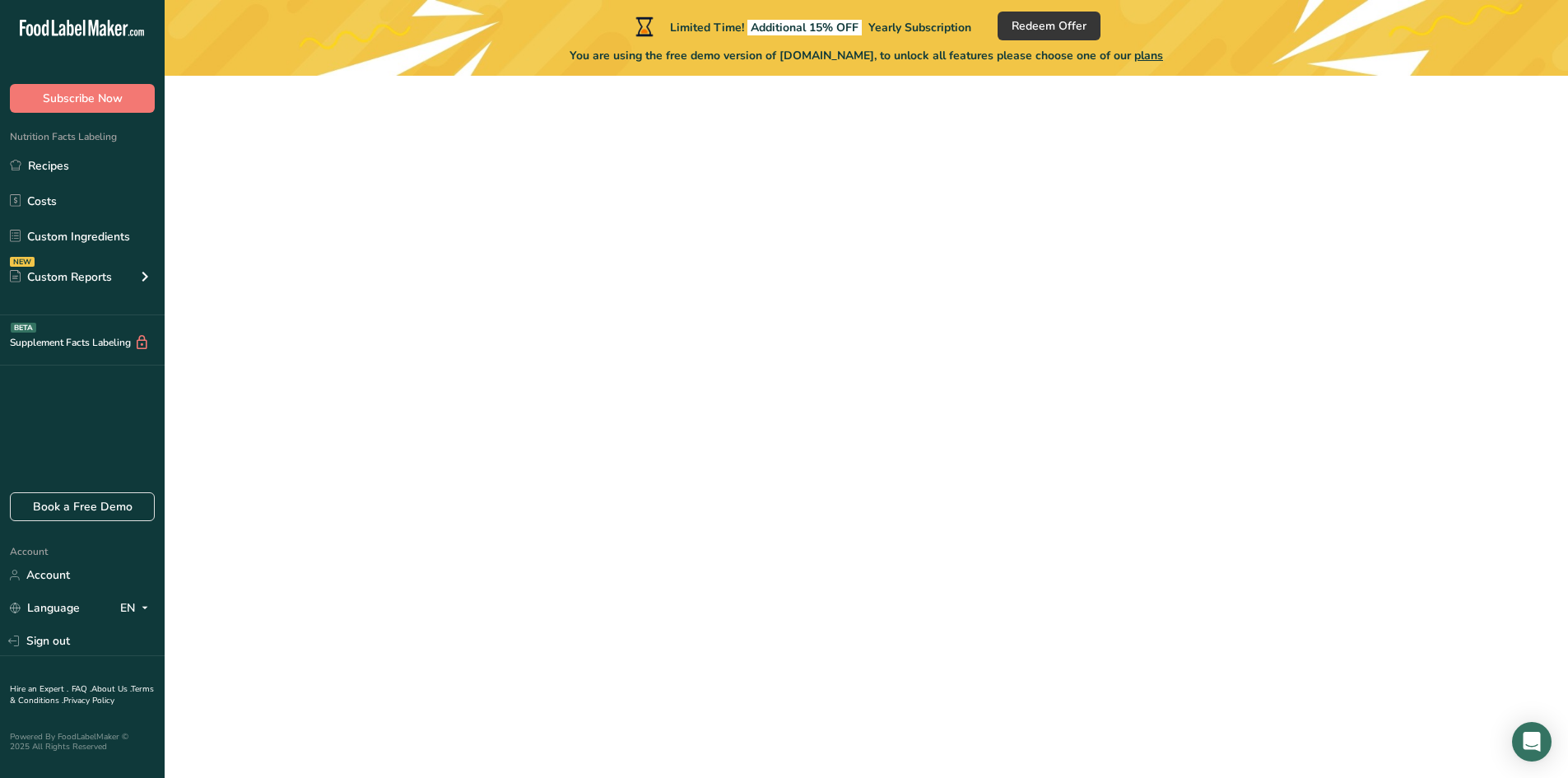
scroll to position [4, 0]
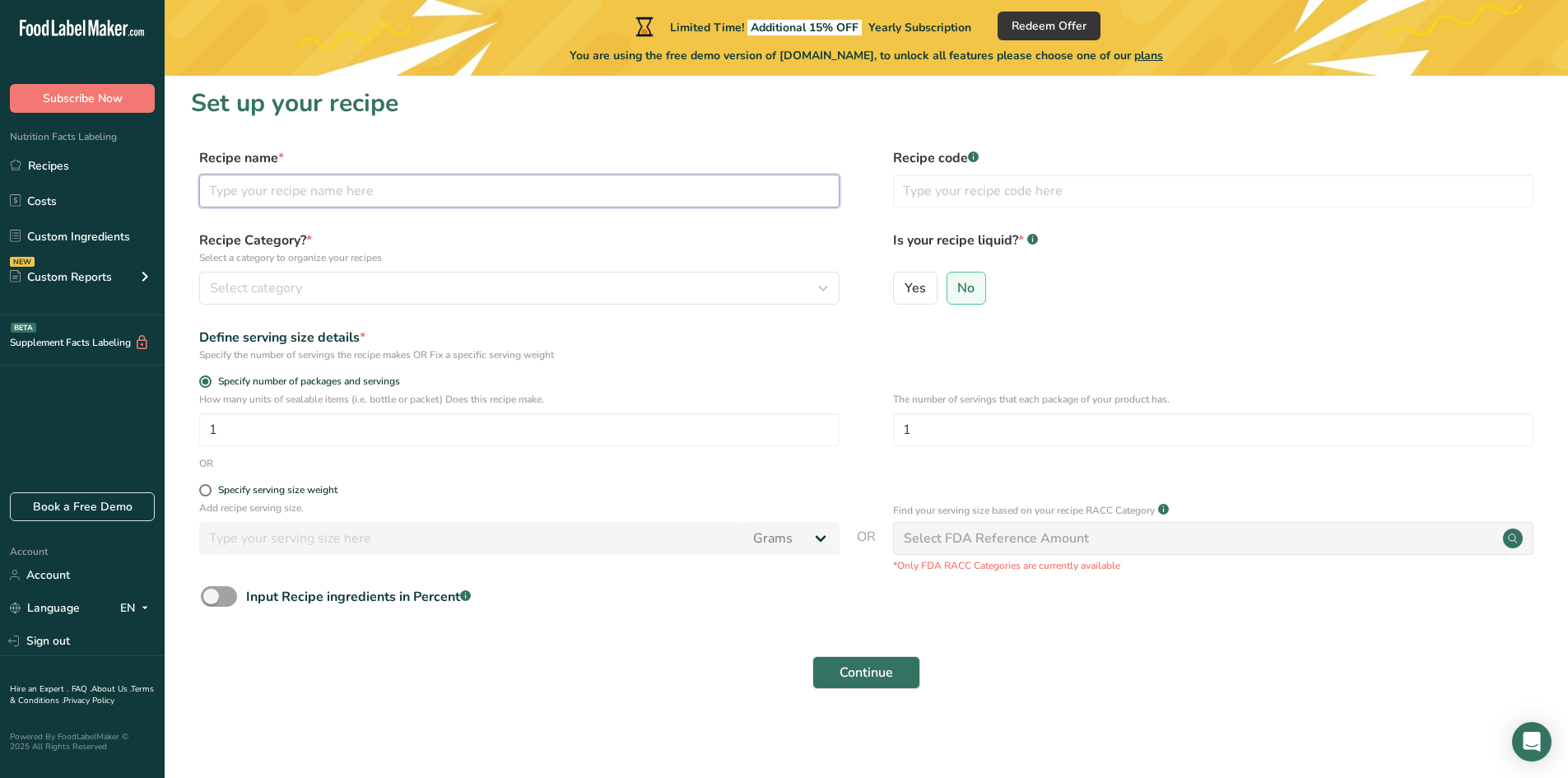
click at [266, 193] on input "text" at bounding box center [519, 191] width 640 height 33
type input "strawberry juice"
click at [301, 288] on span "Select category" at bounding box center [255, 288] width 92 height 20
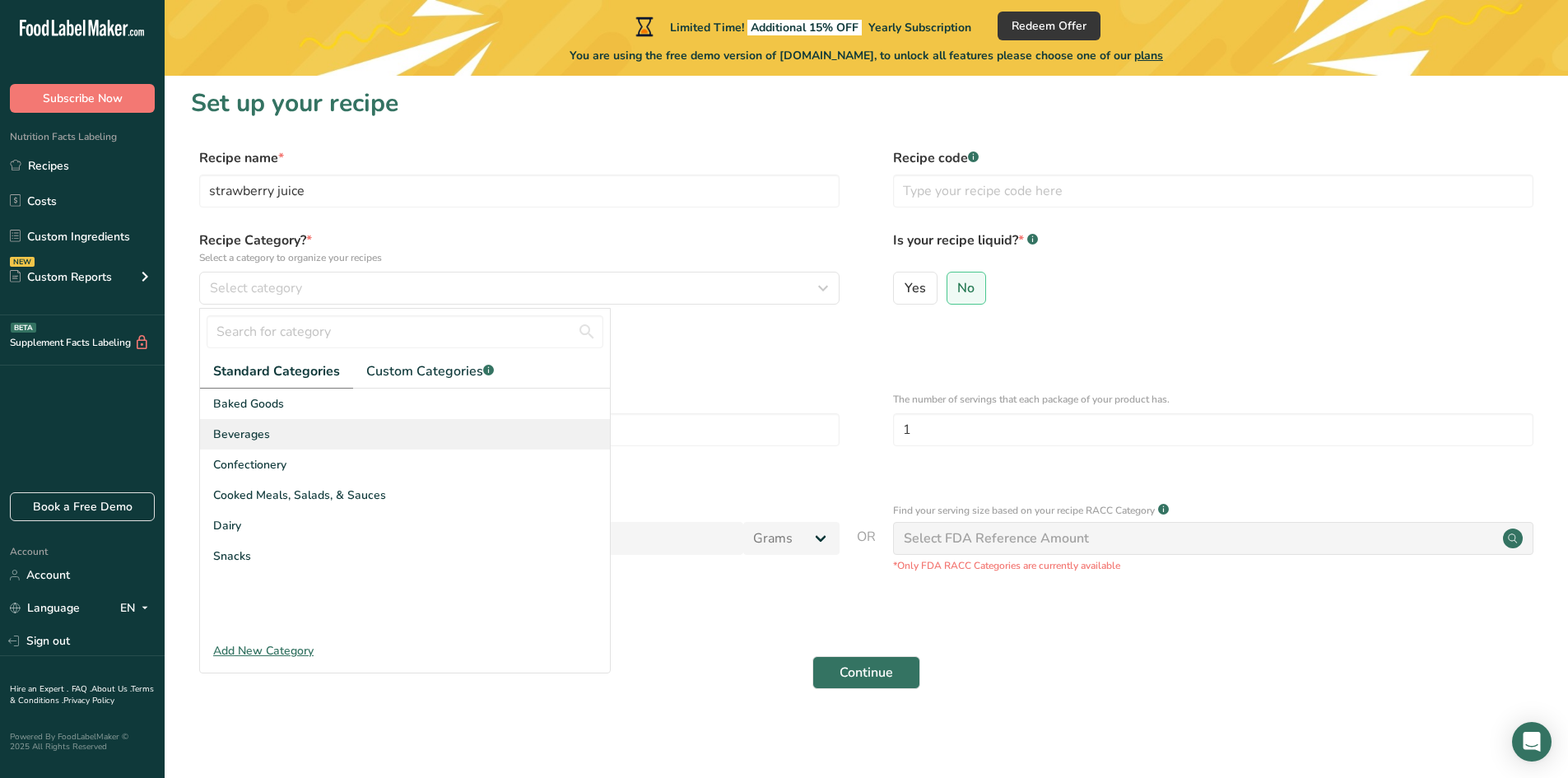
click at [274, 441] on div "Beverages" at bounding box center [404, 434] width 410 height 31
